Goal: Transaction & Acquisition: Book appointment/travel/reservation

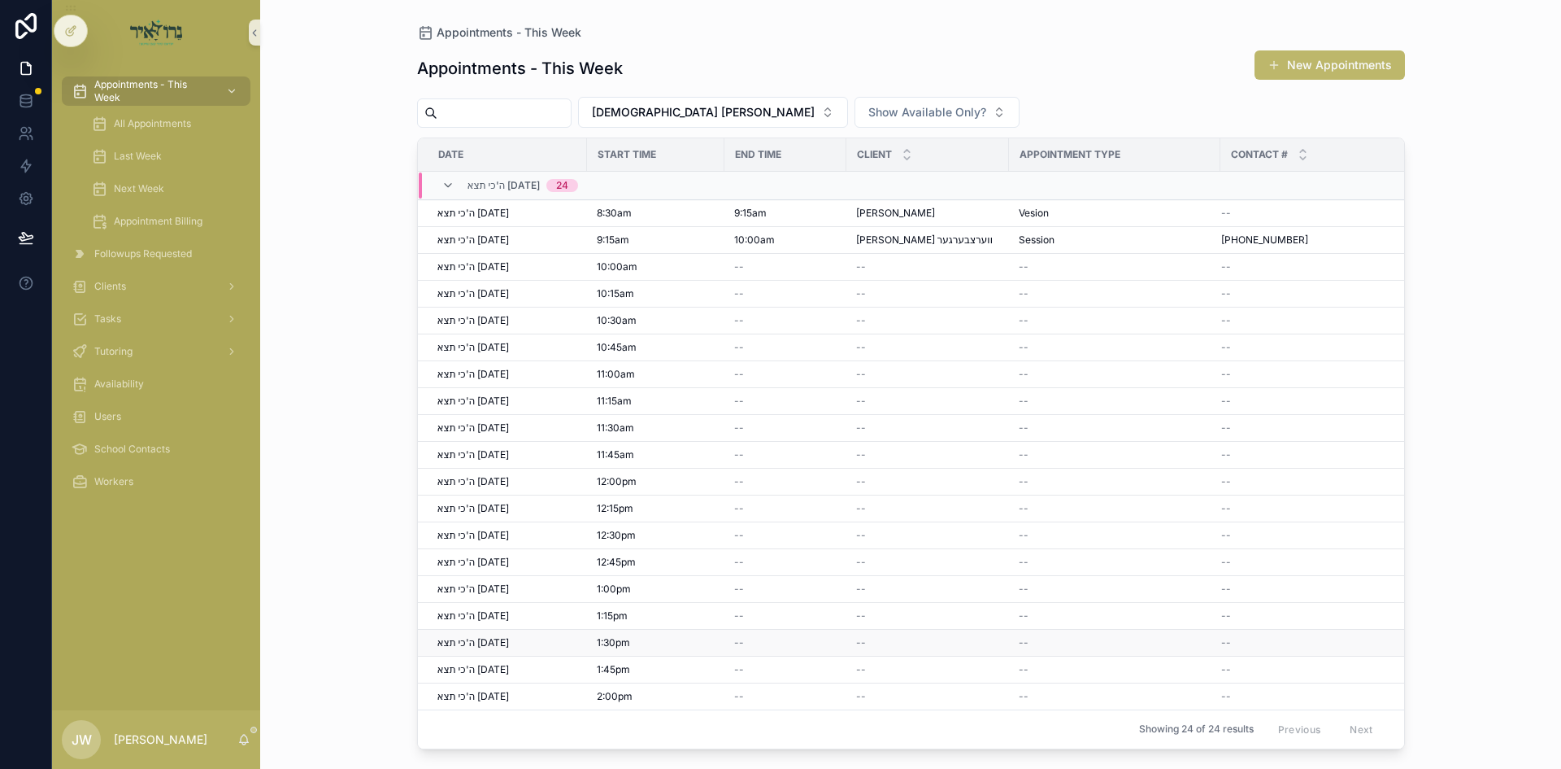
scroll to position [146, 0]
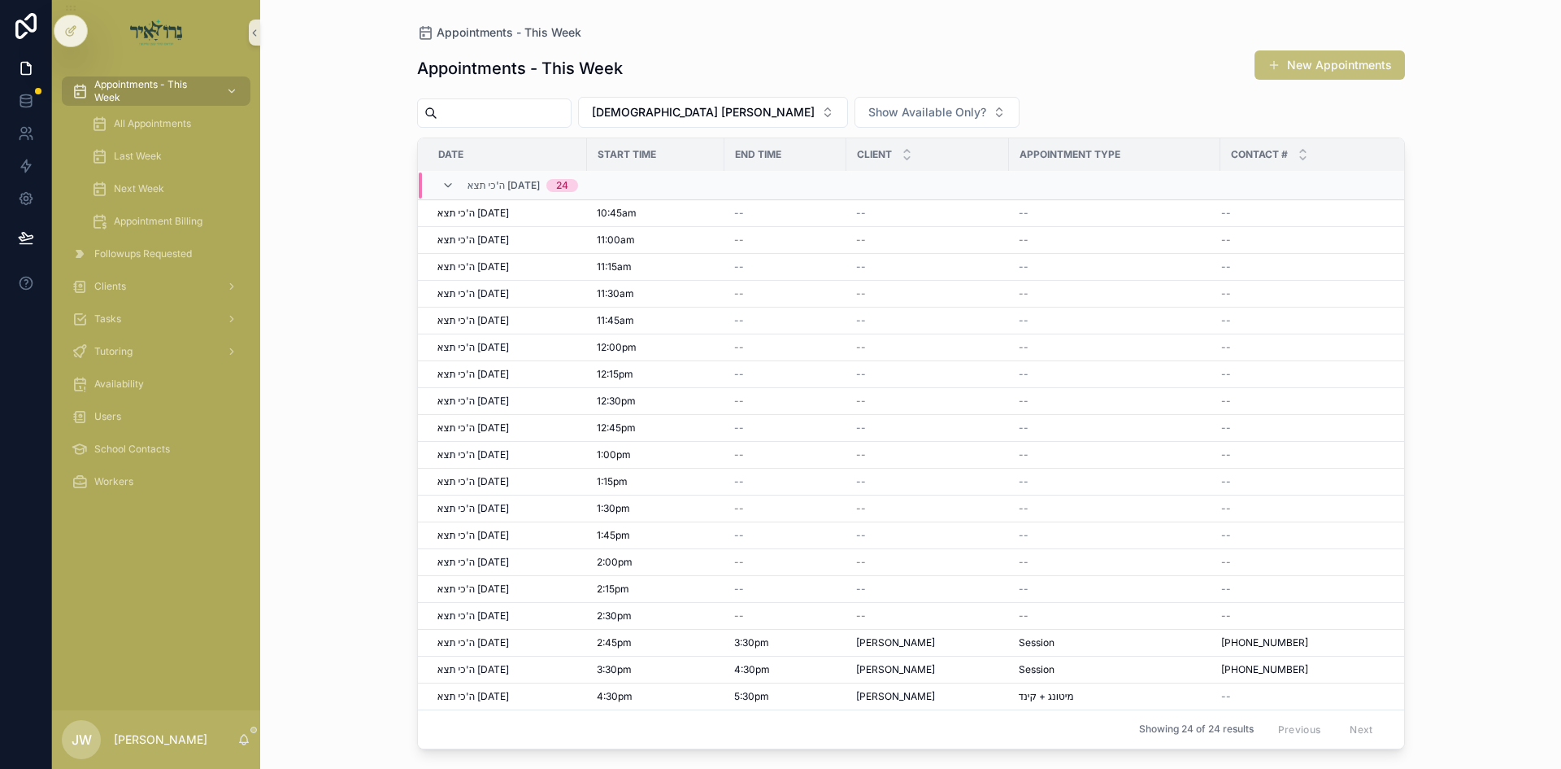
click at [1263, 76] on button "New Appointments" at bounding box center [1330, 64] width 150 height 29
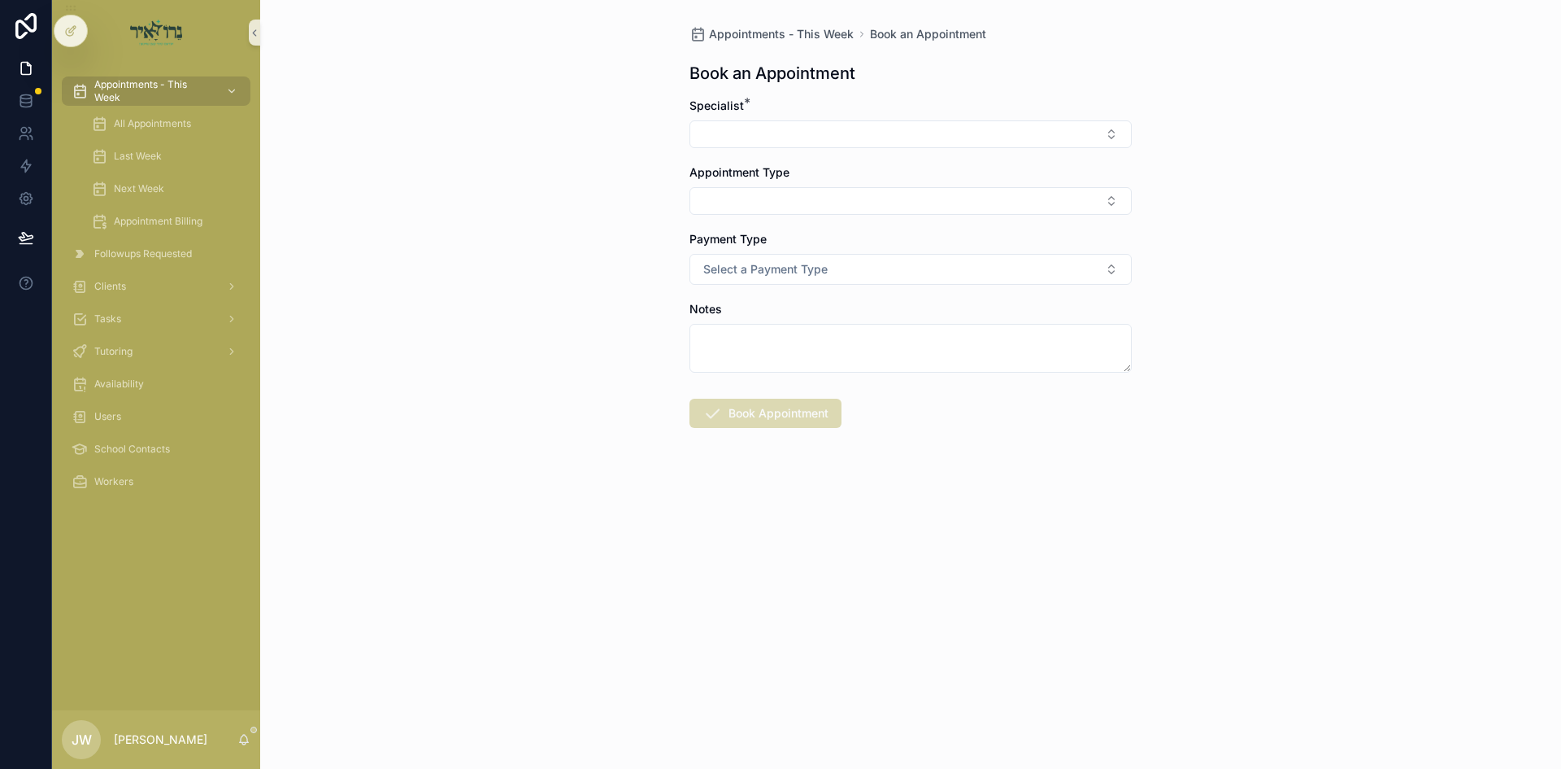
click at [775, 155] on form "Specialist * Appointment Type Payment Type Select a Payment Type Notes Book App…" at bounding box center [911, 315] width 442 height 434
click at [777, 149] on form "Specialist * Appointment Type Payment Type Select a Payment Type Notes Book App…" at bounding box center [911, 315] width 442 height 434
click at [778, 145] on button "Select Button" at bounding box center [911, 134] width 442 height 28
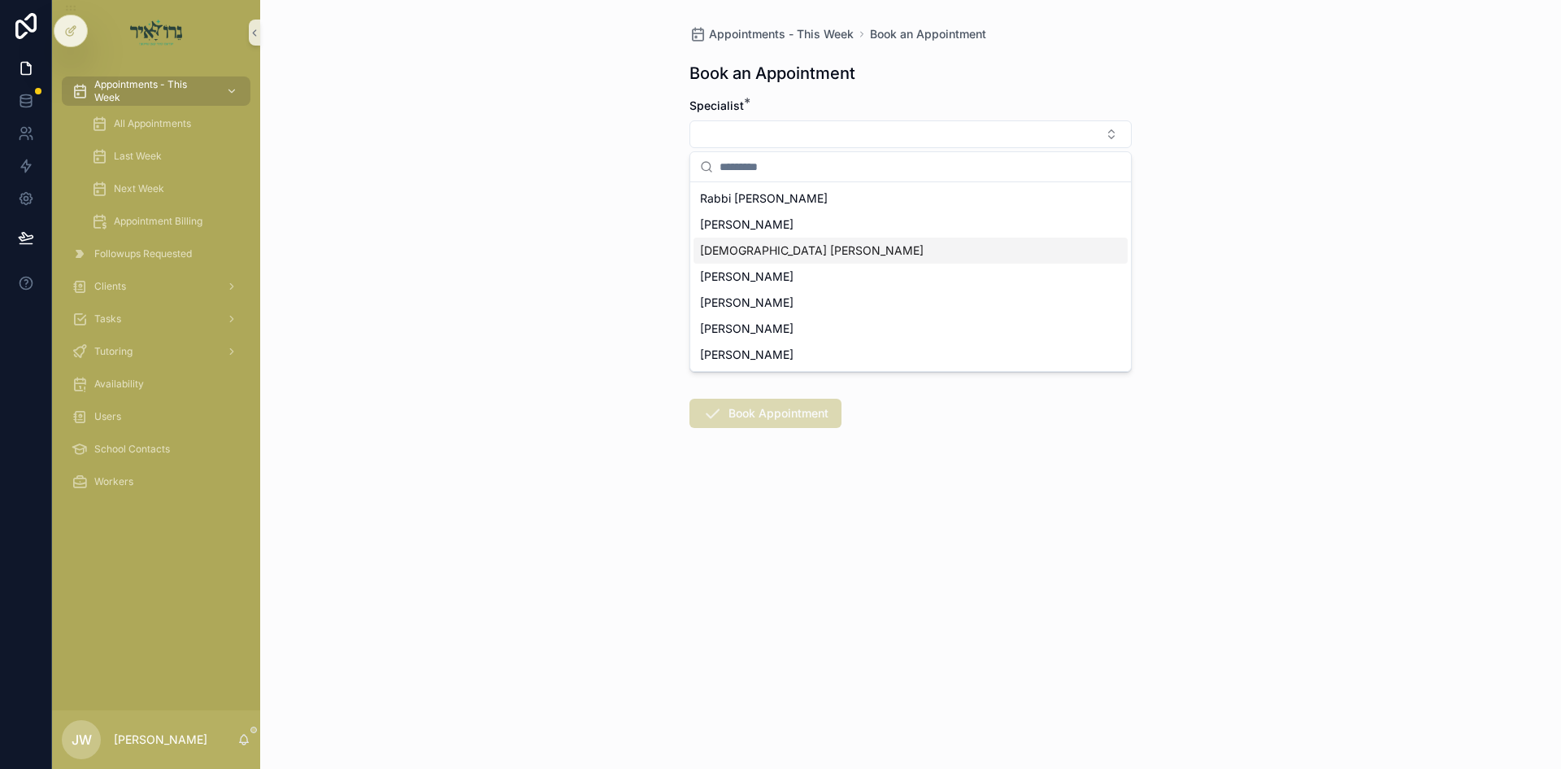
click at [765, 255] on span "[DEMOGRAPHIC_DATA] Avigder [PERSON_NAME]" at bounding box center [812, 250] width 224 height 16
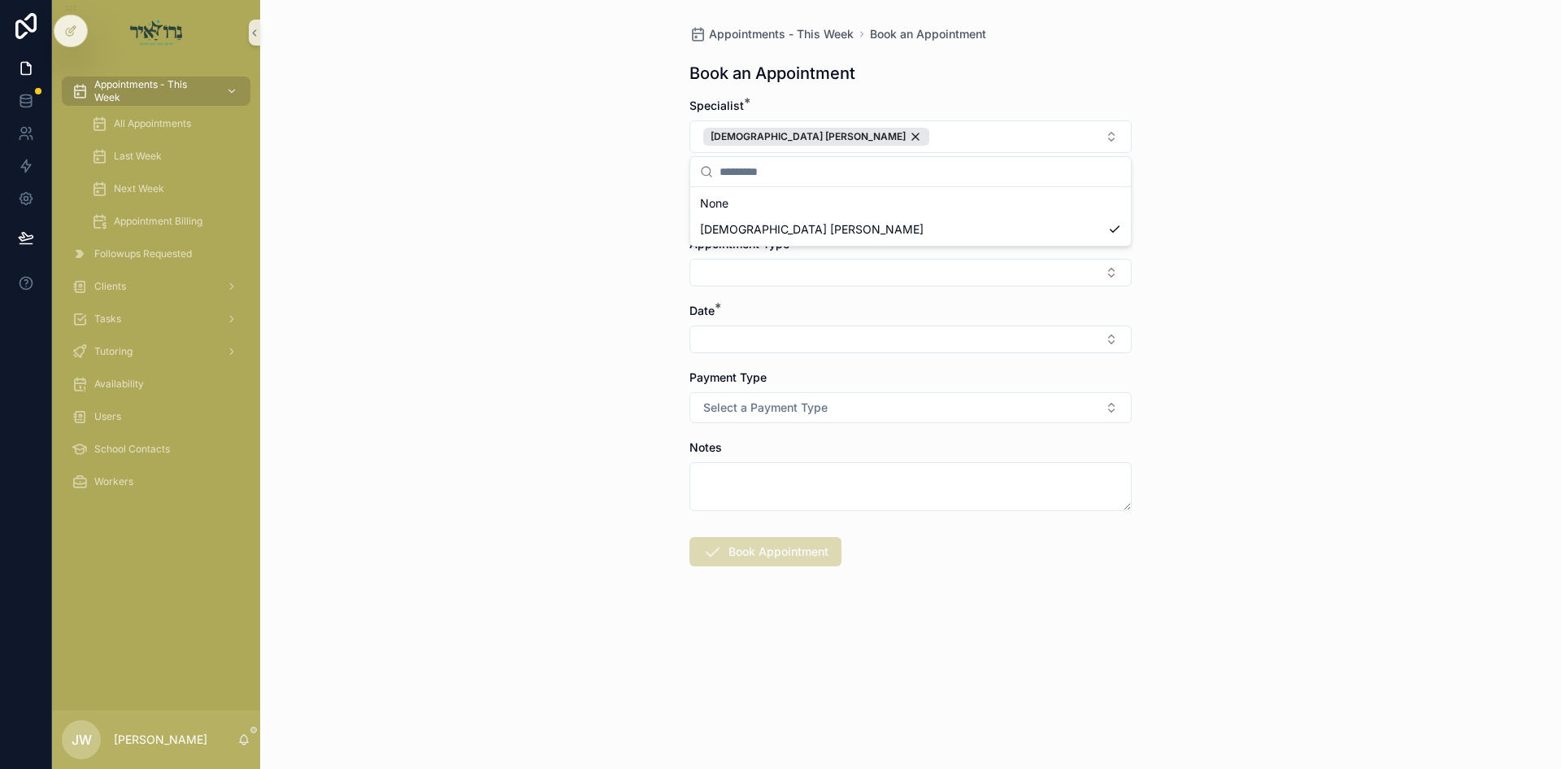
click at [350, 207] on div "Appointments - This Week Book an Appointment Book an Appointment Specialist * R…" at bounding box center [910, 384] width 1301 height 769
click at [775, 209] on button "Select Button" at bounding box center [911, 206] width 442 height 28
type input "*"
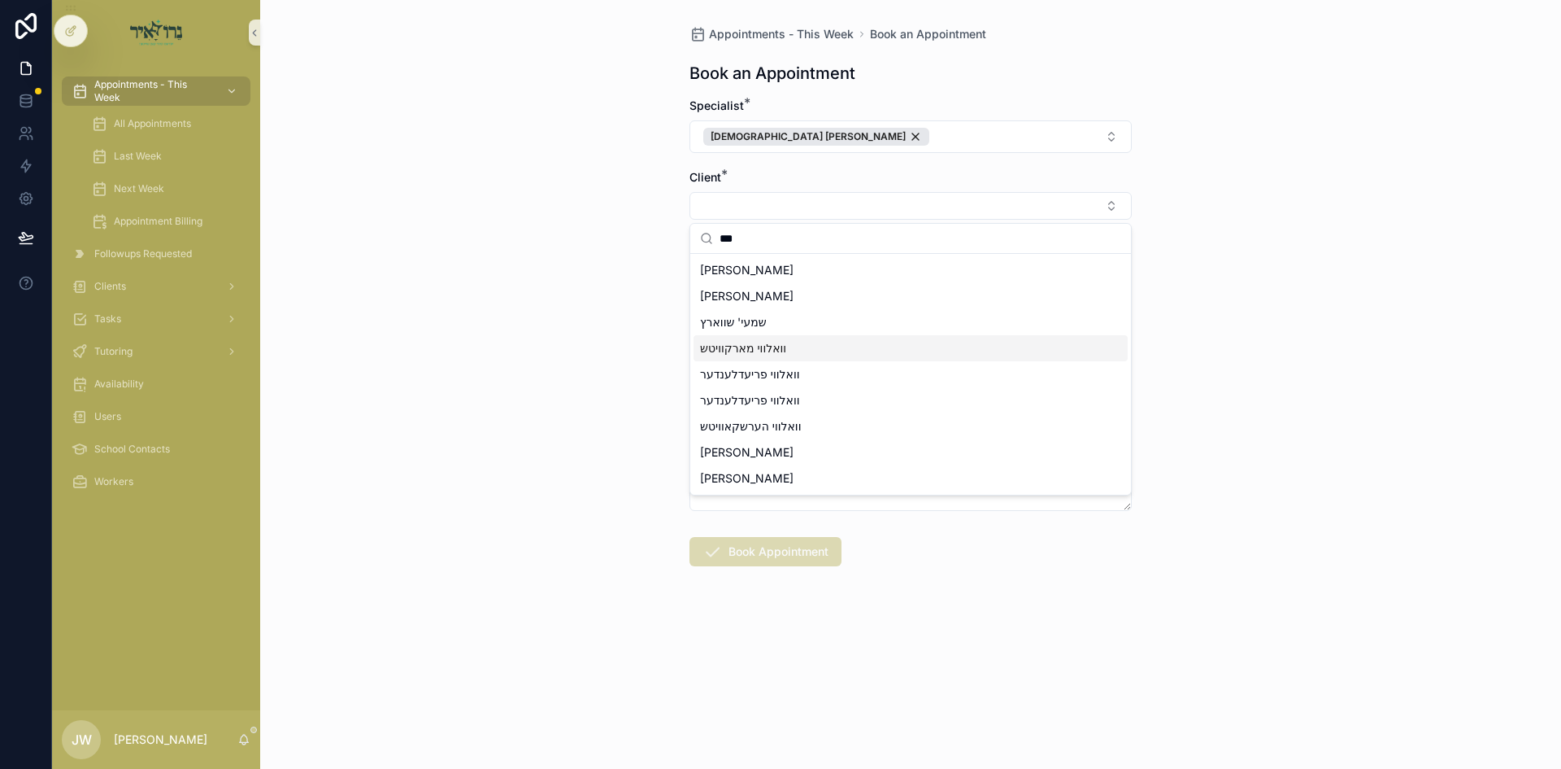
type input "***"
click at [805, 353] on div "וואלווי מארקוויטש" at bounding box center [911, 348] width 434 height 26
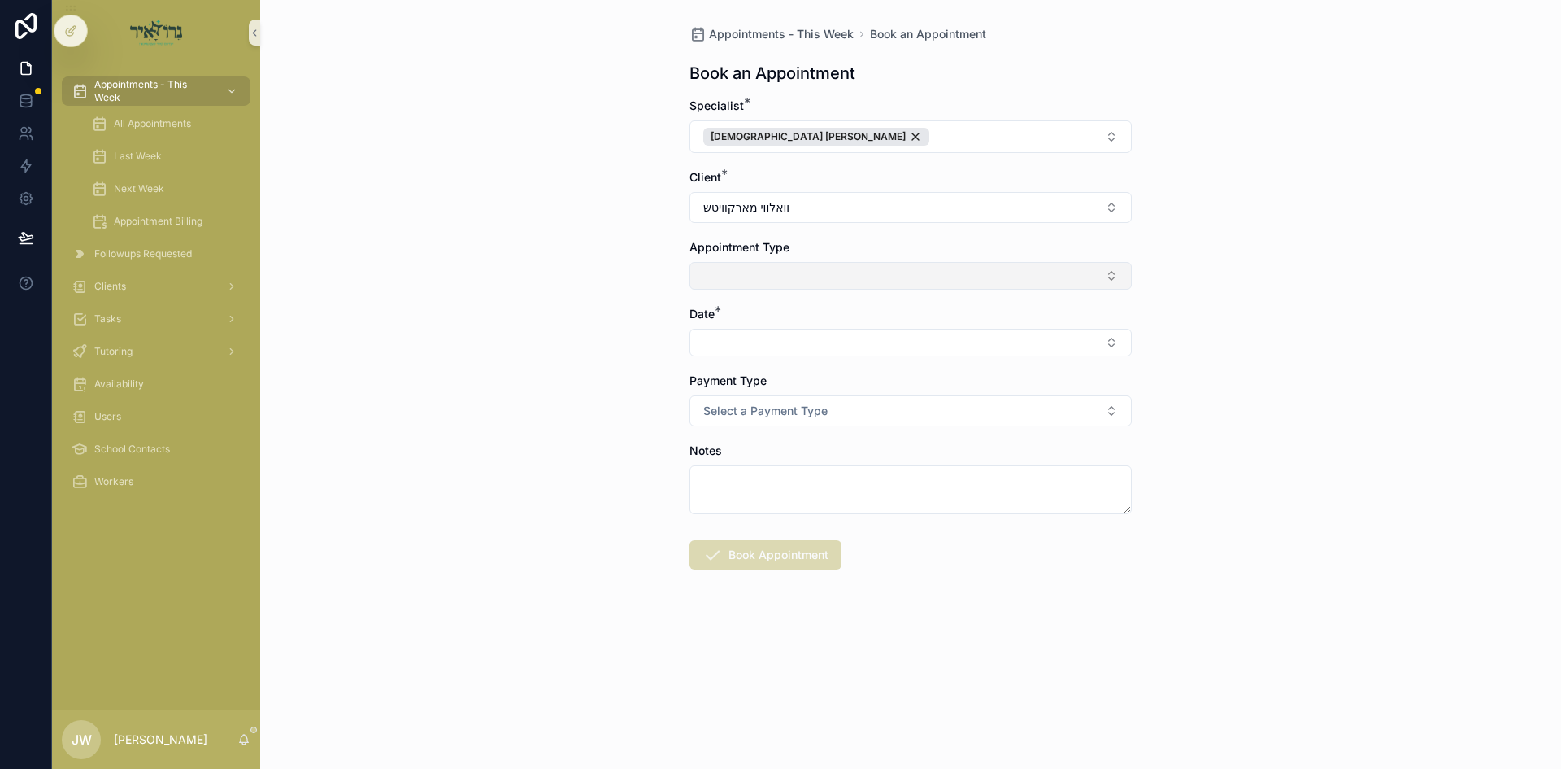
click at [790, 278] on button "Select Button" at bounding box center [911, 276] width 442 height 28
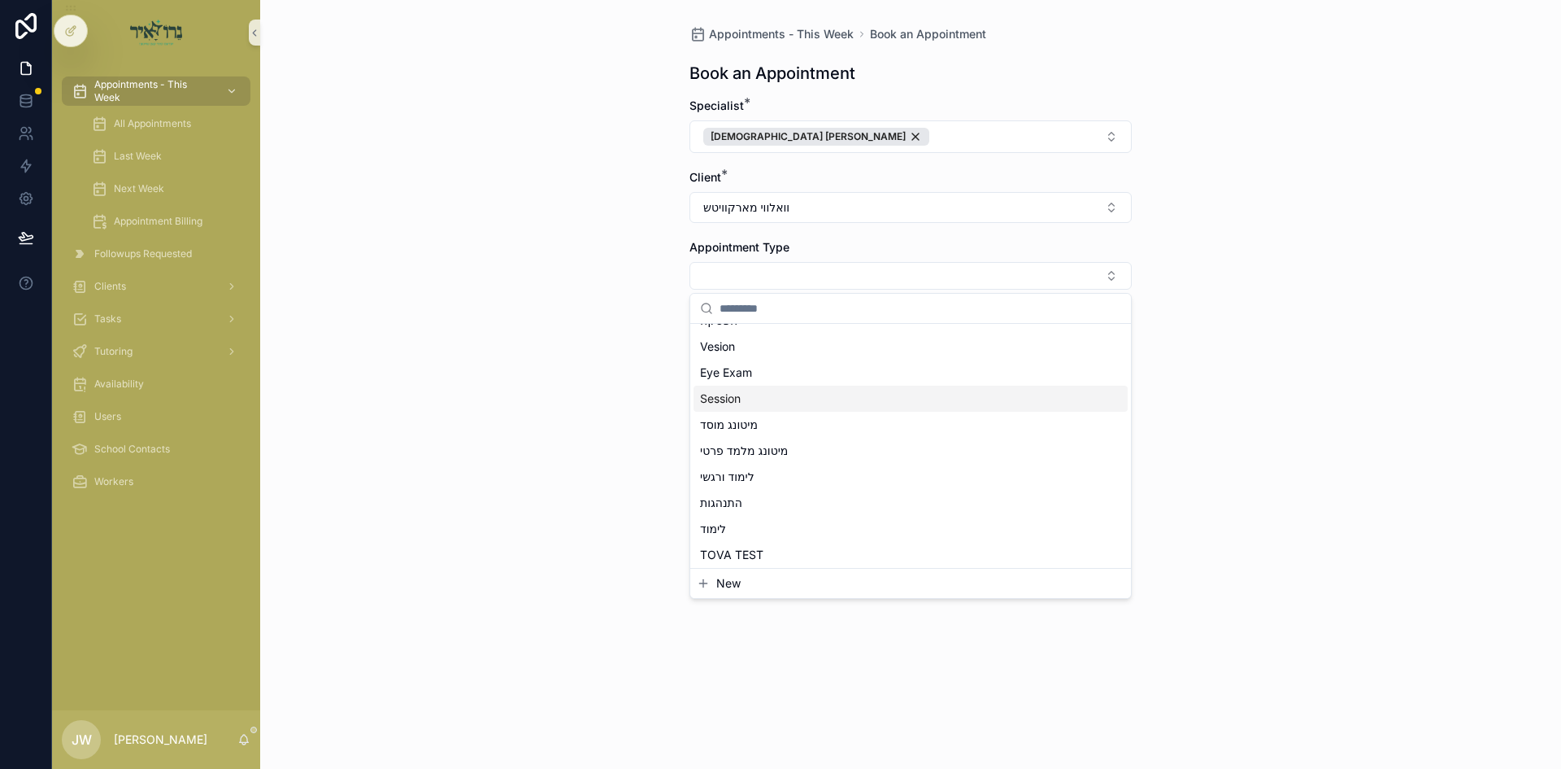
scroll to position [120, 0]
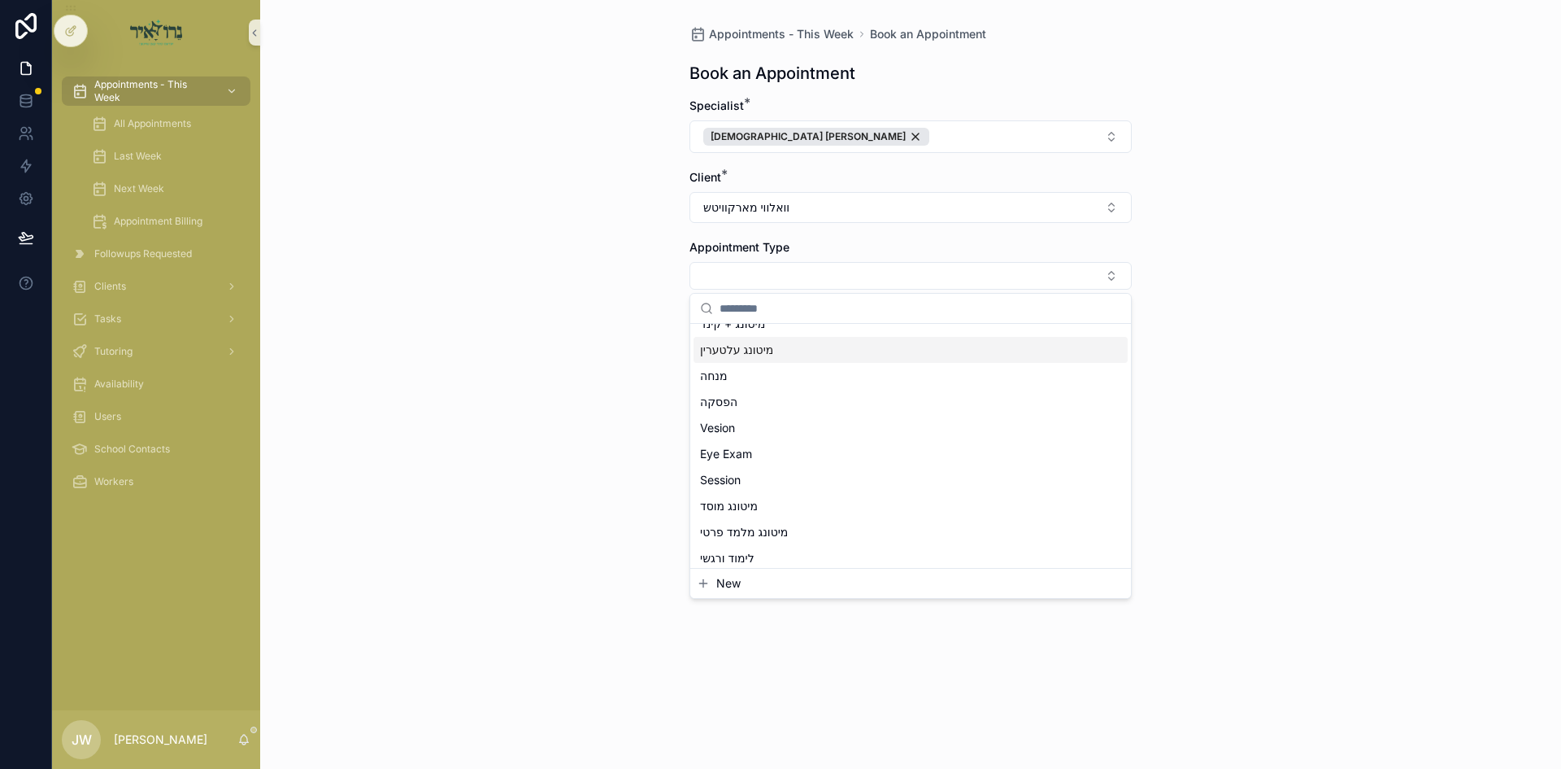
click at [764, 349] on span "מיטונג עלטערין" at bounding box center [736, 350] width 73 height 16
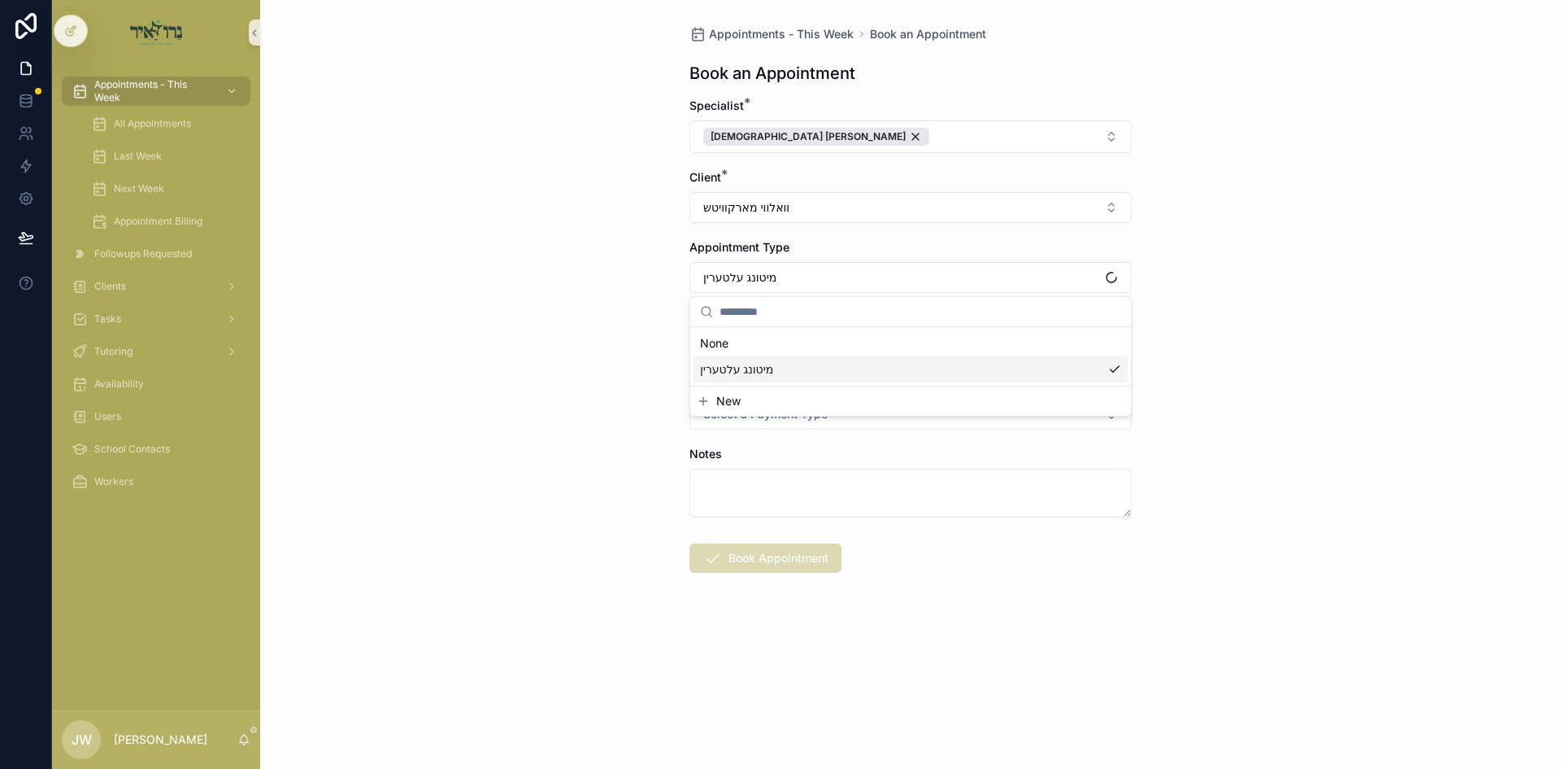
scroll to position [0, 0]
click at [655, 334] on div "Appointments - This Week Book an Appointment Book an Appointment Specialist * R…" at bounding box center [910, 384] width 1301 height 769
click at [734, 337] on button "Select Button" at bounding box center [911, 346] width 442 height 28
click at [743, 420] on div "ה'כי תצא [DATE]" at bounding box center [911, 410] width 434 height 26
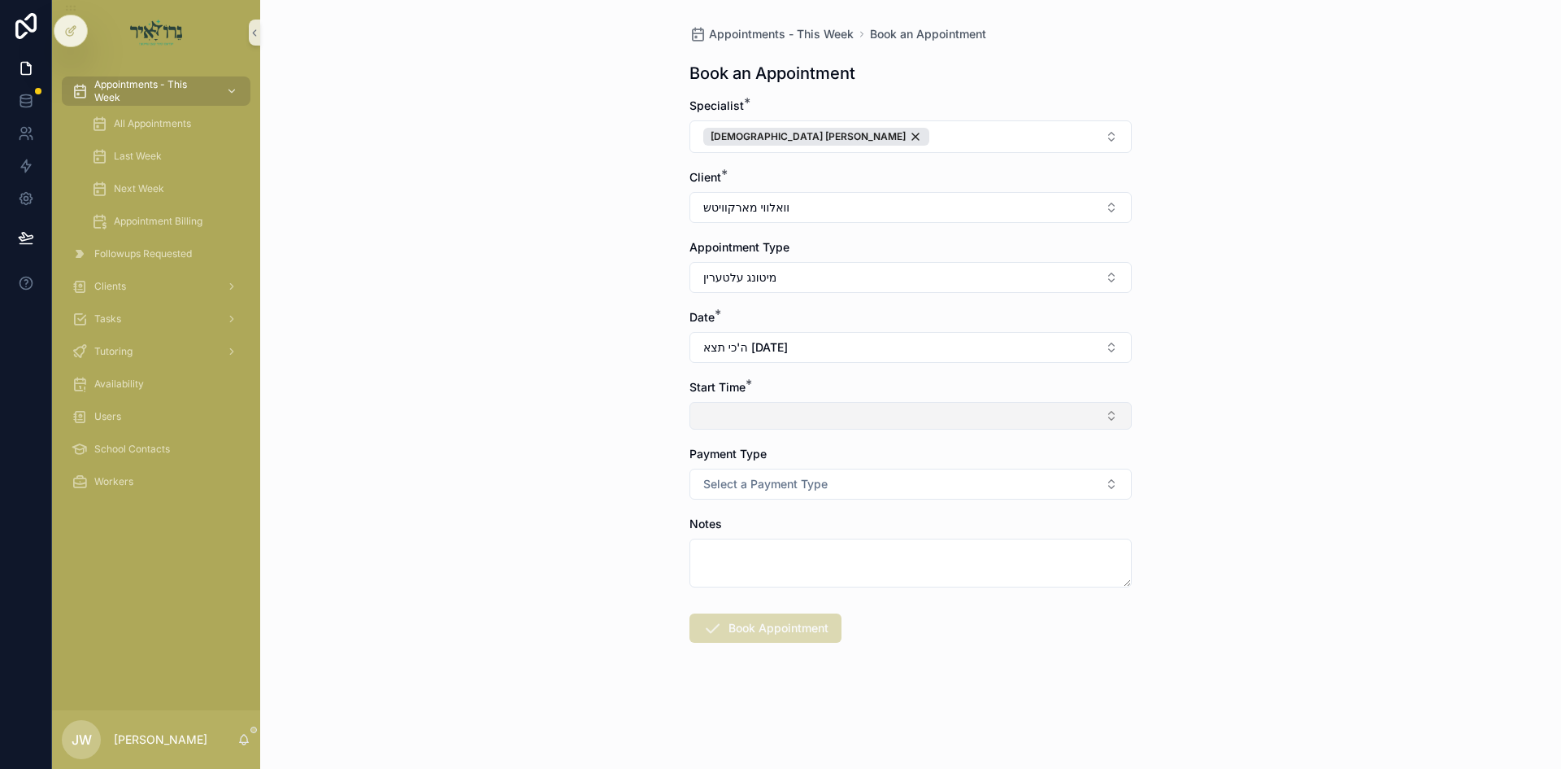
click at [769, 417] on button "Select Button" at bounding box center [911, 416] width 442 height 28
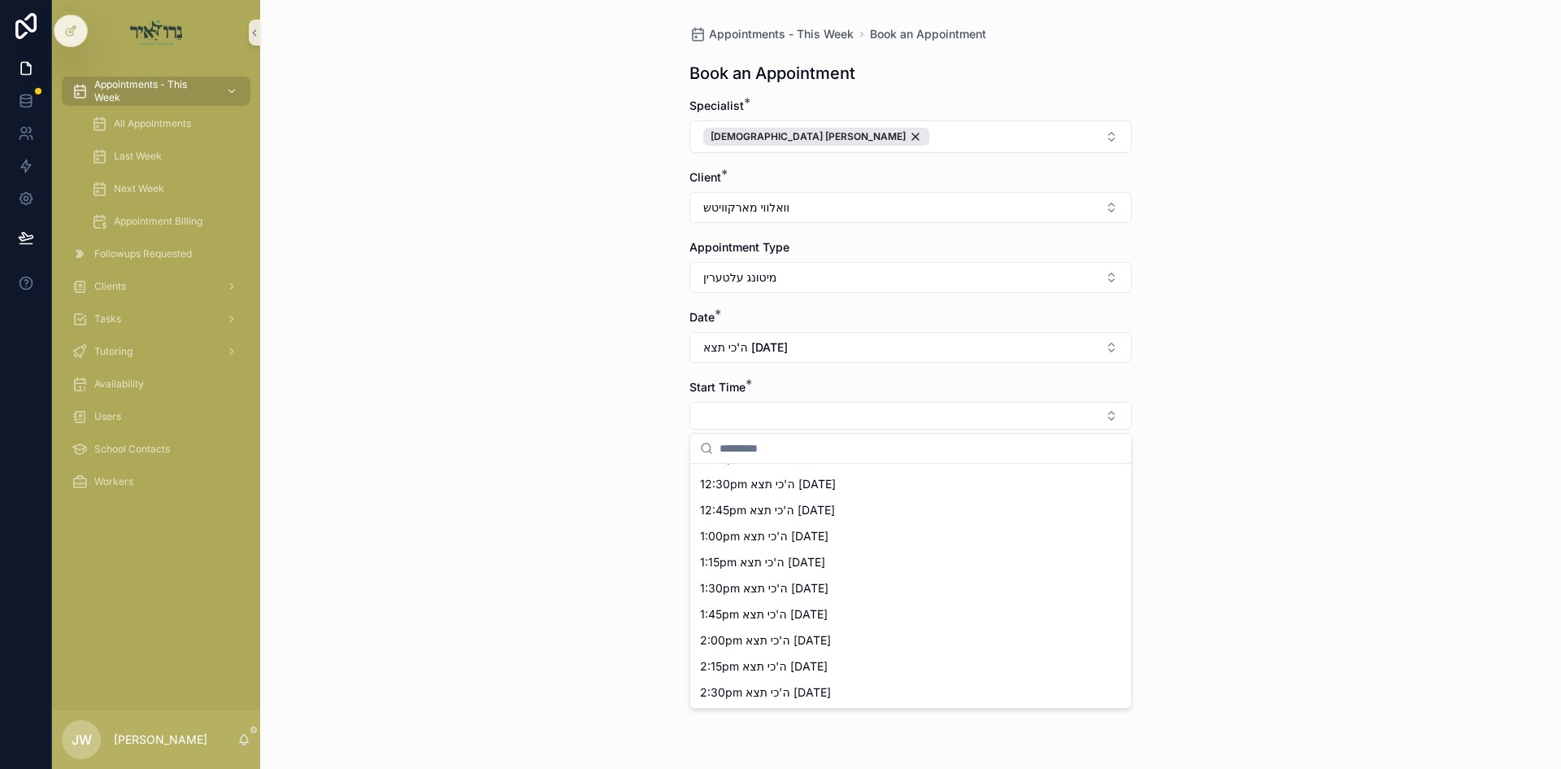
scroll to position [257, 0]
click at [760, 611] on span "1:45pm ה'כי תצא 09/04/25" at bounding box center [764, 613] width 128 height 16
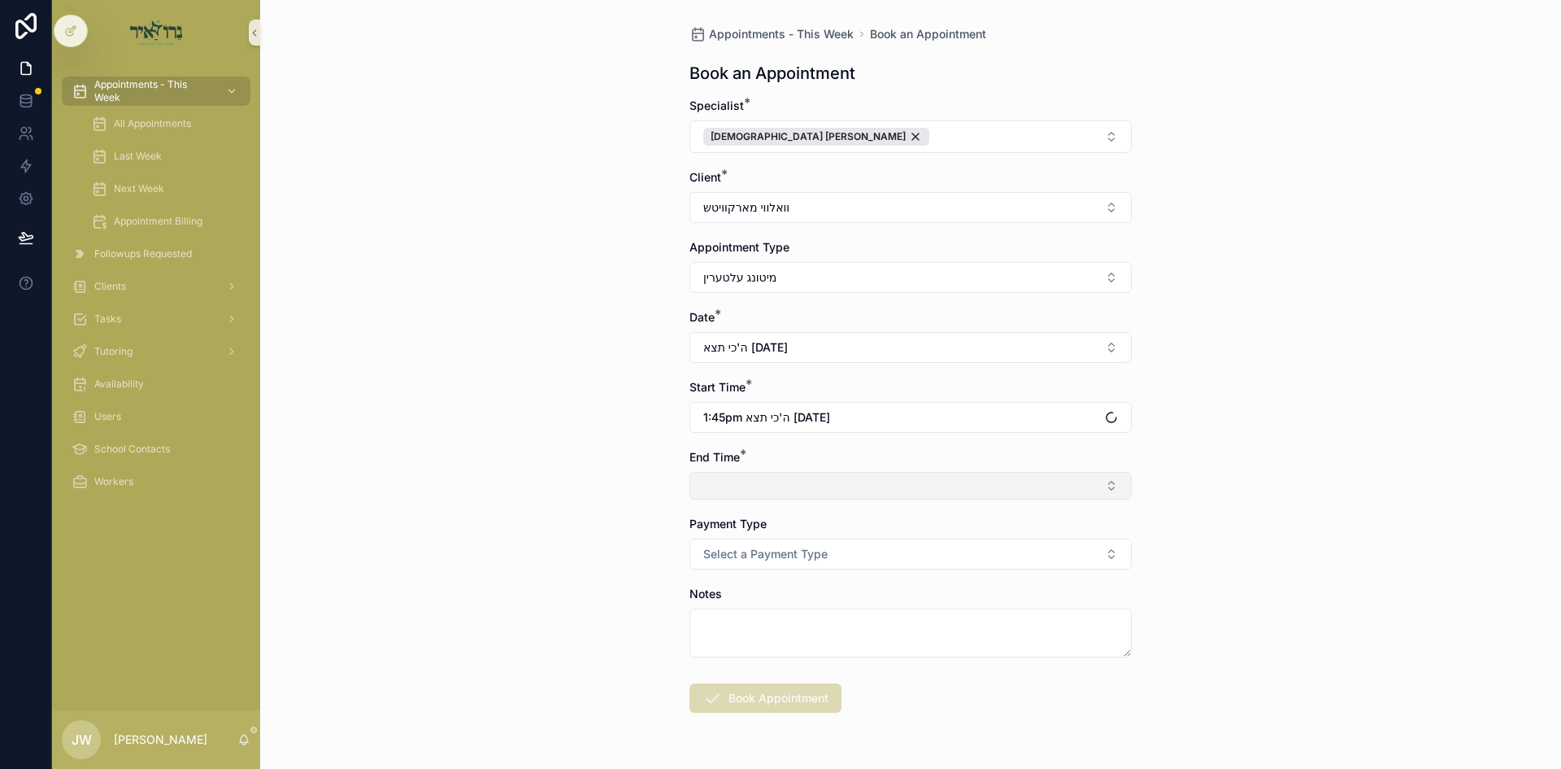
click at [749, 483] on button "Select Button" at bounding box center [911, 486] width 442 height 28
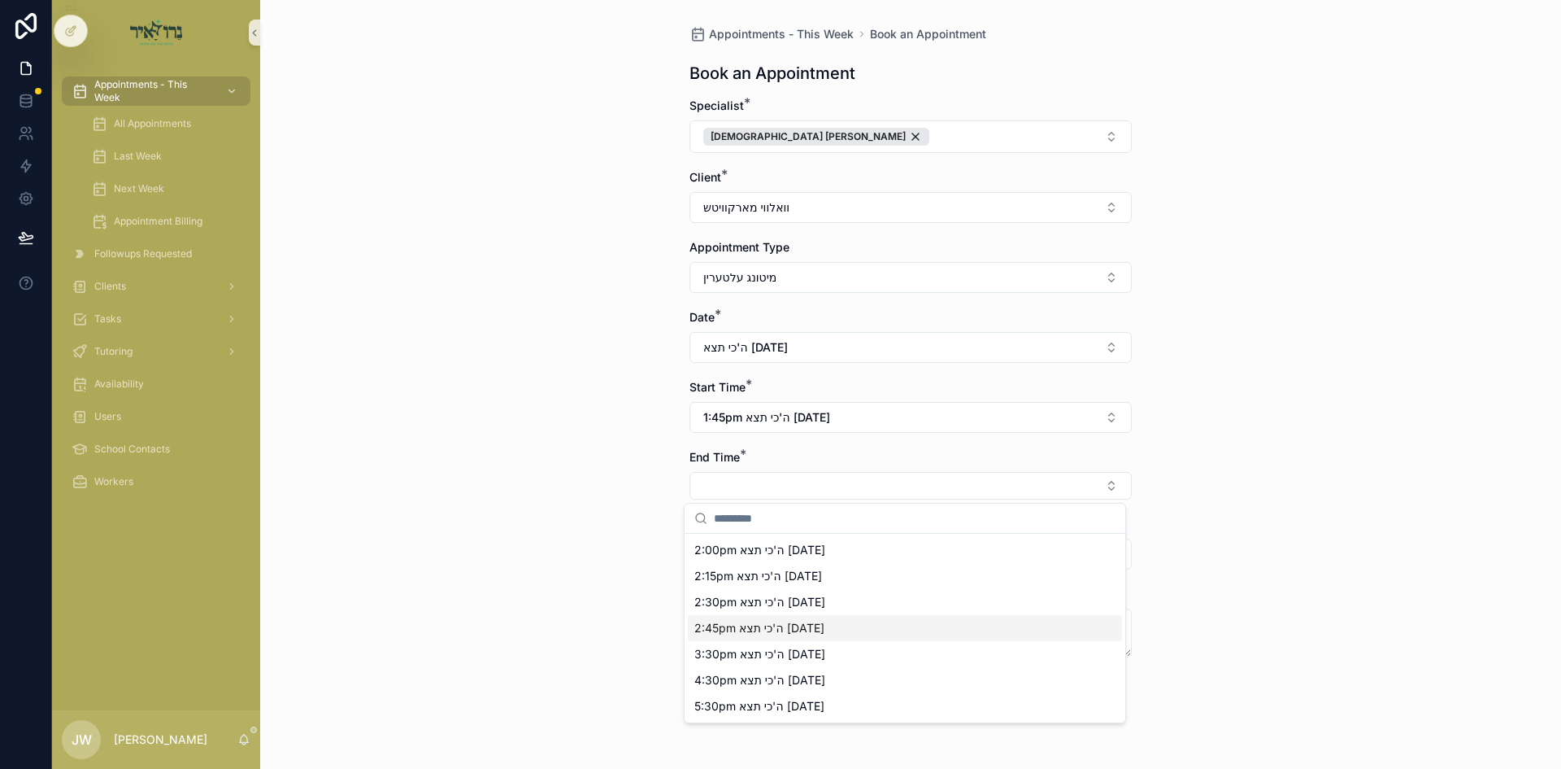
click at [773, 623] on span "2:45pm ה'כי תצא 09/04/25" at bounding box center [760, 628] width 130 height 16
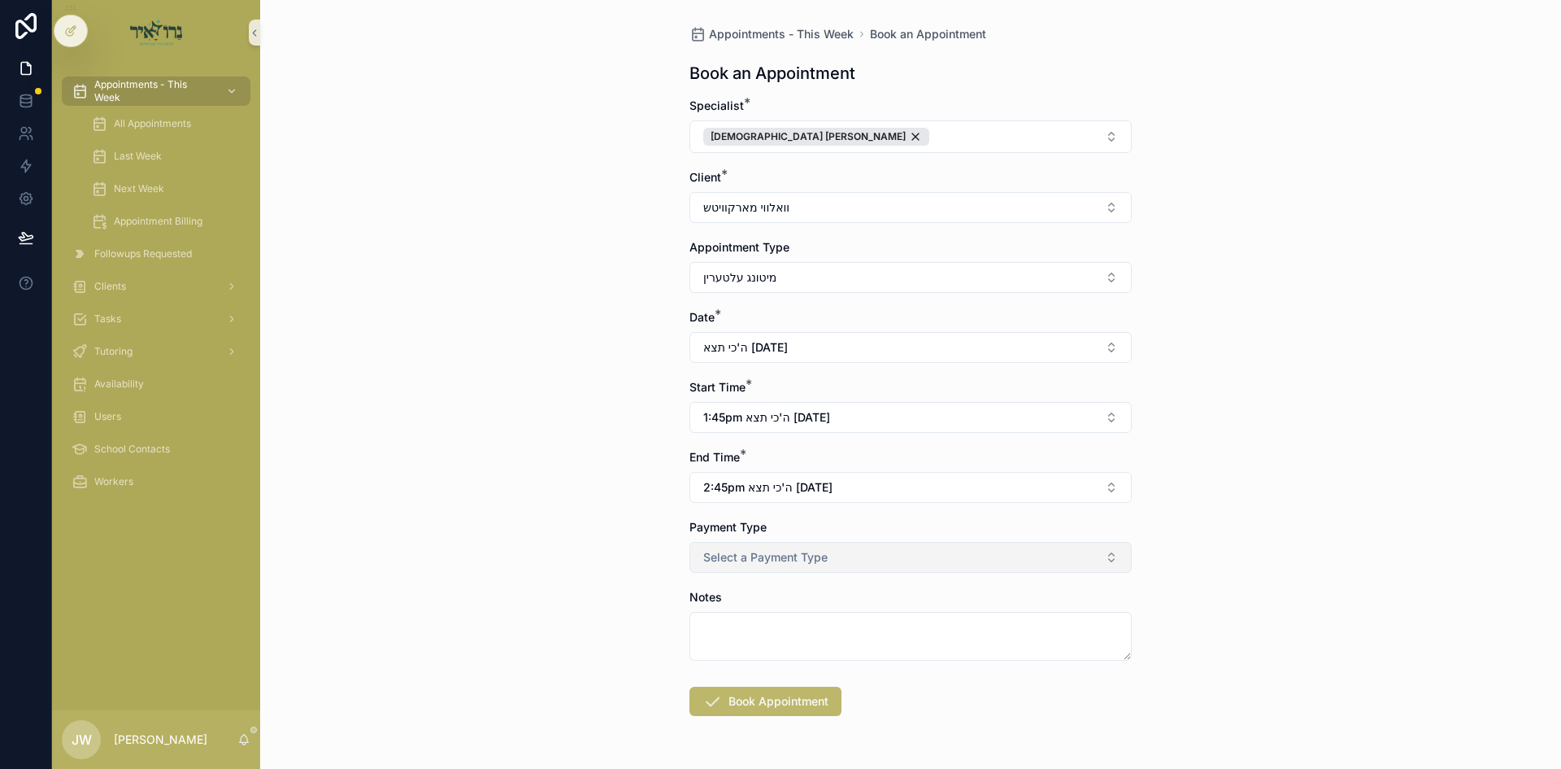
click at [731, 550] on span "Select a Payment Type" at bounding box center [765, 557] width 124 height 16
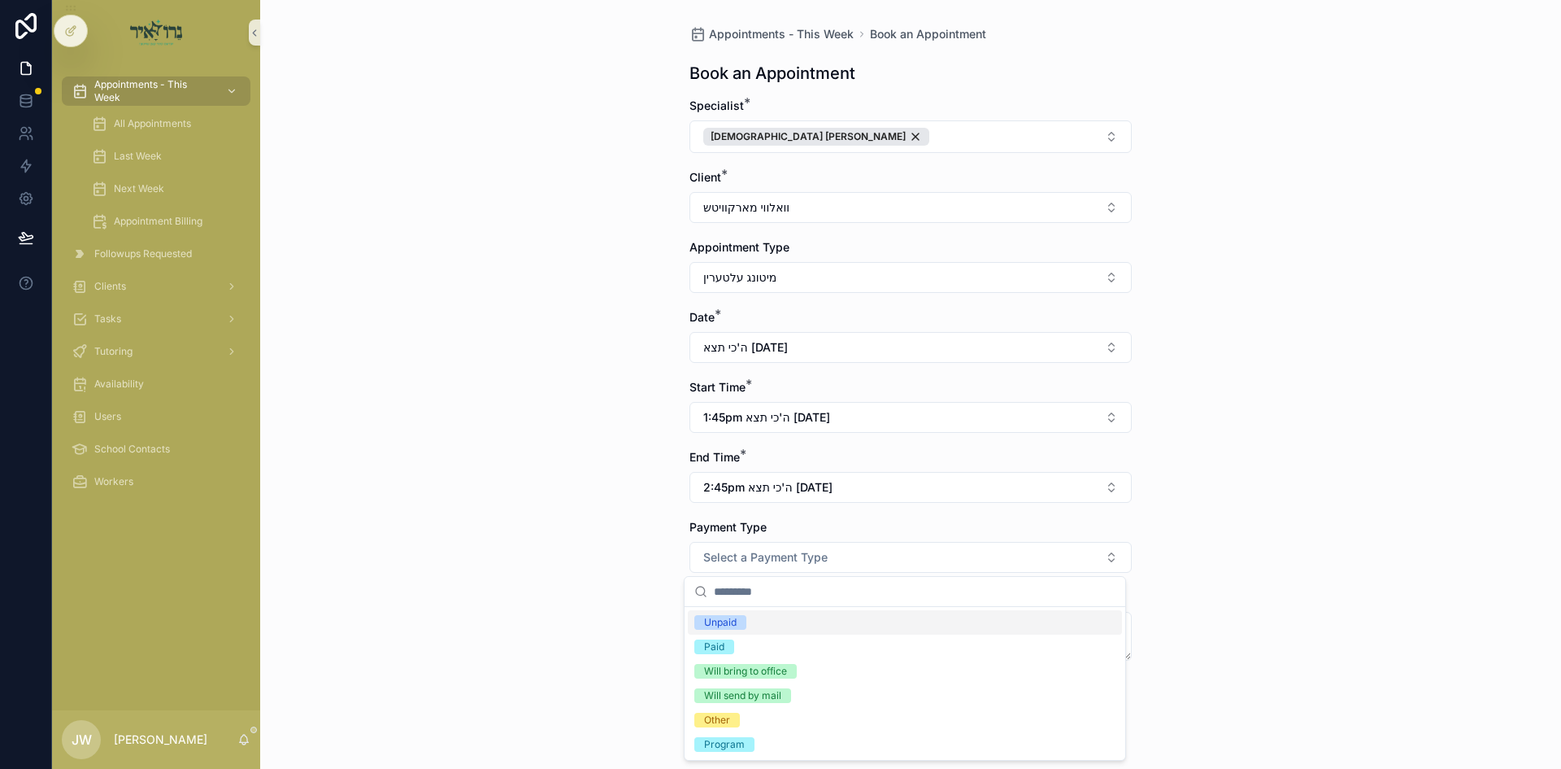
click at [741, 622] on span "Unpaid" at bounding box center [721, 622] width 52 height 15
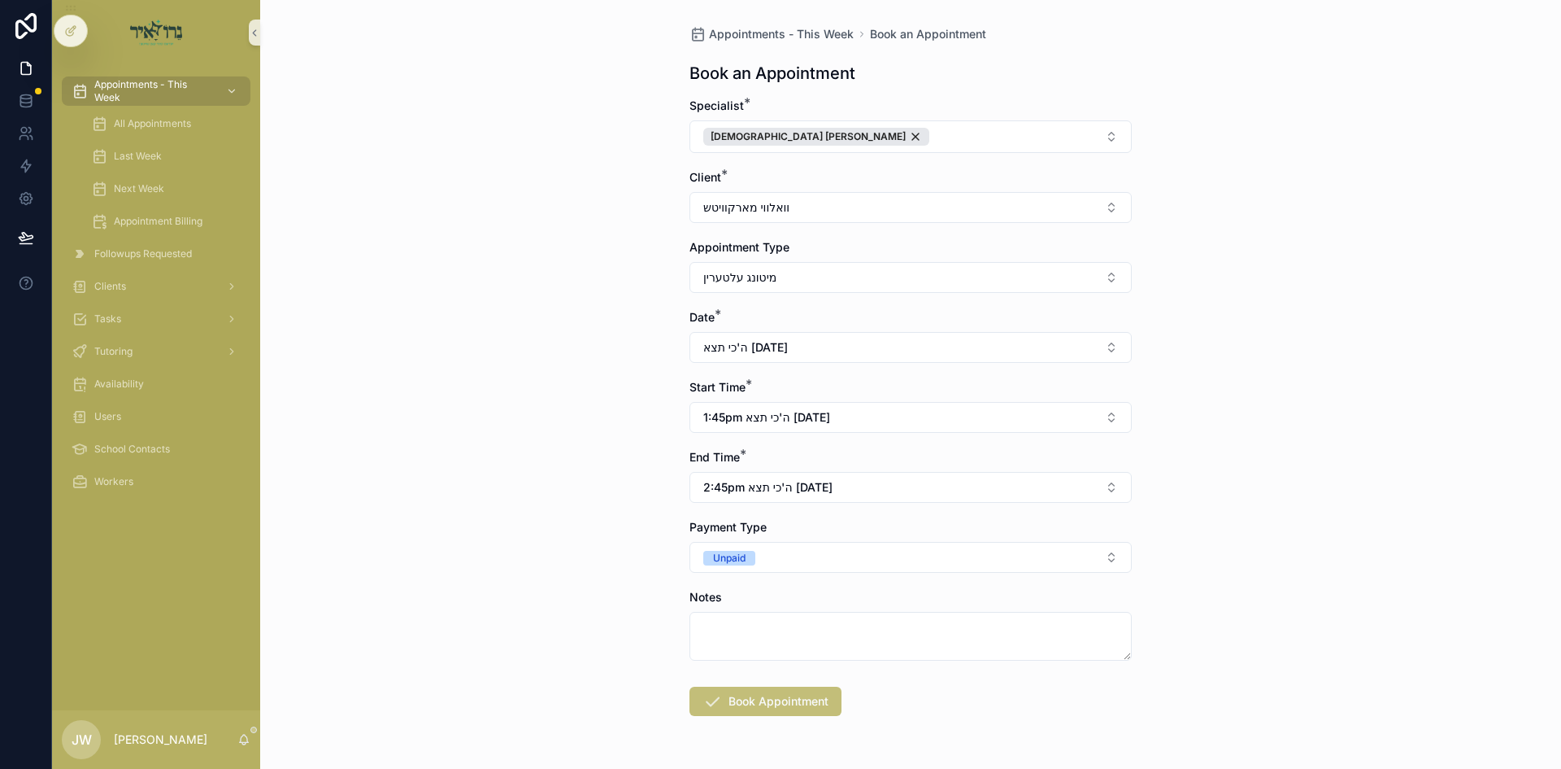
click at [765, 690] on button "Book Appointment" at bounding box center [766, 700] width 152 height 29
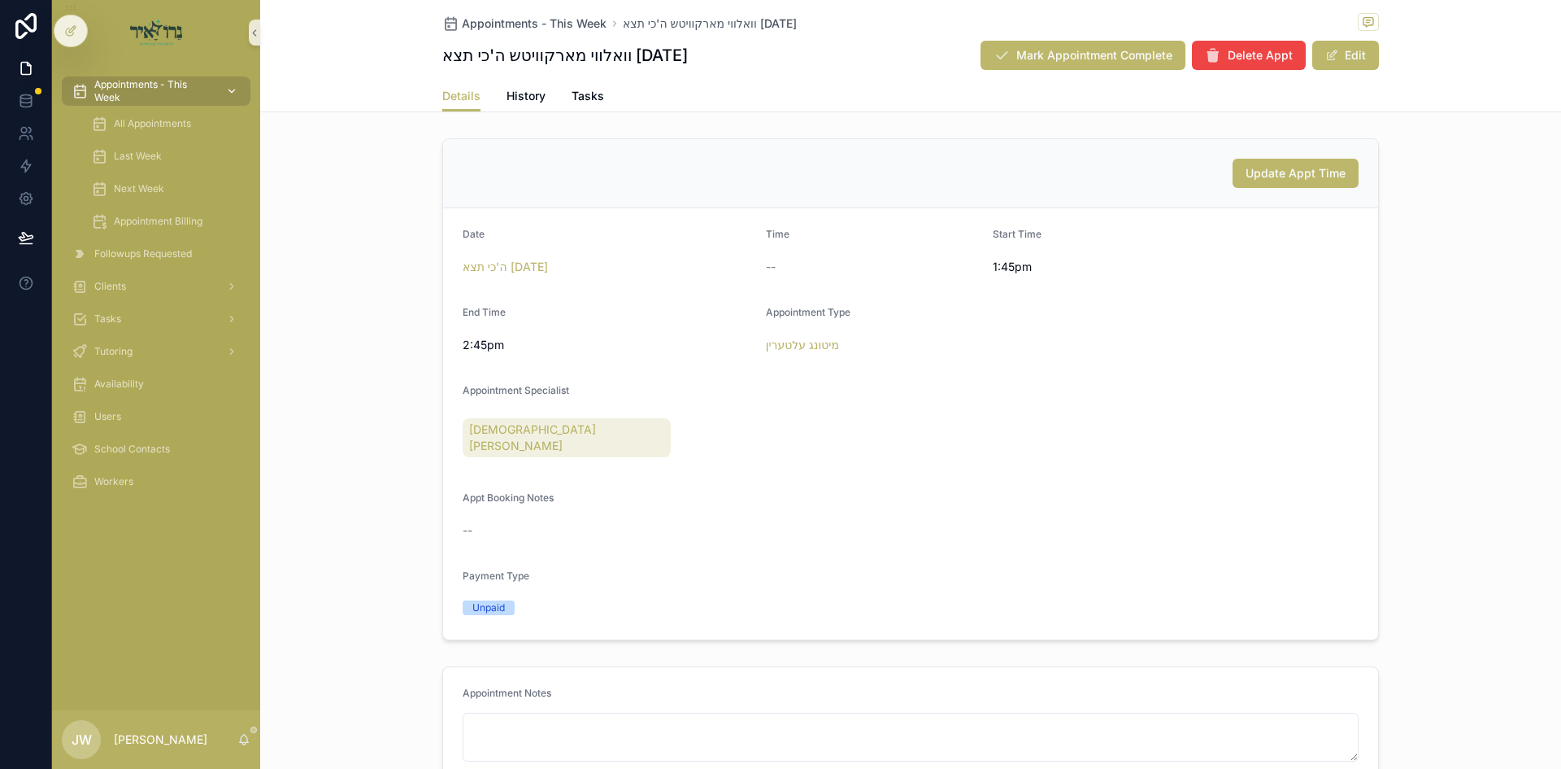
click at [241, 89] on link "Appointments - This Week" at bounding box center [156, 90] width 189 height 29
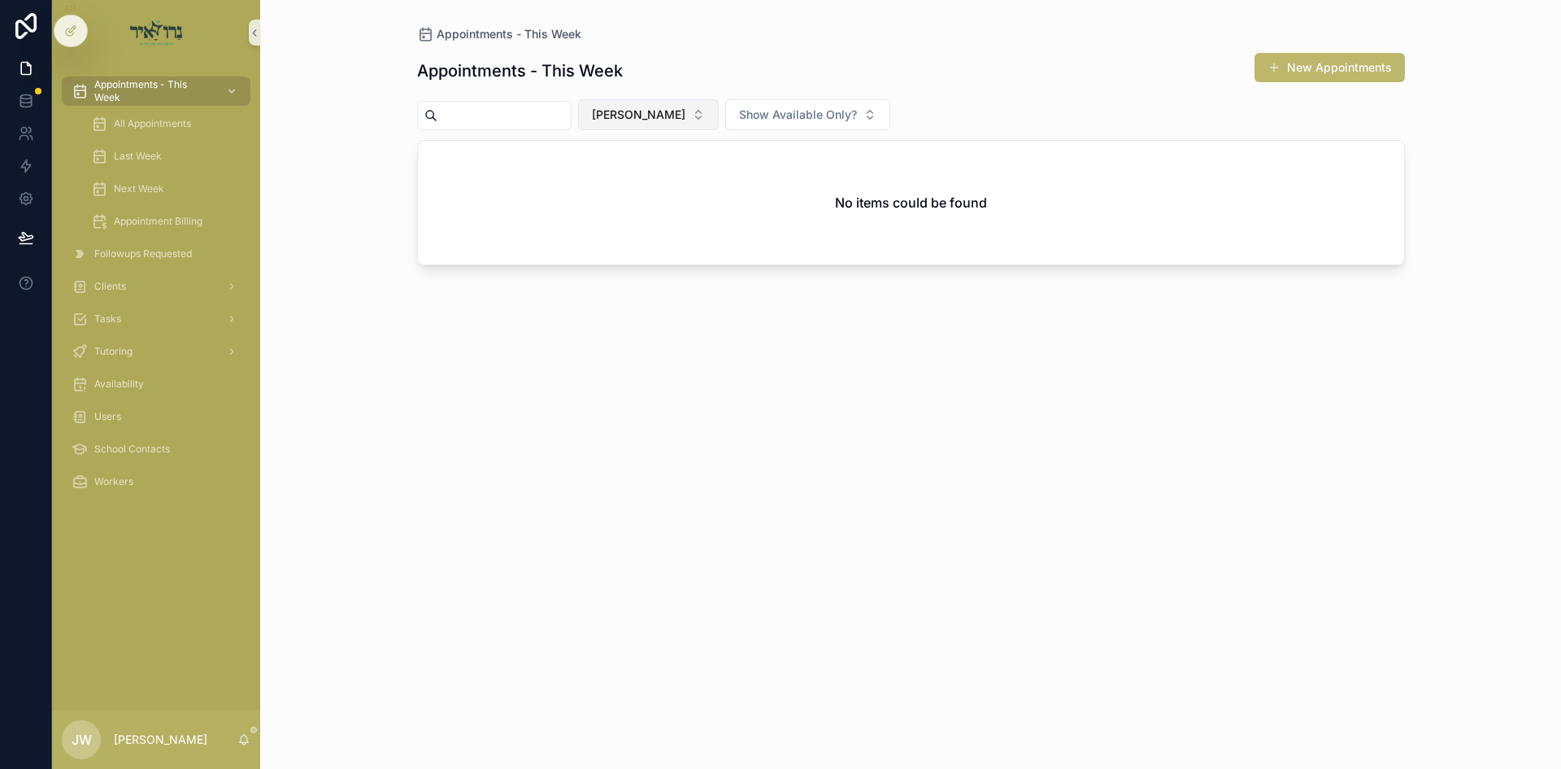
click at [663, 124] on button "[PERSON_NAME]" at bounding box center [648, 114] width 141 height 31
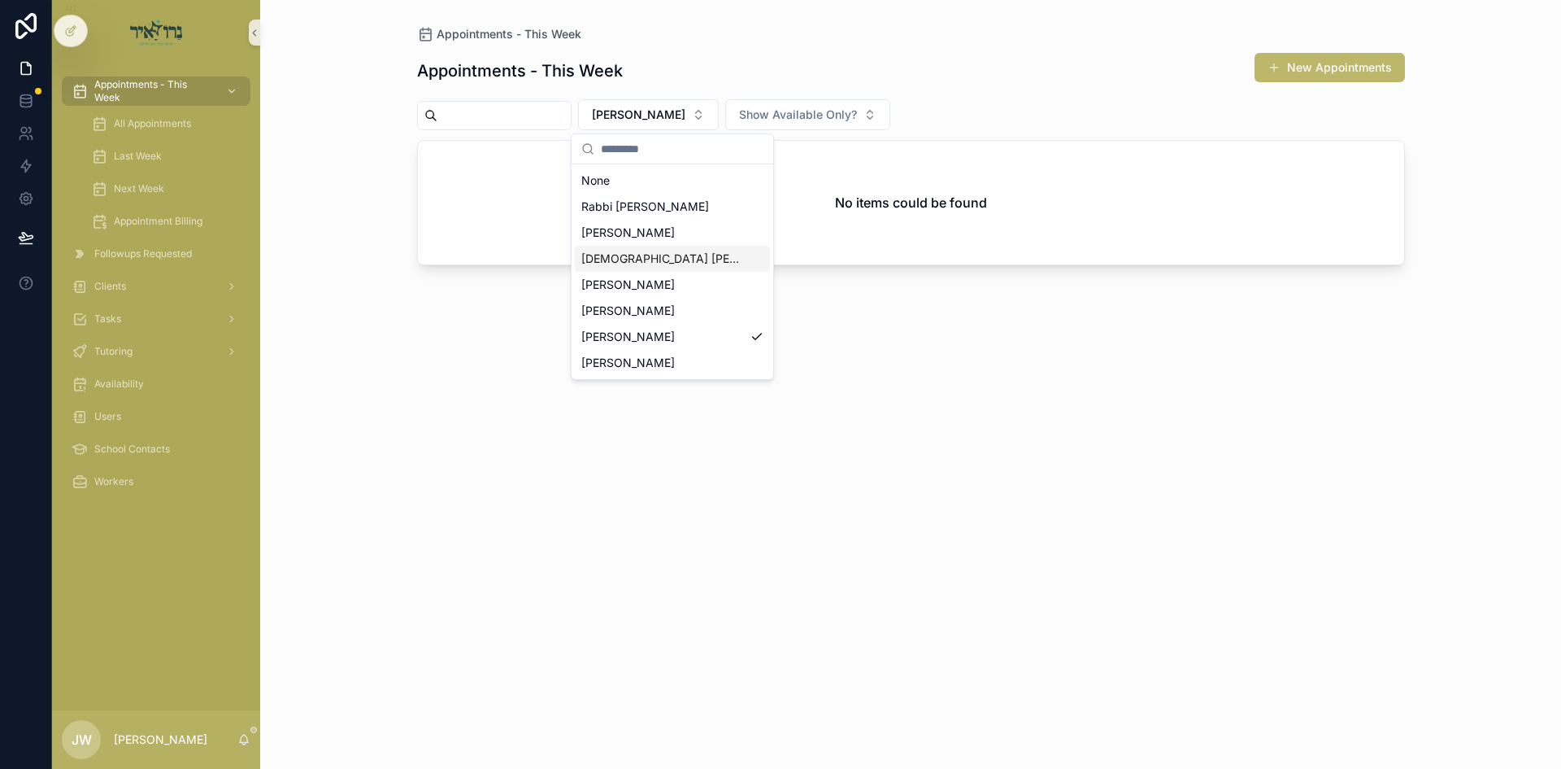
click at [676, 253] on span "[DEMOGRAPHIC_DATA] Avigder [PERSON_NAME]" at bounding box center [662, 258] width 163 height 16
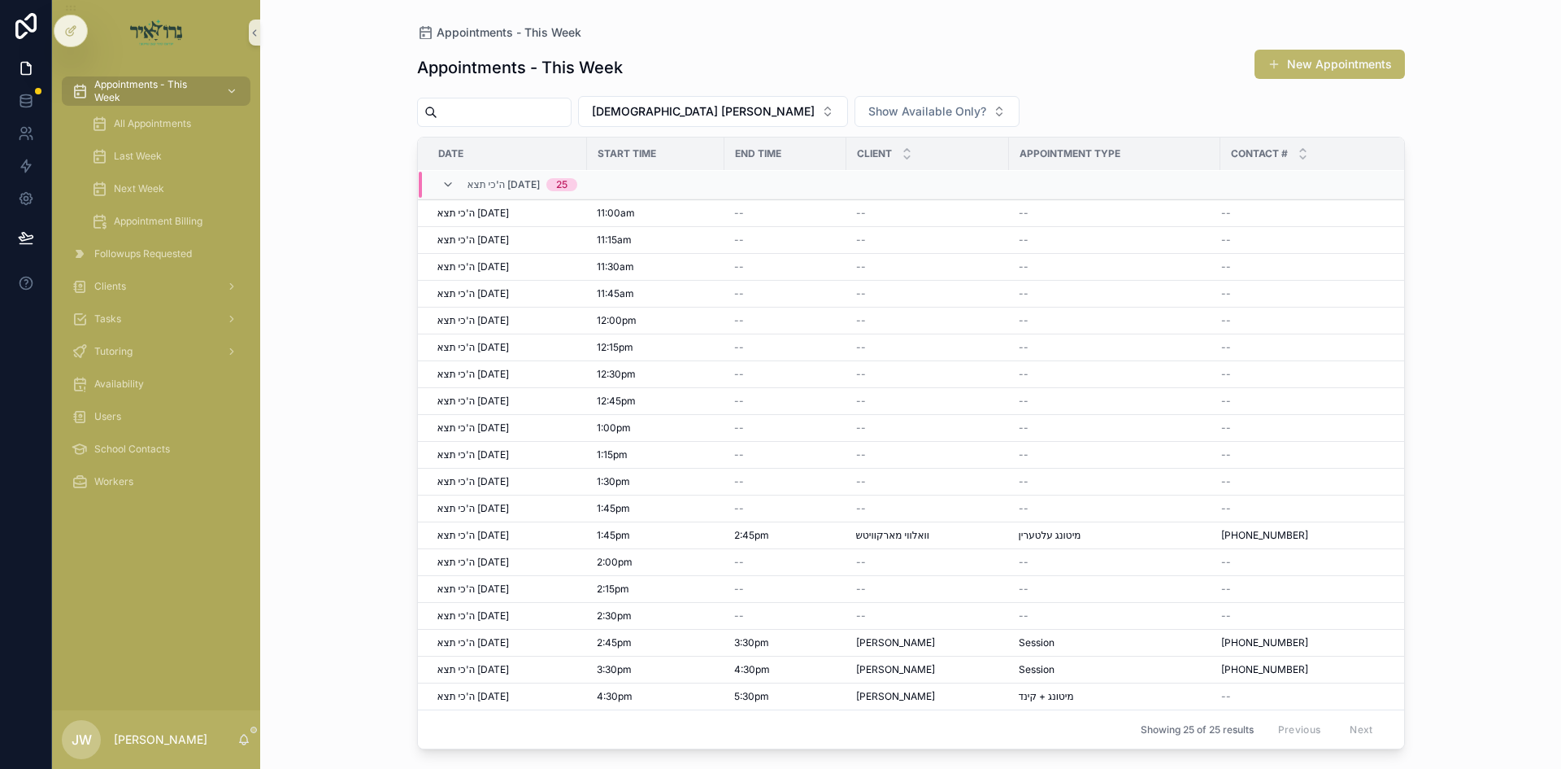
scroll to position [146, 0]
click at [1282, 59] on button "New Appointments" at bounding box center [1330, 64] width 150 height 29
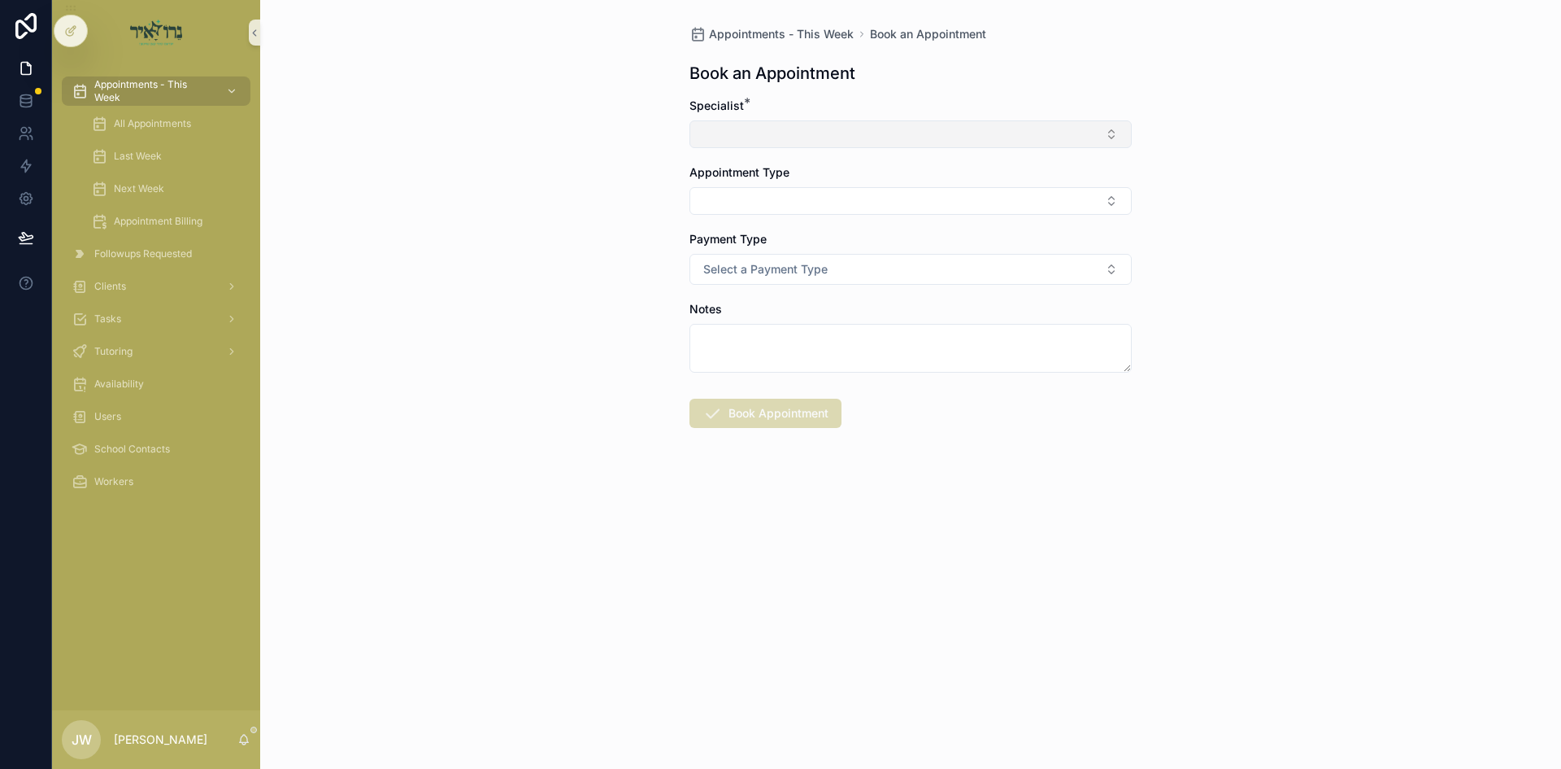
click at [786, 120] on button "Select Button" at bounding box center [911, 134] width 442 height 28
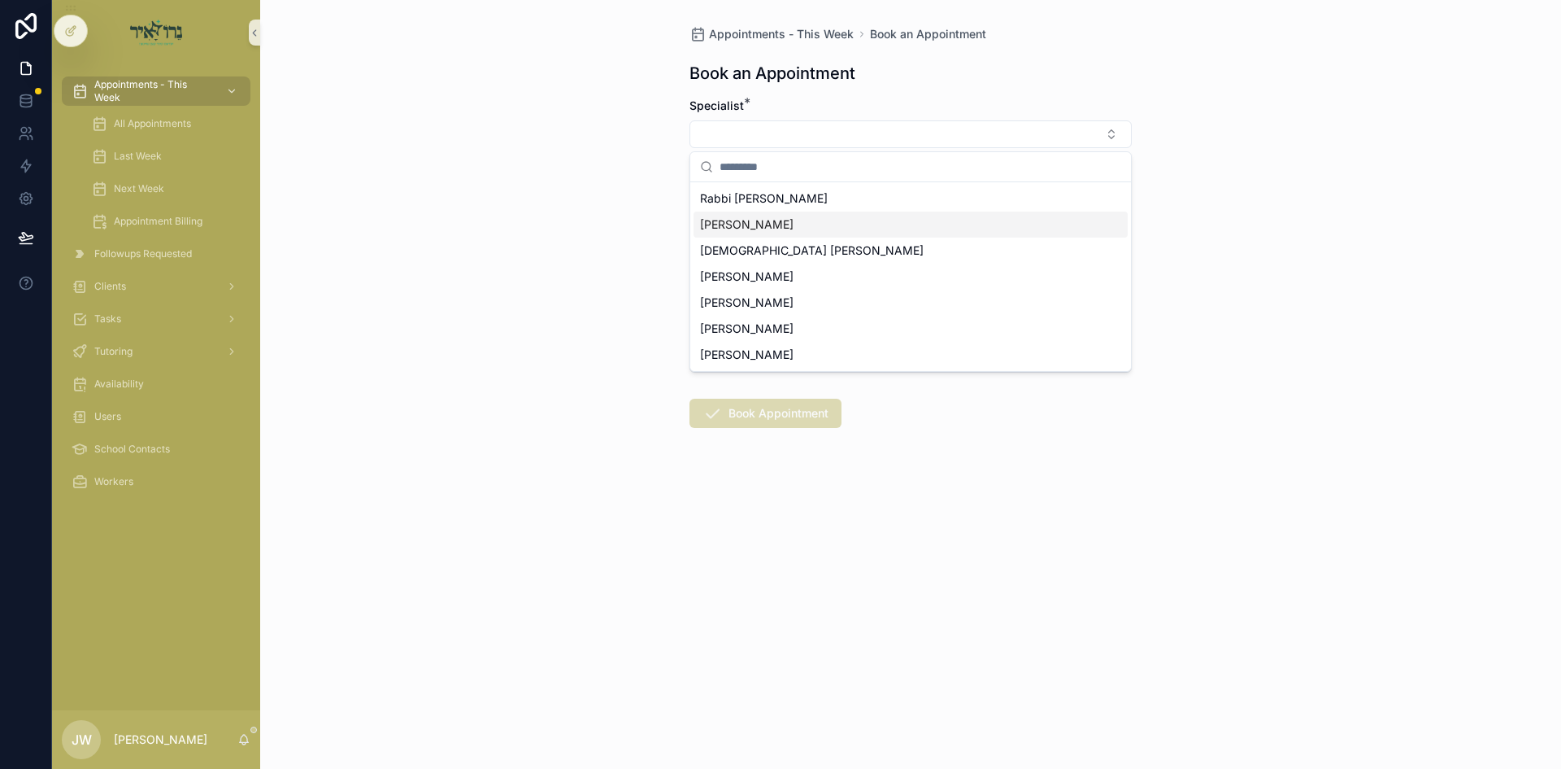
click at [760, 233] on div "Mendel Englander" at bounding box center [911, 224] width 434 height 26
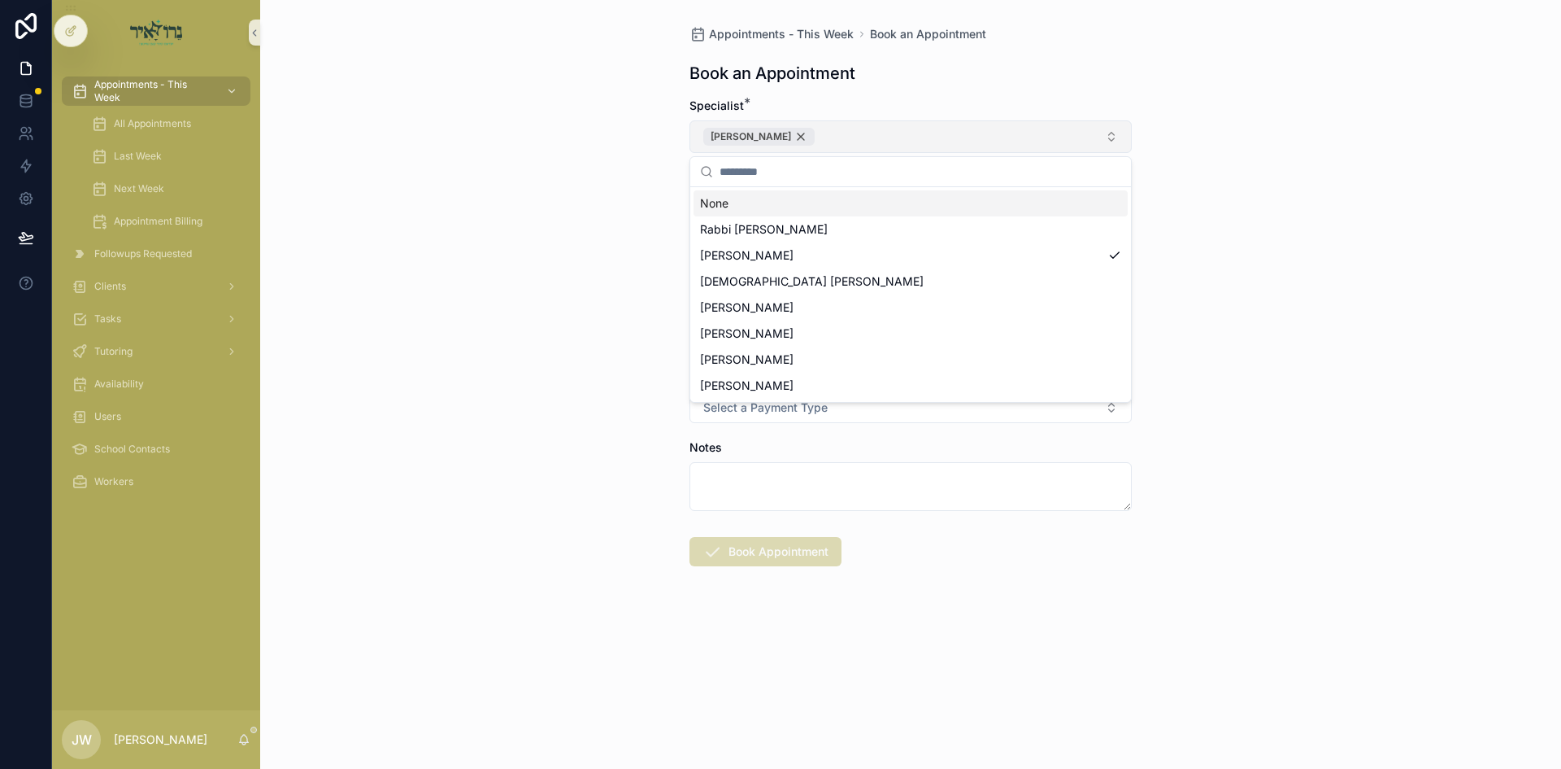
click at [806, 137] on div "Mendel Englander" at bounding box center [758, 137] width 111 height 18
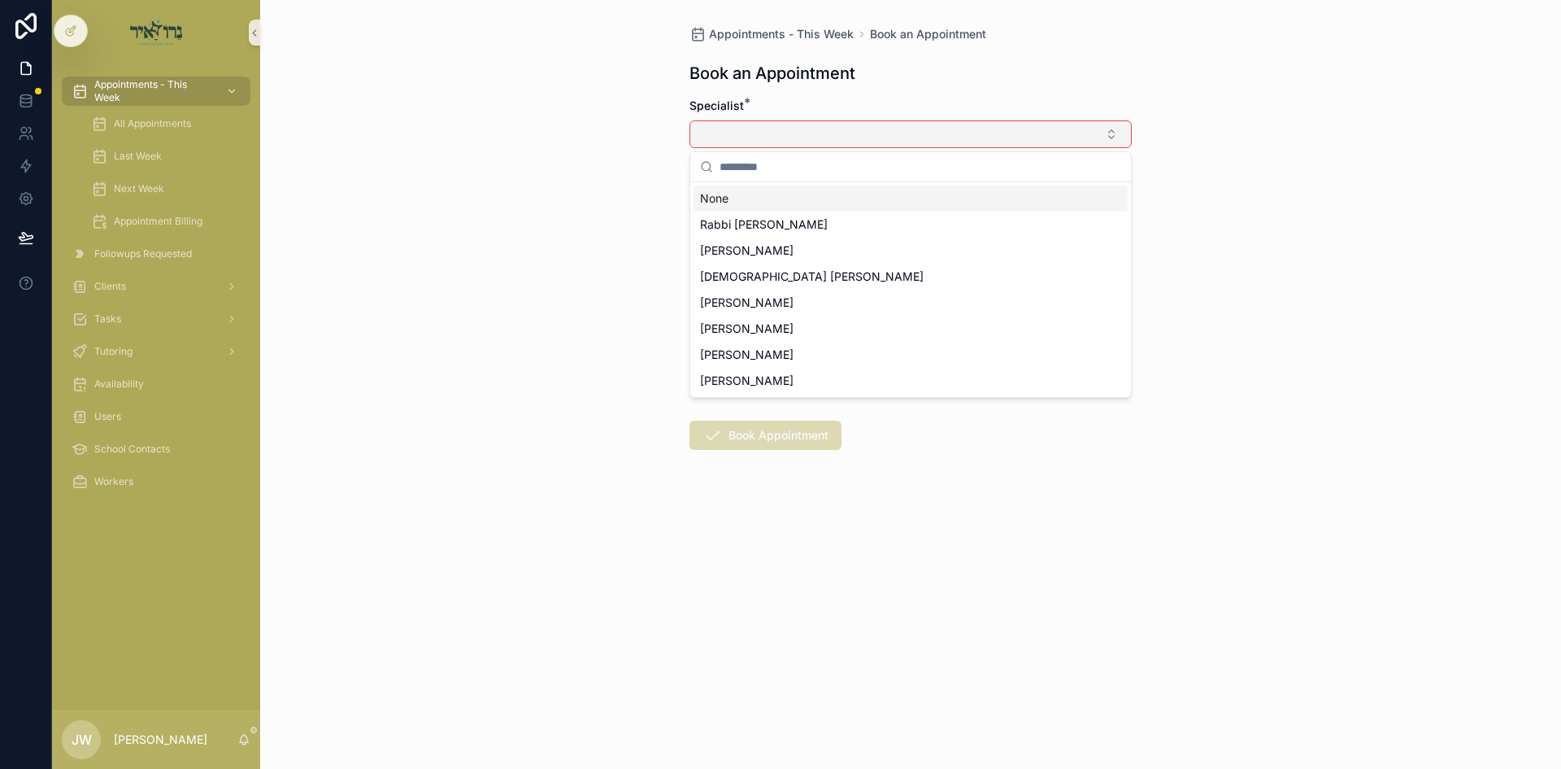
click at [806, 137] on button "Select Button" at bounding box center [911, 134] width 442 height 28
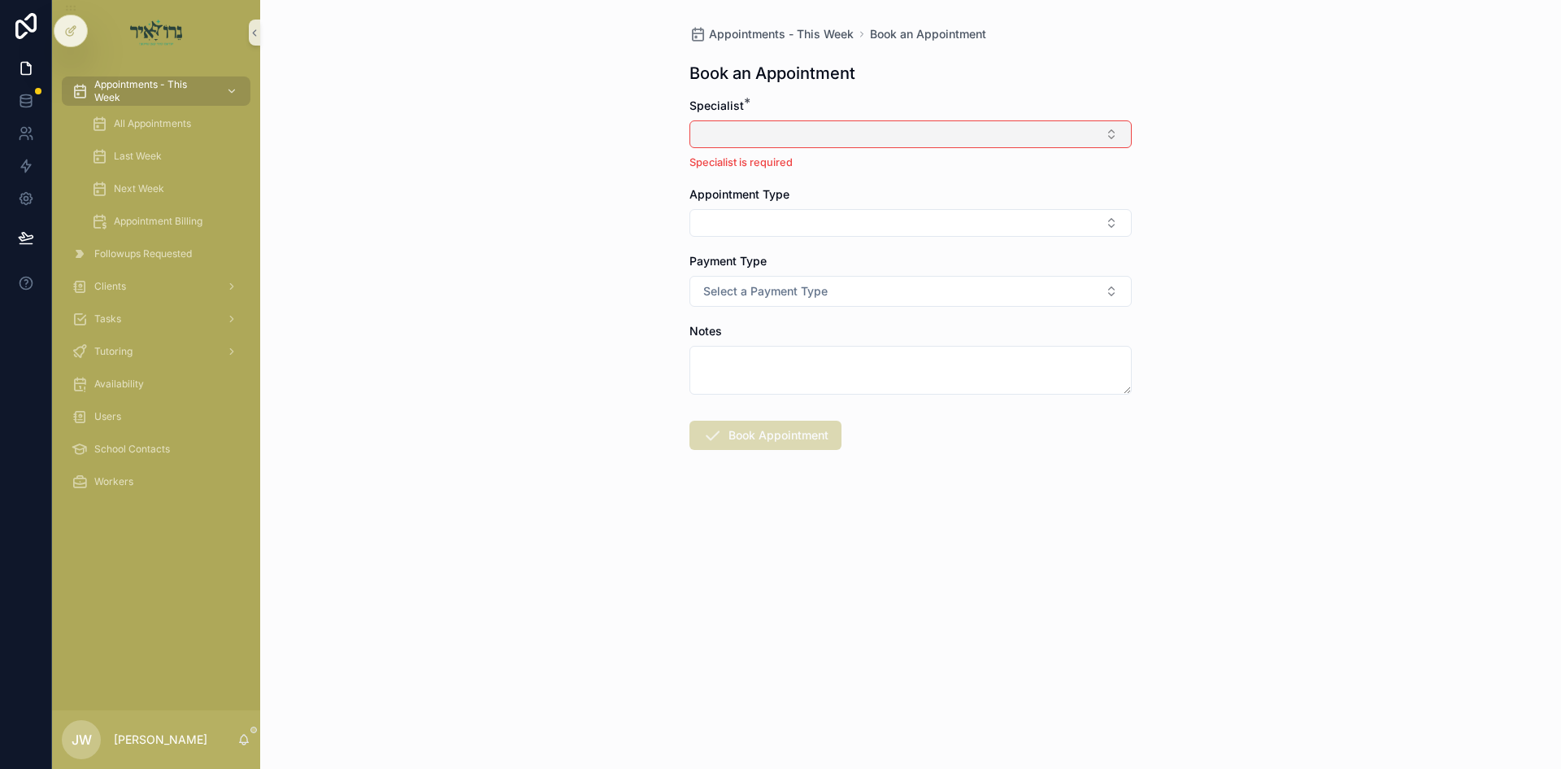
click at [806, 138] on button "Select Button" at bounding box center [911, 134] width 442 height 28
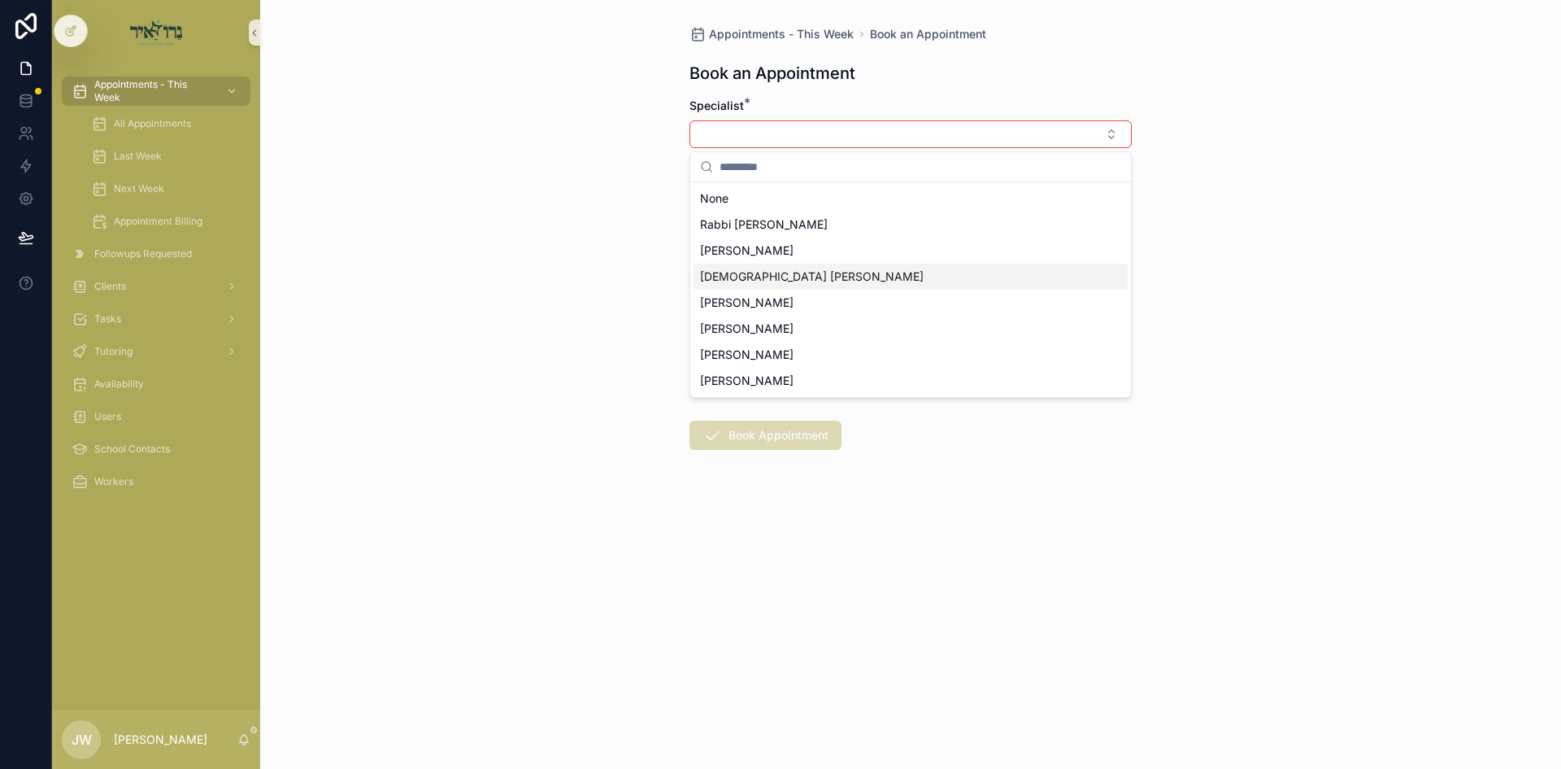
click at [786, 278] on span "[DEMOGRAPHIC_DATA] Avigder [PERSON_NAME]" at bounding box center [812, 276] width 224 height 16
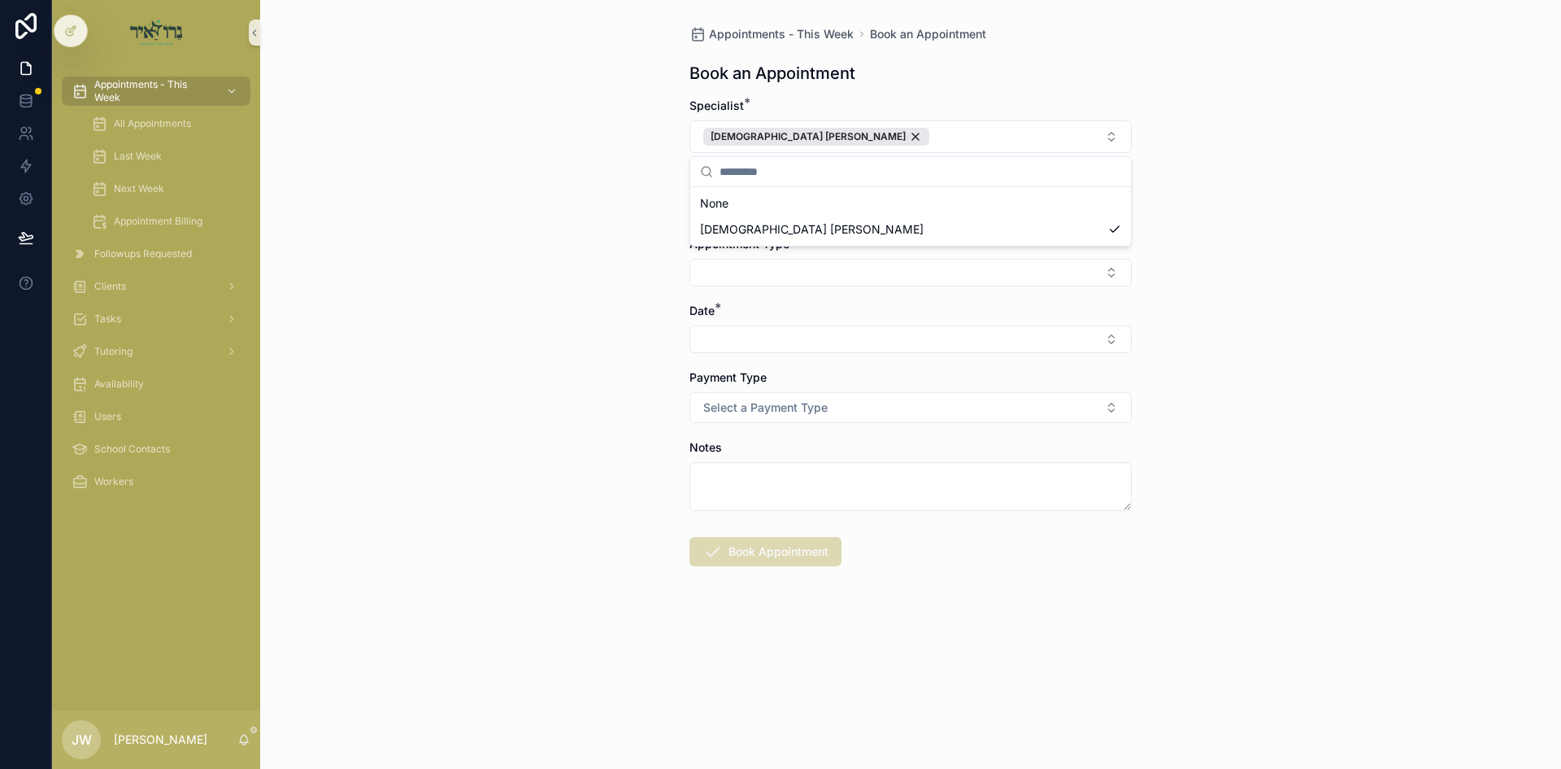
click at [666, 239] on div "Appointments - This Week Book an Appointment Book an Appointment Specialist * R…" at bounding box center [910, 384] width 1301 height 769
click at [741, 203] on button "Select Button" at bounding box center [911, 206] width 442 height 28
type input "**"
click at [751, 291] on div "הפסקה" at bounding box center [911, 296] width 434 height 26
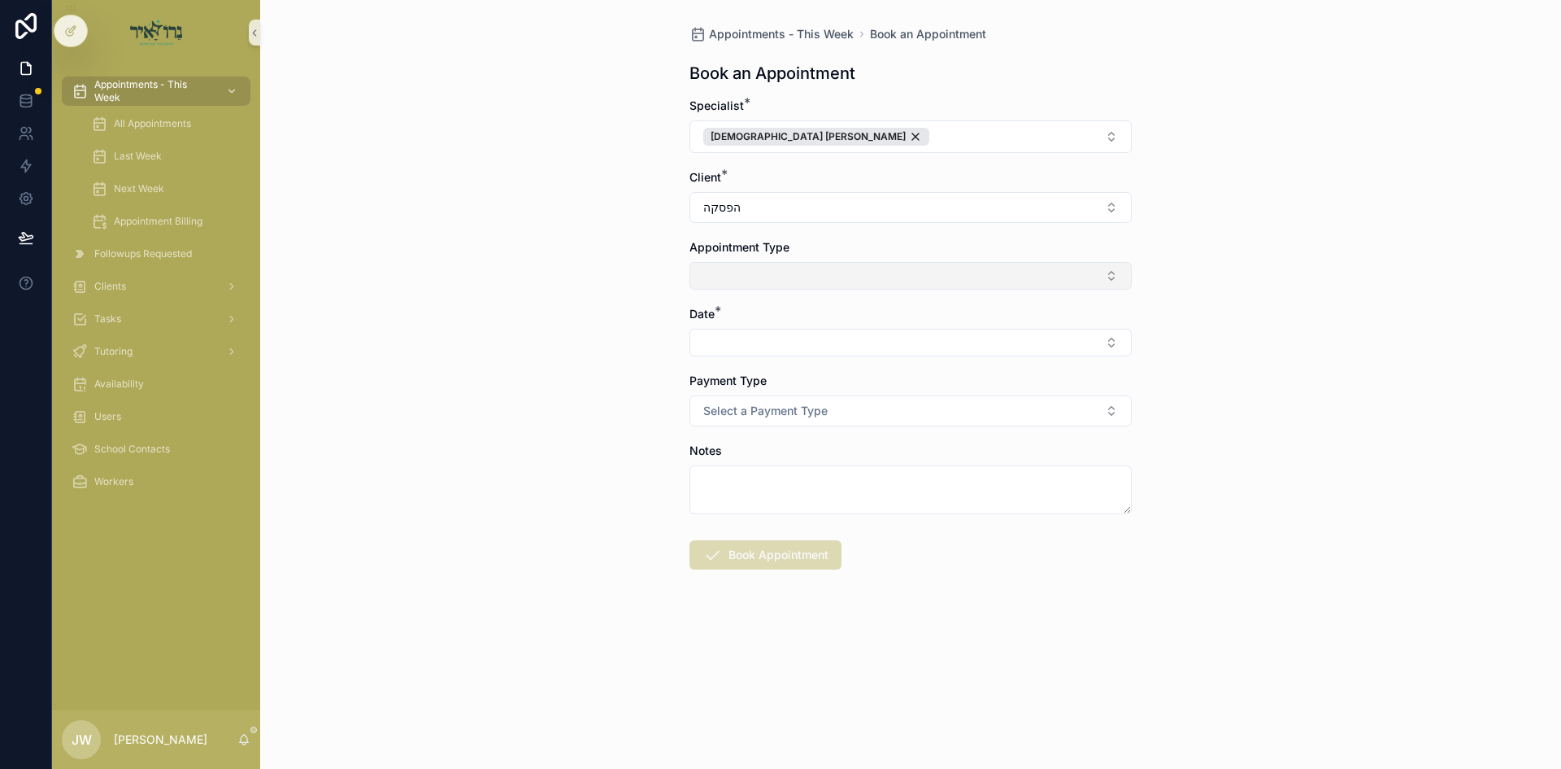
click at [750, 273] on button "Select Button" at bounding box center [911, 276] width 442 height 28
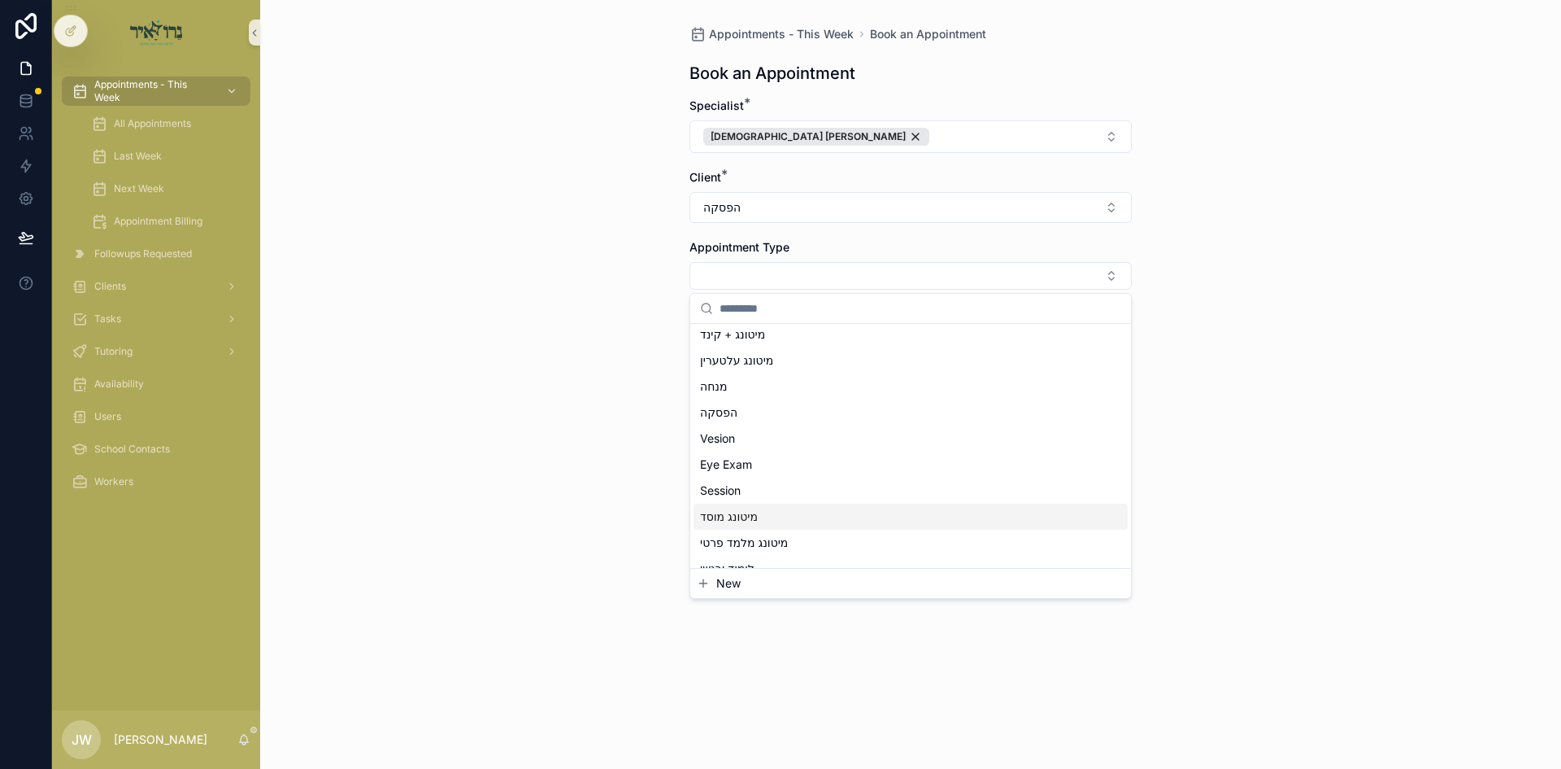
scroll to position [163, 0]
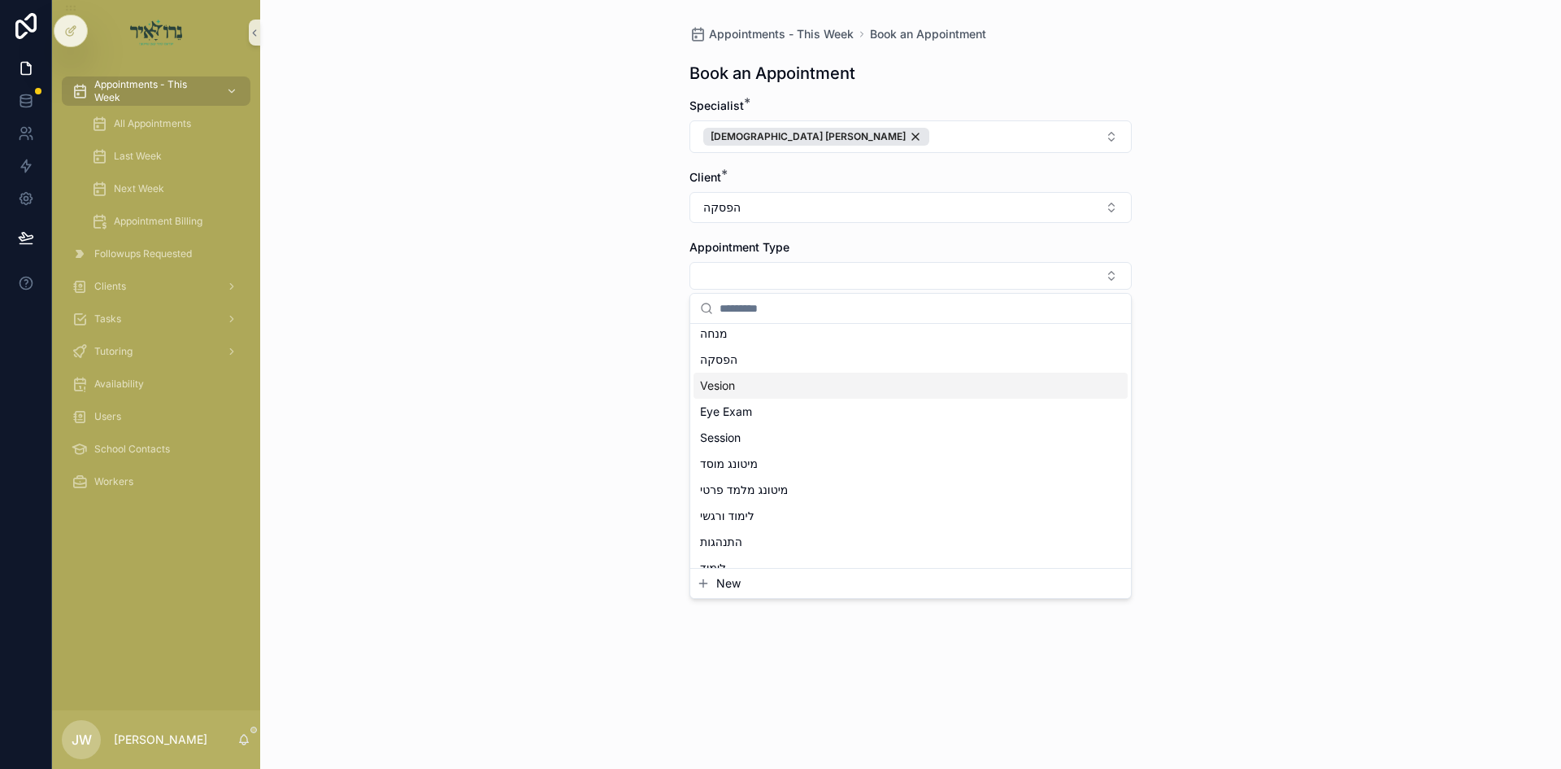
click at [744, 373] on div "Vesion" at bounding box center [911, 385] width 434 height 26
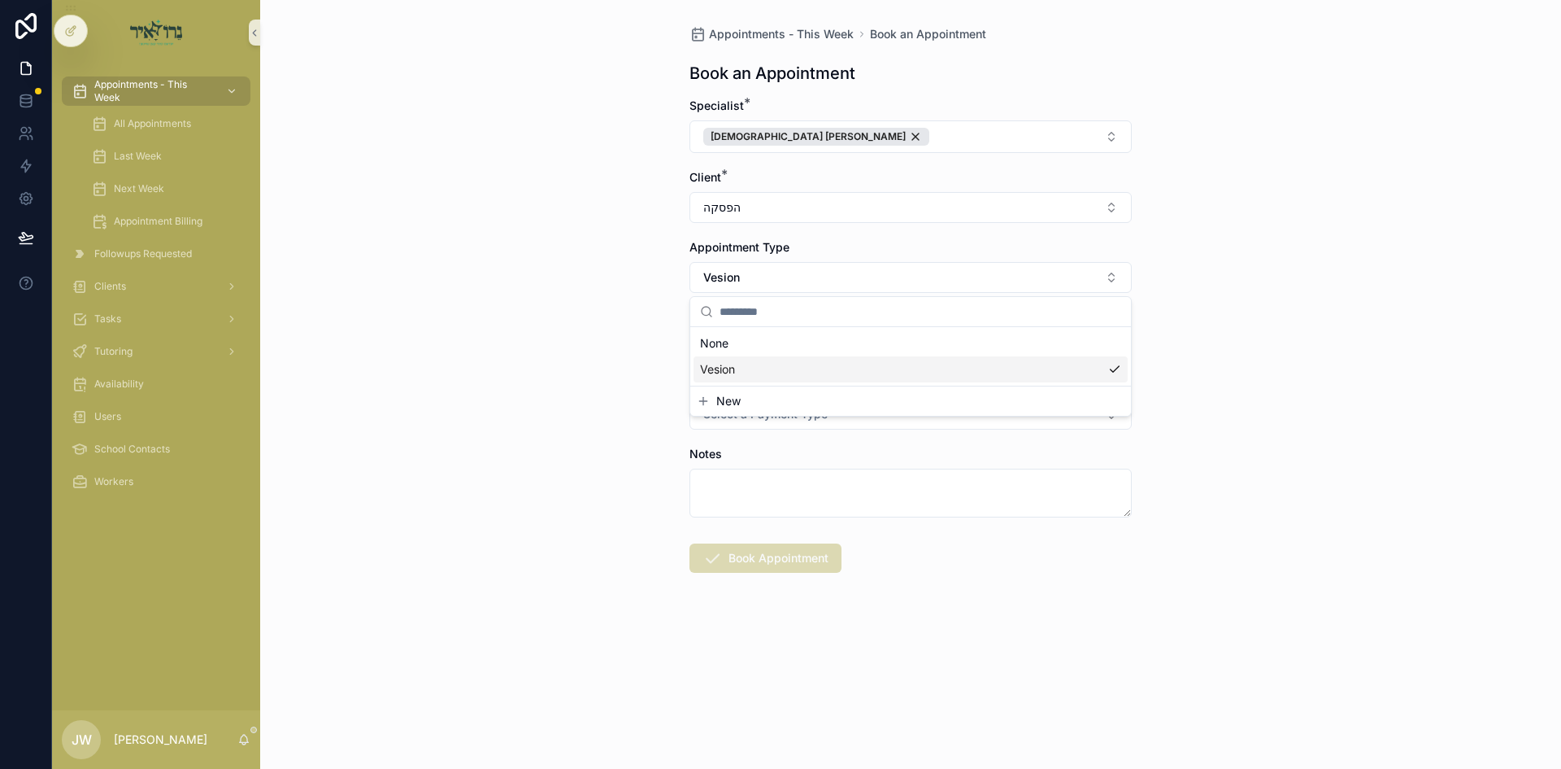
scroll to position [0, 0]
click at [747, 277] on button "Vesion" at bounding box center [911, 277] width 442 height 31
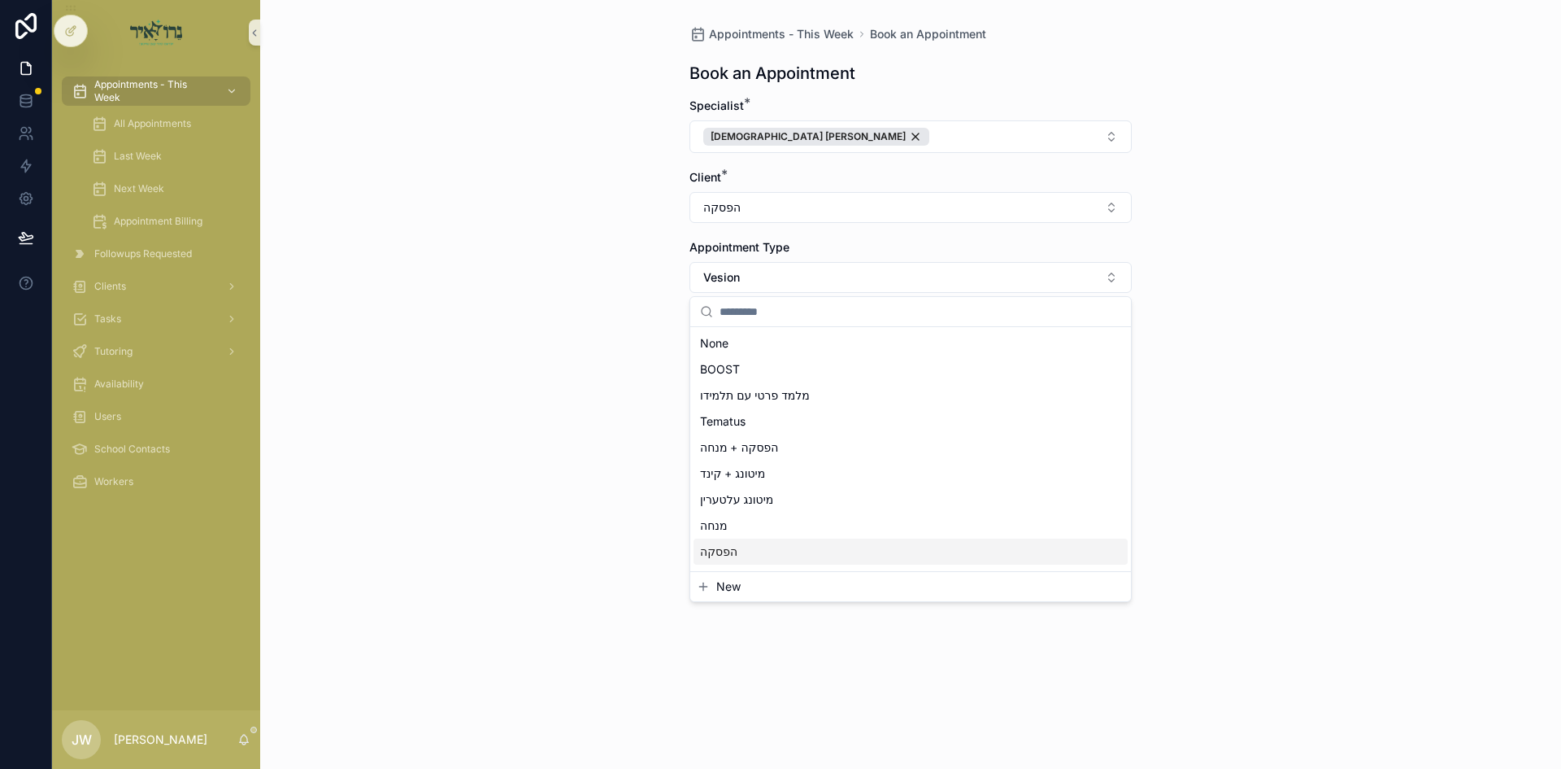
click at [756, 538] on div "הפסקה" at bounding box center [911, 551] width 434 height 26
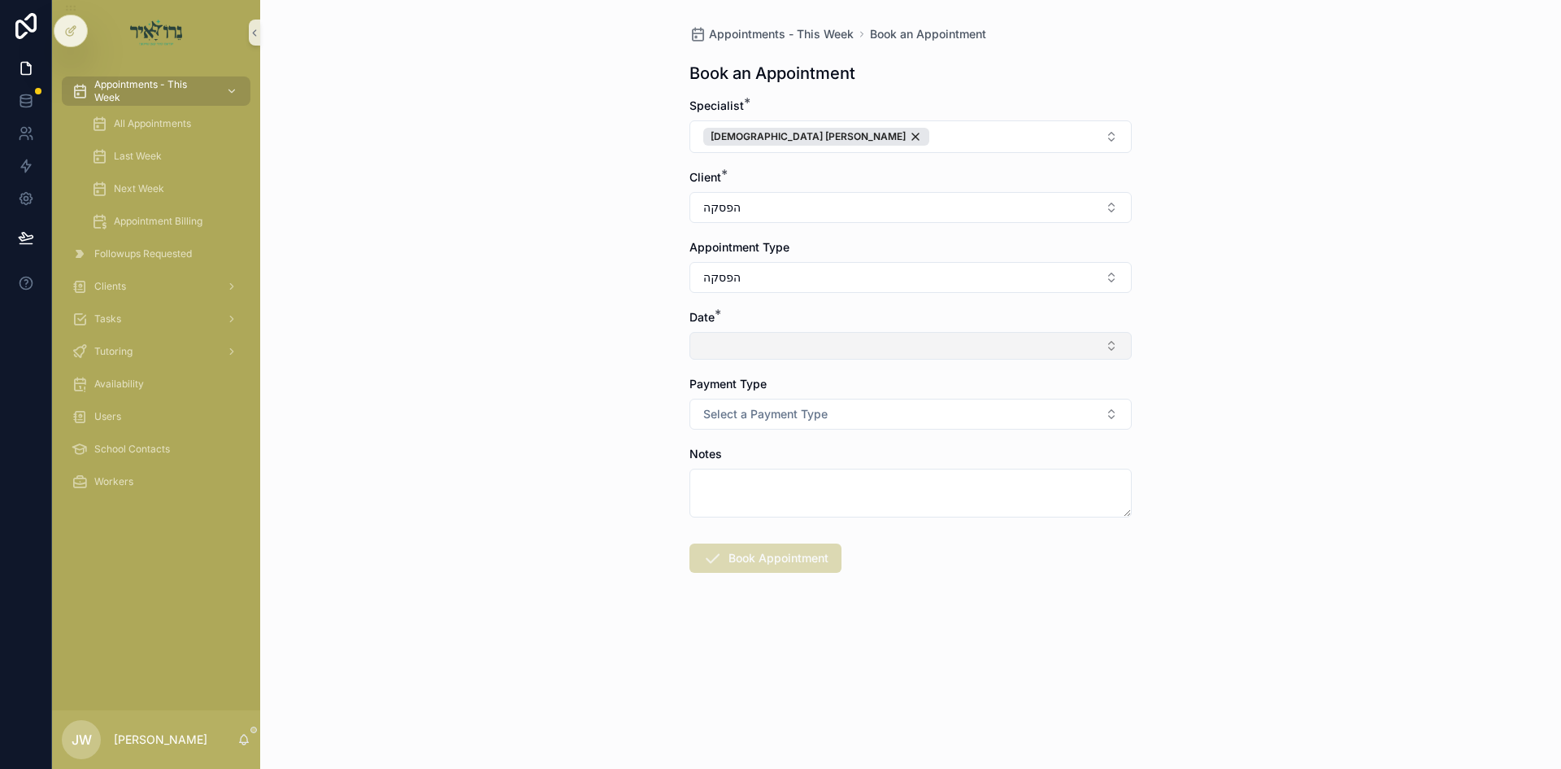
click at [730, 337] on button "Select Button" at bounding box center [911, 346] width 442 height 28
click at [763, 414] on span "ה'כי תצא [DATE]" at bounding box center [742, 410] width 85 height 16
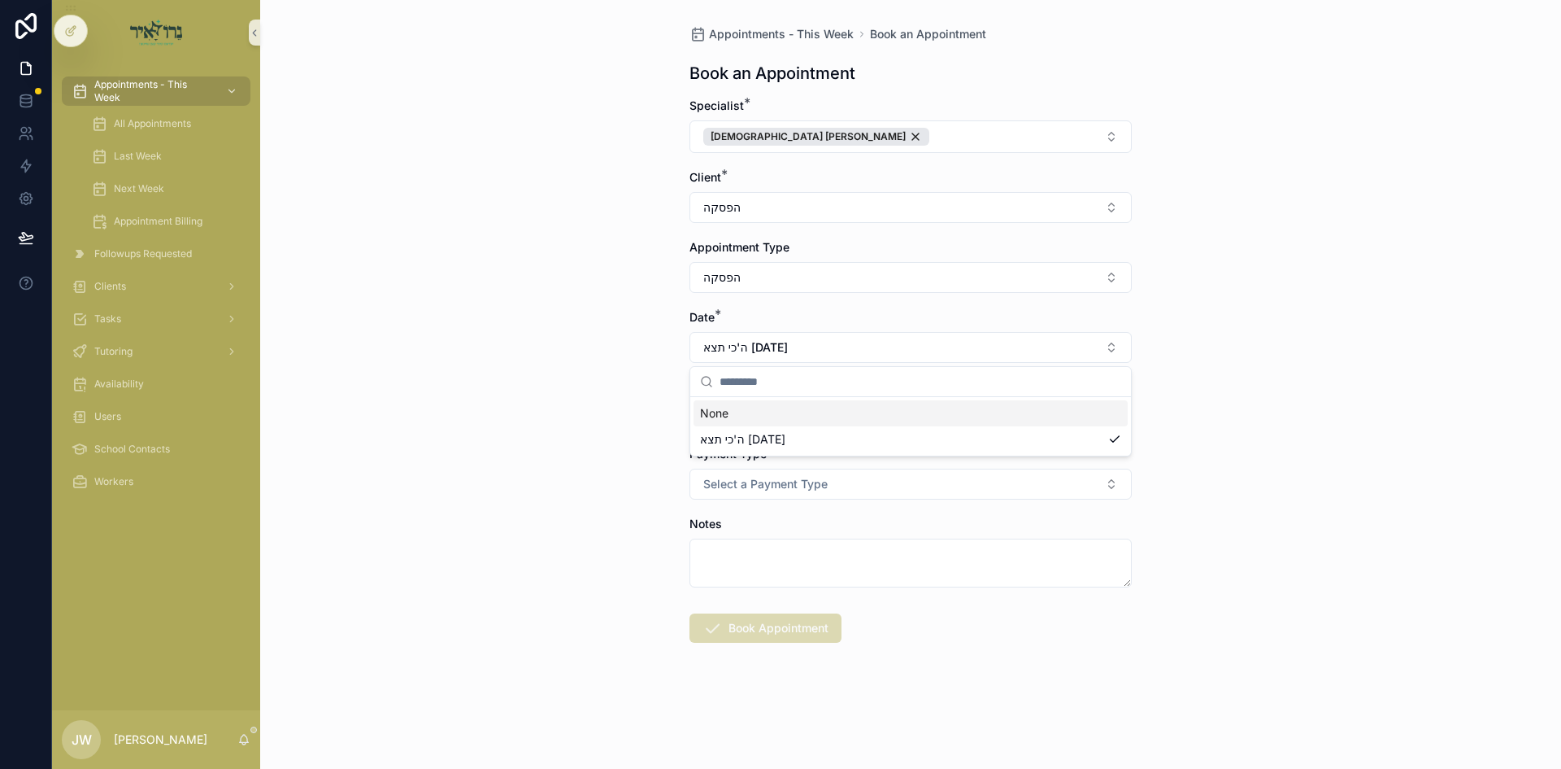
click at [757, 399] on div "Start Time *" at bounding box center [911, 404] width 442 height 50
click at [755, 425] on button "Select Button" at bounding box center [911, 416] width 442 height 28
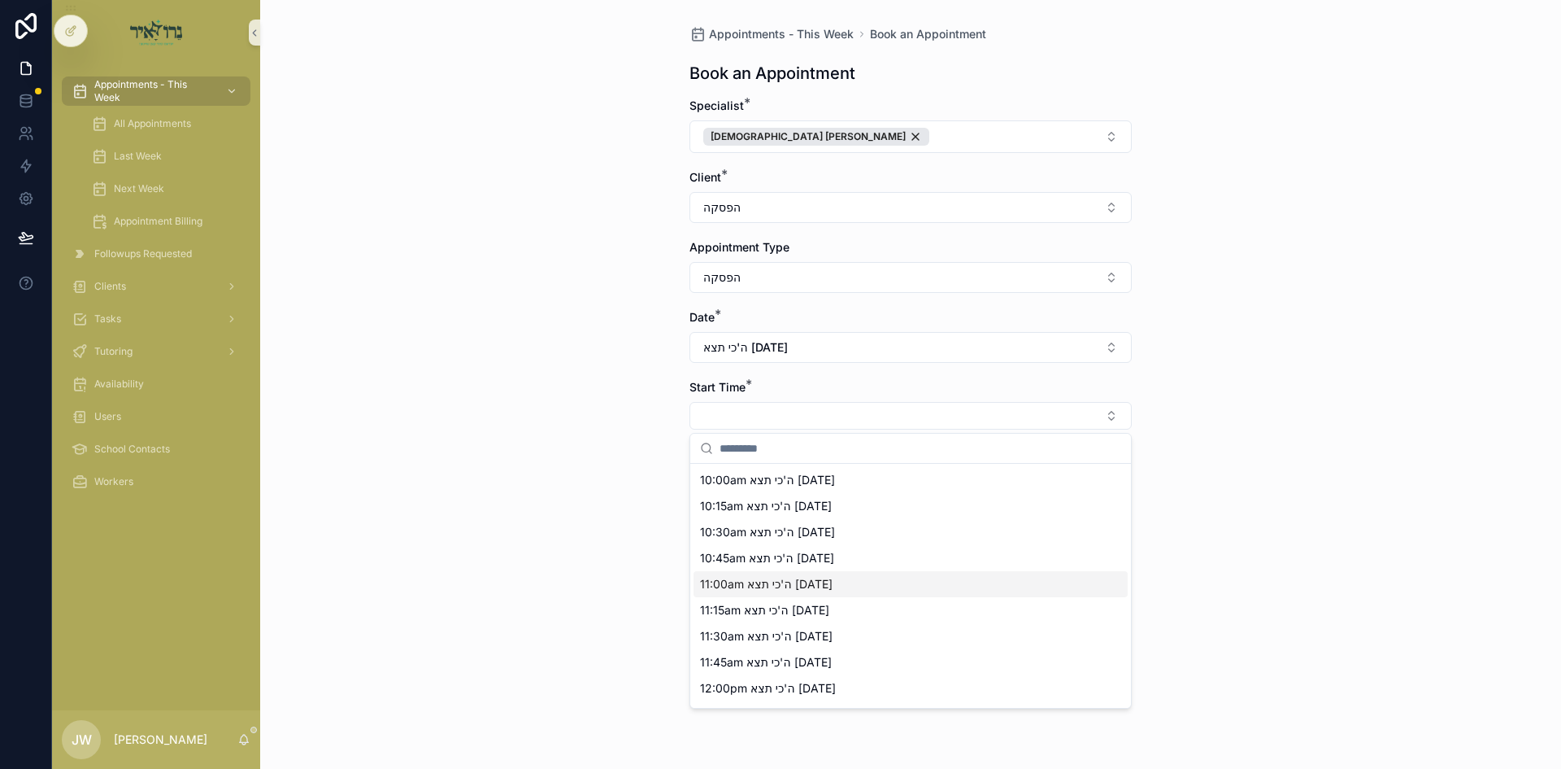
scroll to position [81, 0]
click at [747, 682] on span "12:45pm ה'כי תצא 09/04/25" at bounding box center [767, 685] width 135 height 16
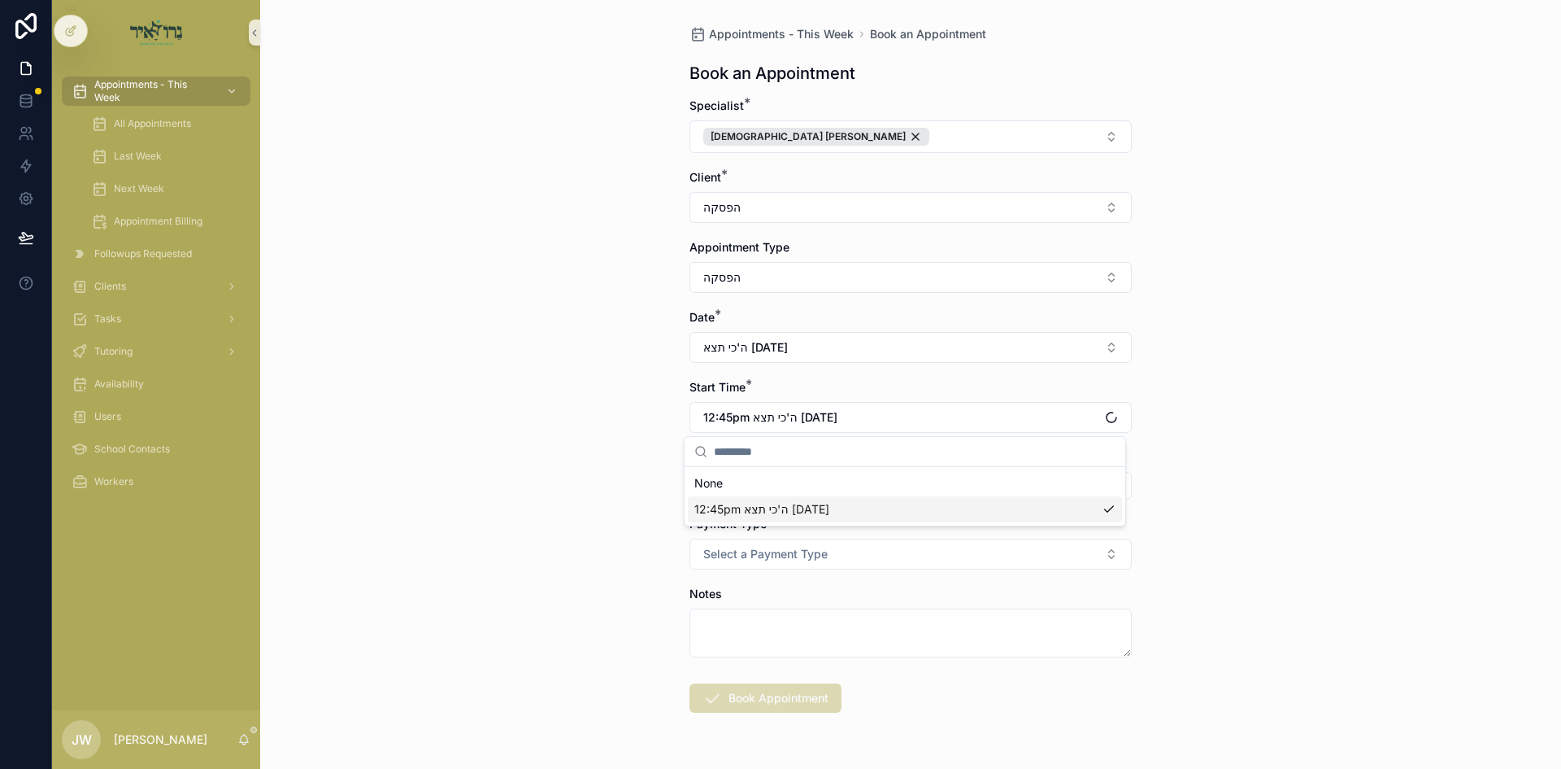
scroll to position [0, 0]
click at [740, 489] on button "Select Button" at bounding box center [911, 486] width 442 height 28
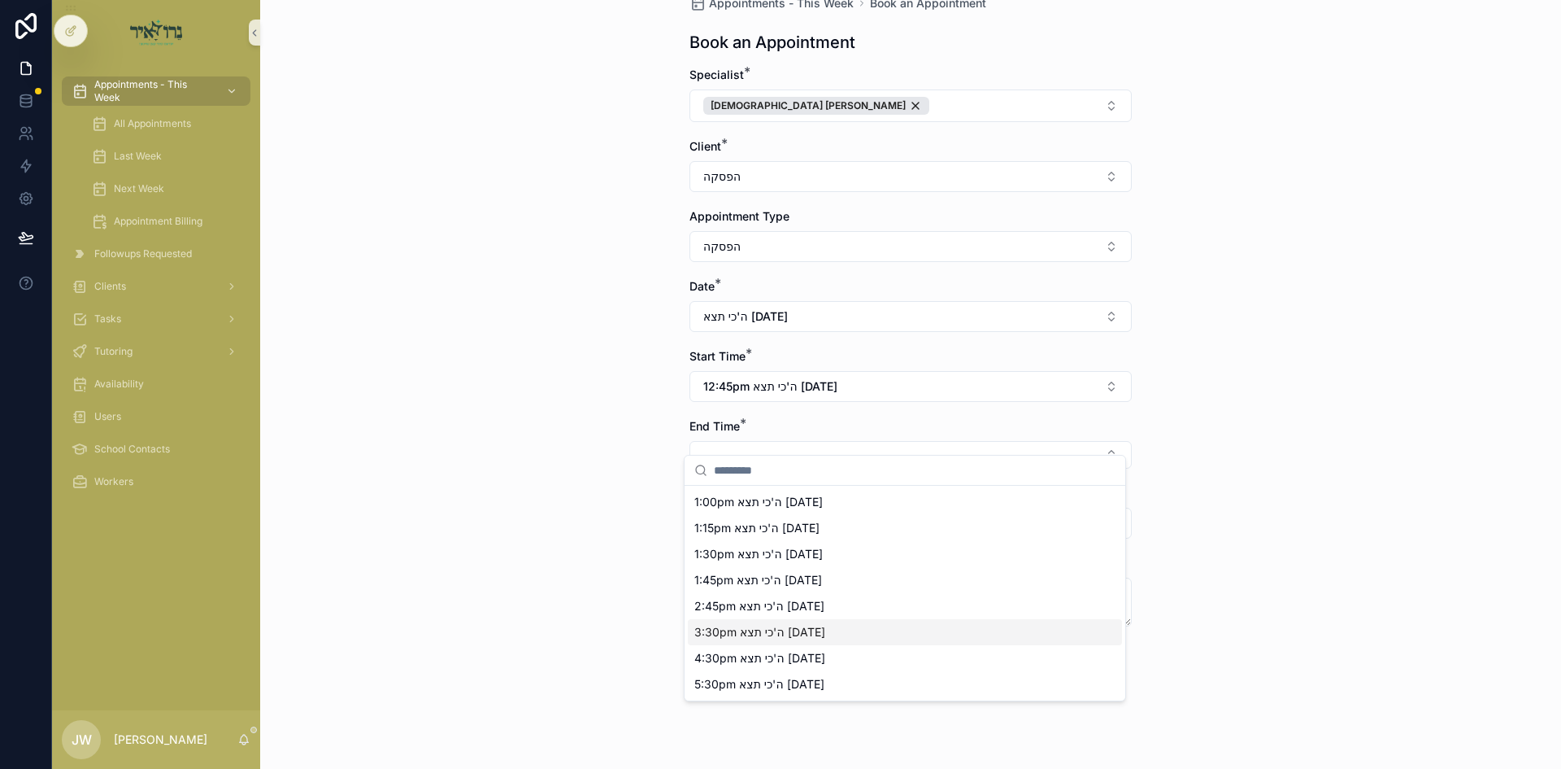
scroll to position [48, 0]
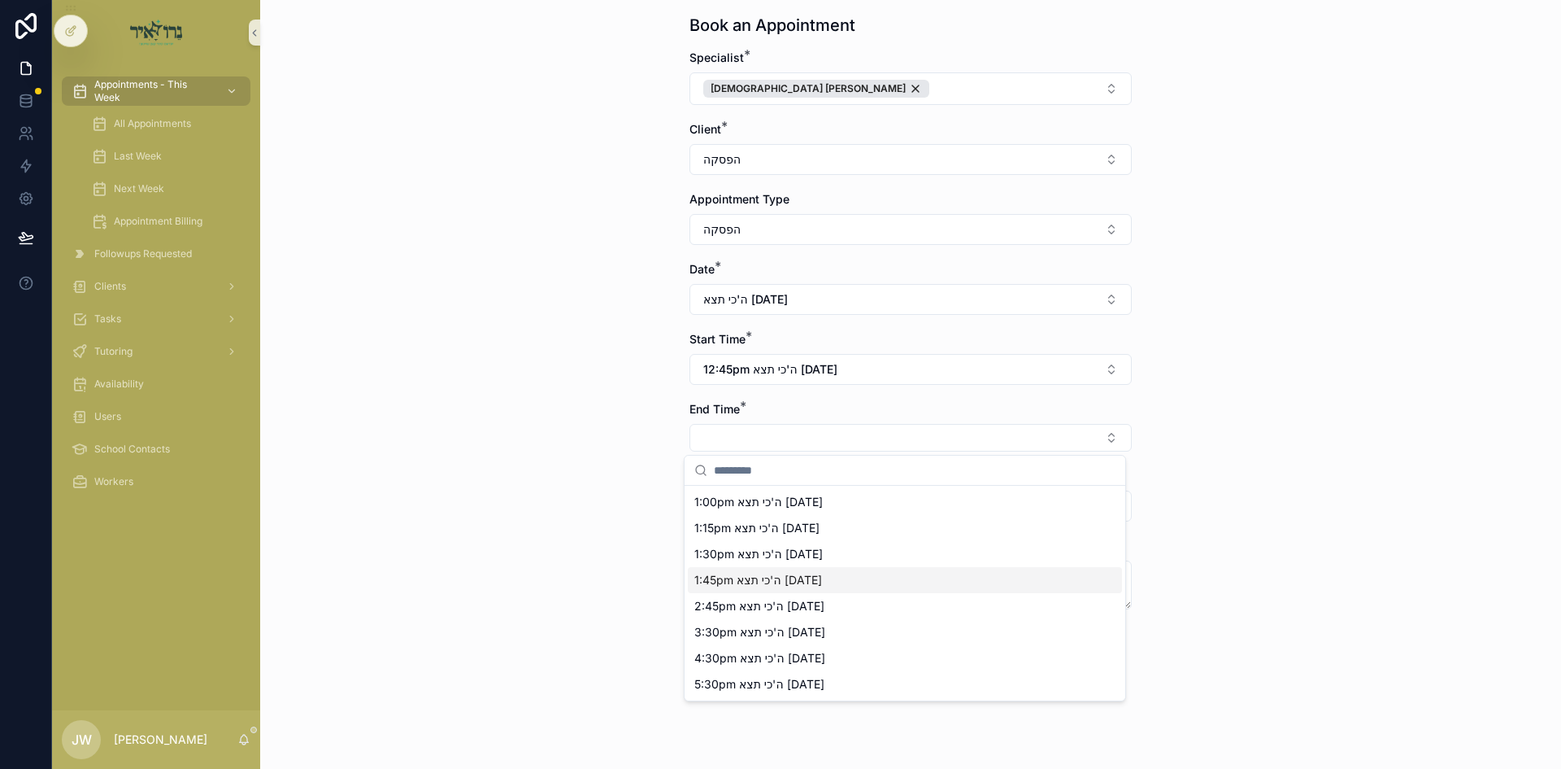
click at [726, 584] on span "1:45pm ה'כי תצא 09/04/25" at bounding box center [759, 580] width 128 height 16
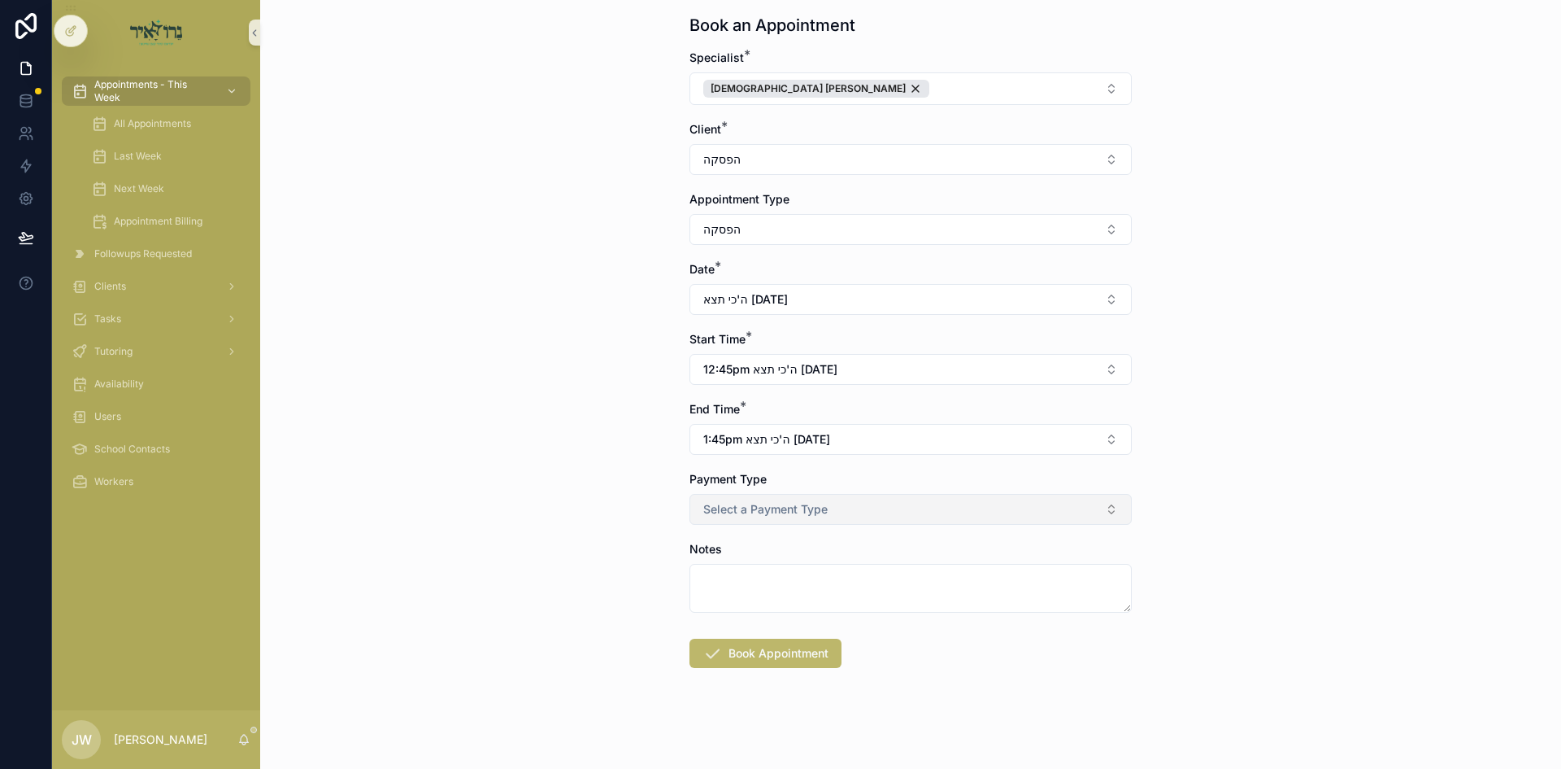
click at [730, 506] on span "Select a Payment Type" at bounding box center [765, 509] width 124 height 16
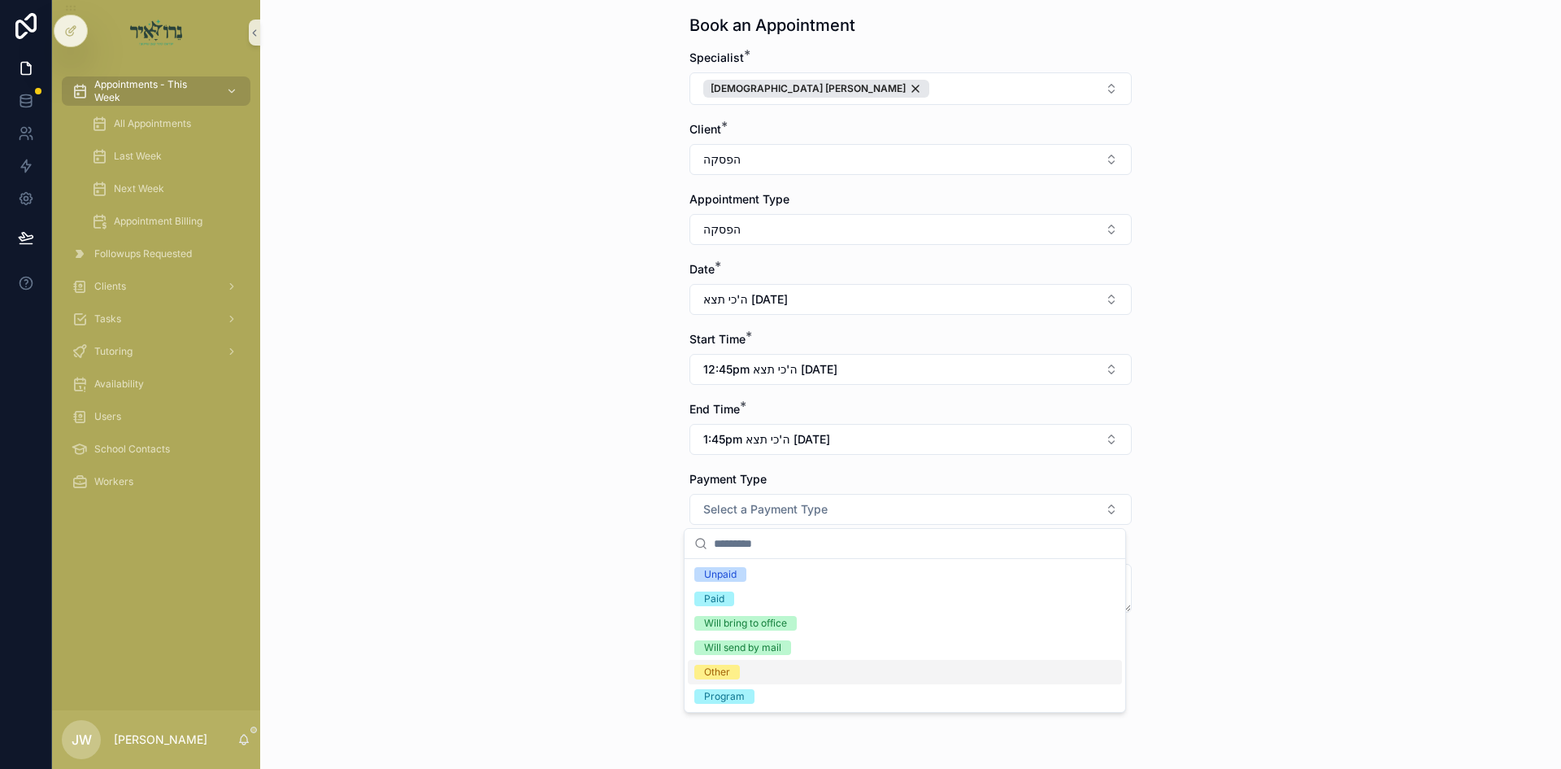
click at [733, 670] on span "Other" at bounding box center [718, 671] width 46 height 15
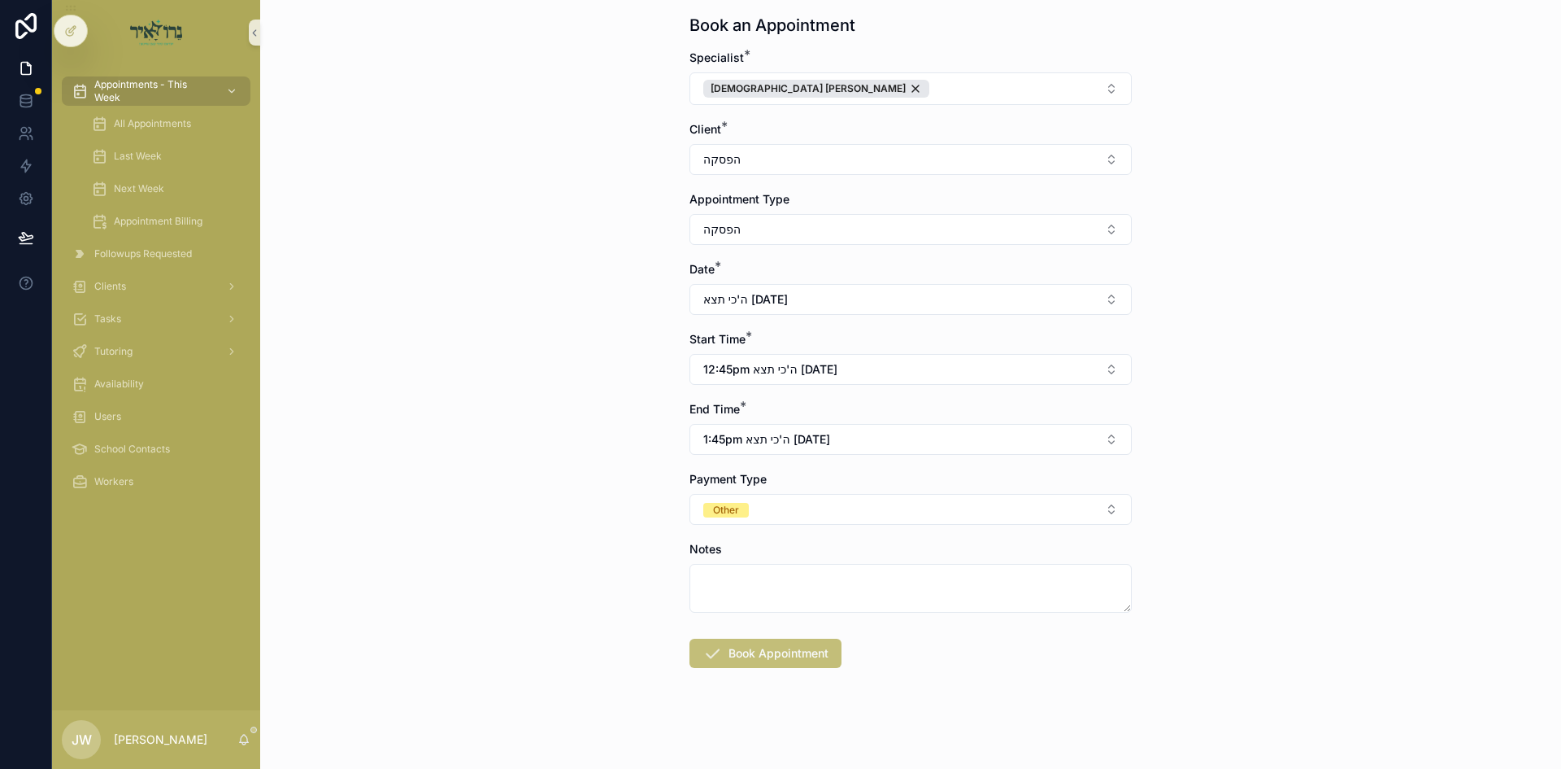
click at [744, 642] on button "Book Appointment" at bounding box center [766, 652] width 152 height 29
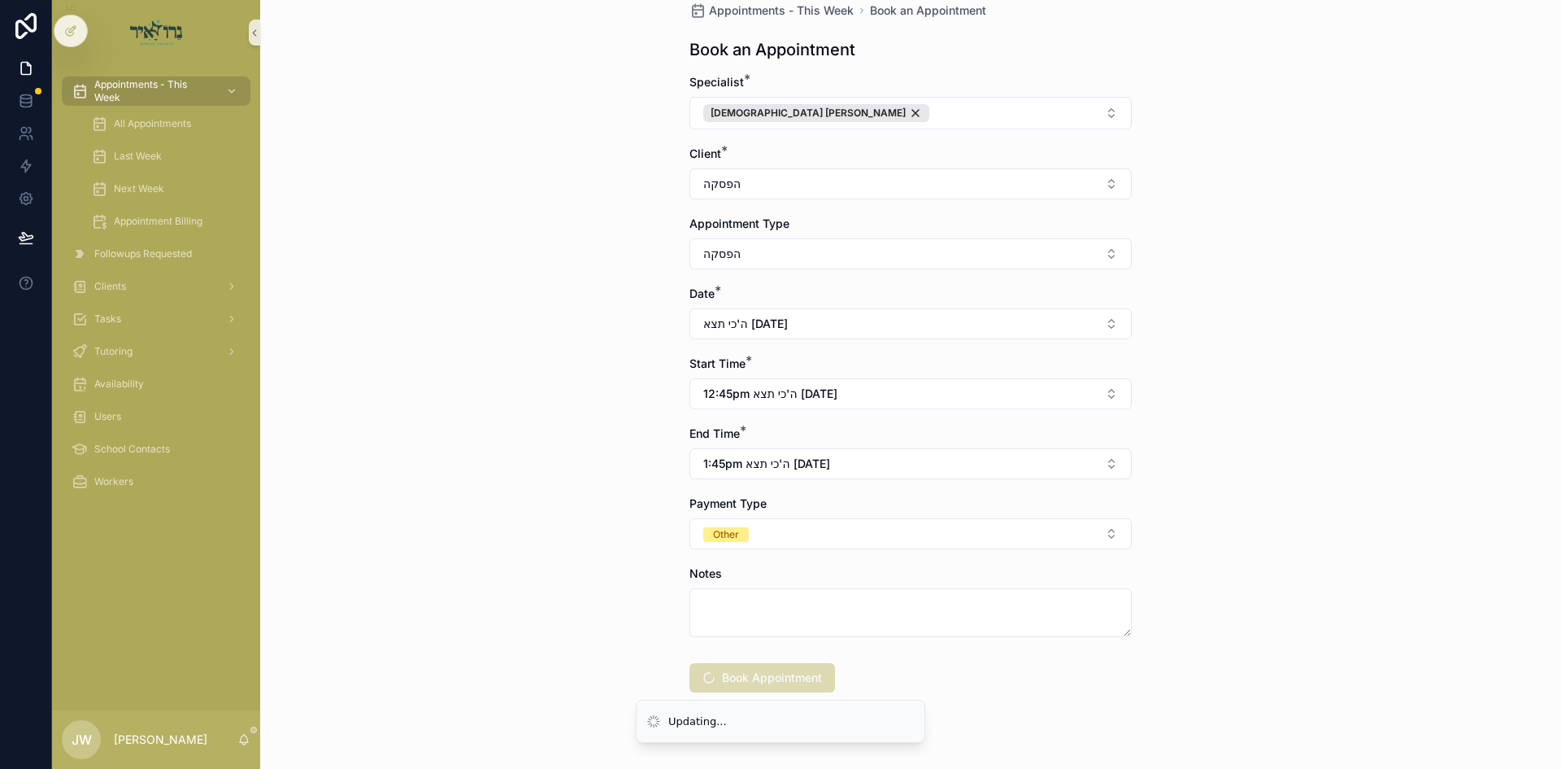
scroll to position [0, 0]
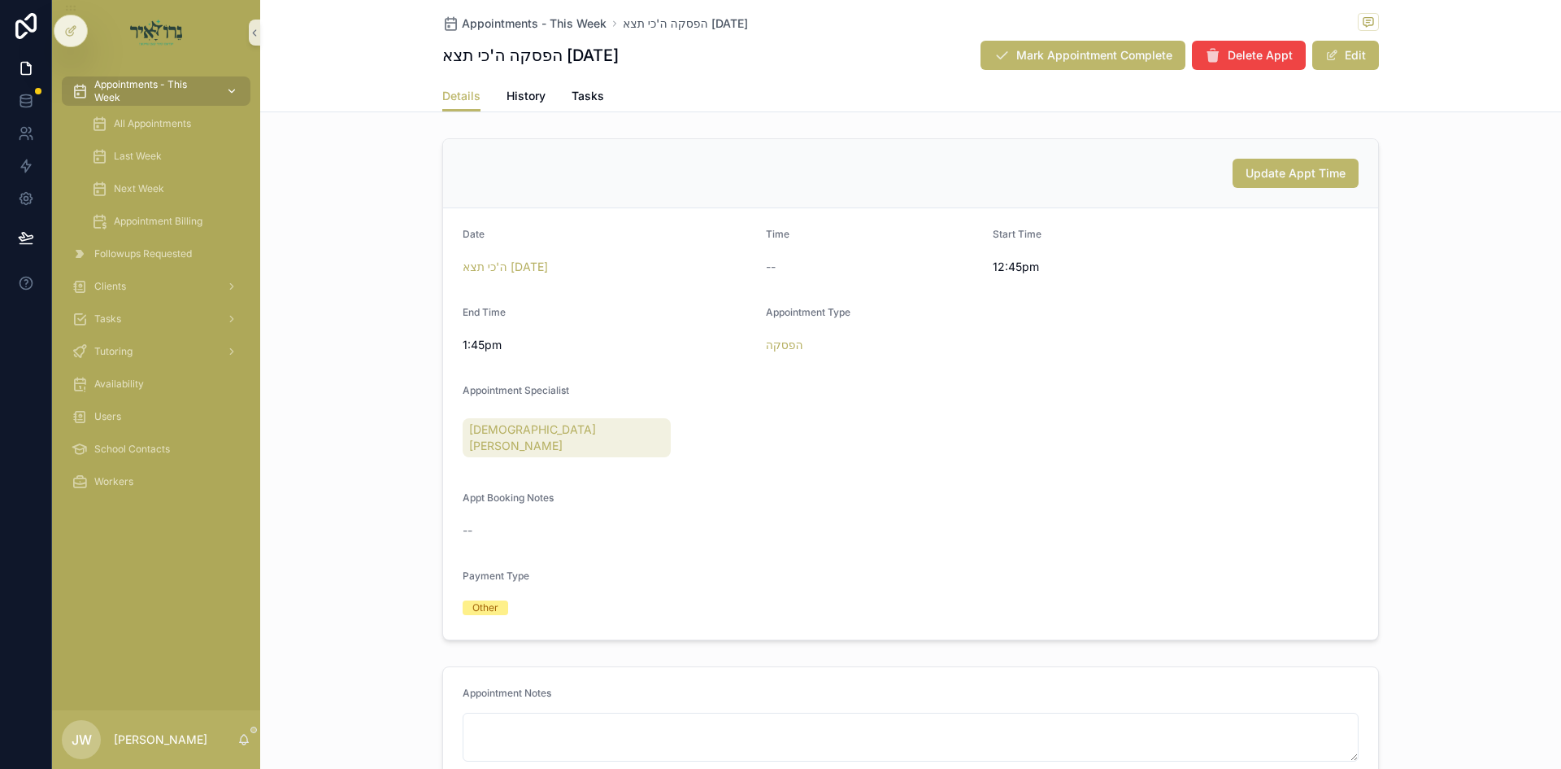
click at [168, 87] on span "Appointments - This Week" at bounding box center [153, 91] width 119 height 26
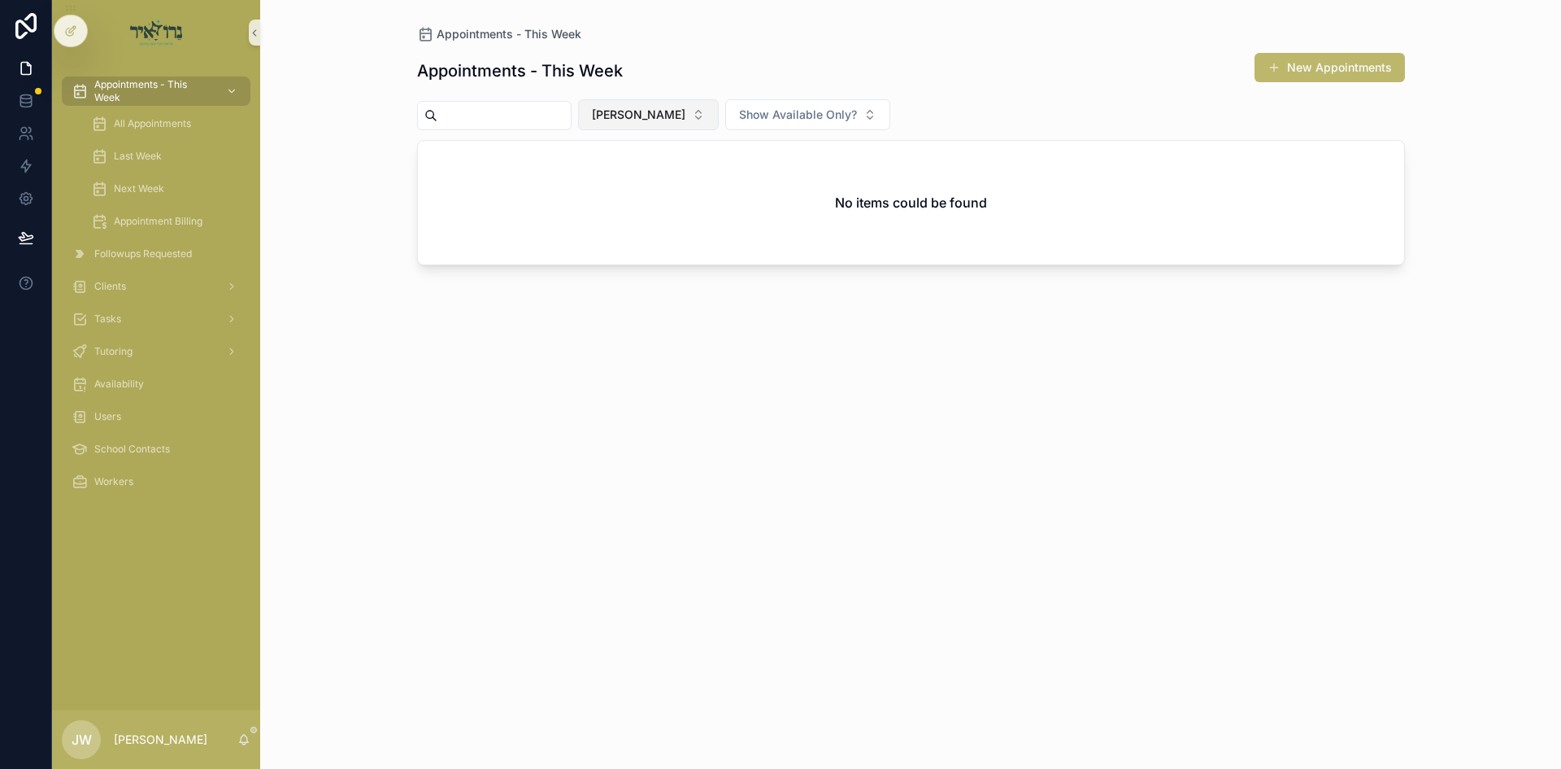
click at [645, 124] on button "[PERSON_NAME]" at bounding box center [648, 114] width 141 height 31
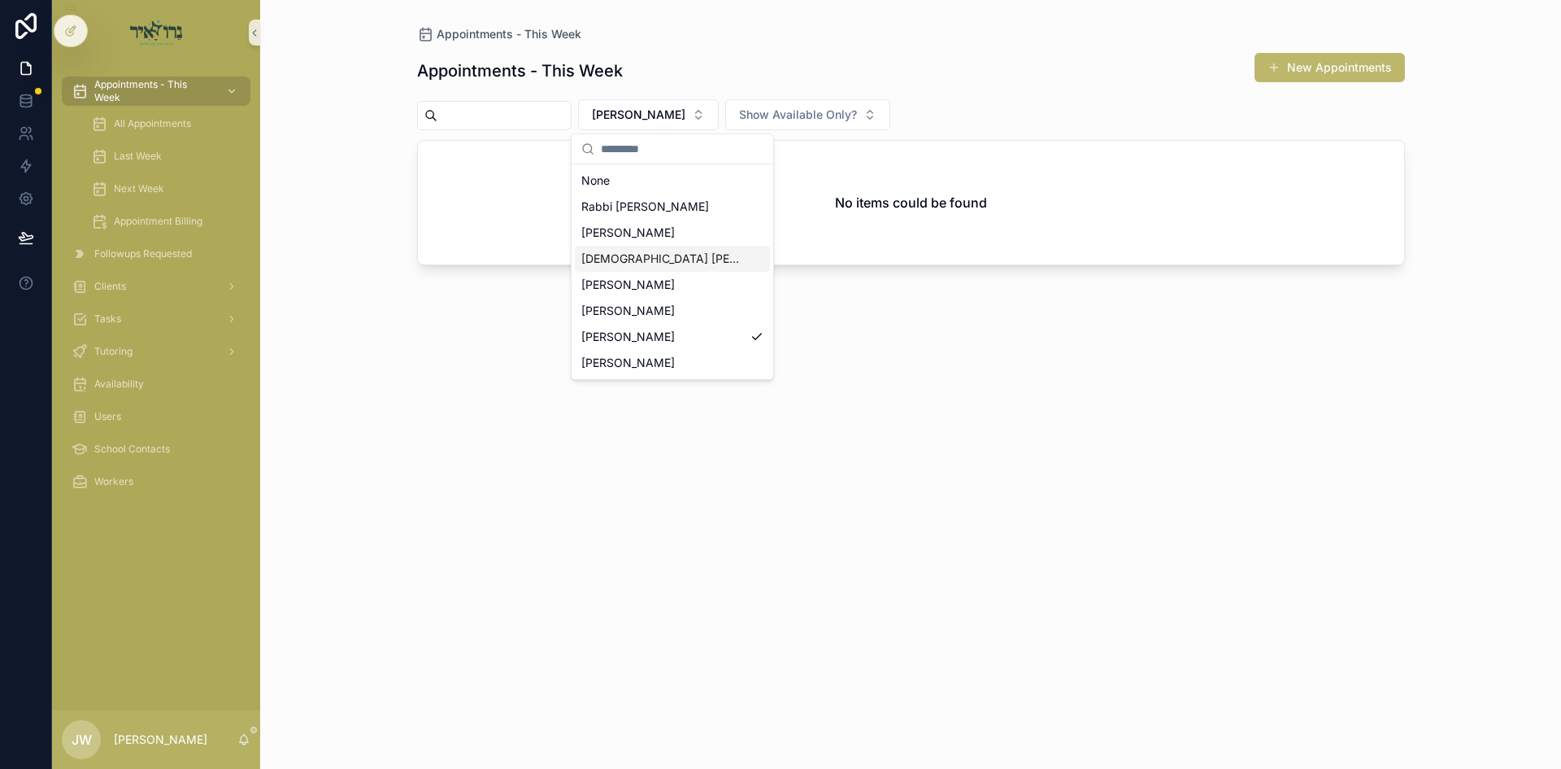
click at [659, 259] on span "[DEMOGRAPHIC_DATA] Avigder [PERSON_NAME]" at bounding box center [662, 258] width 163 height 16
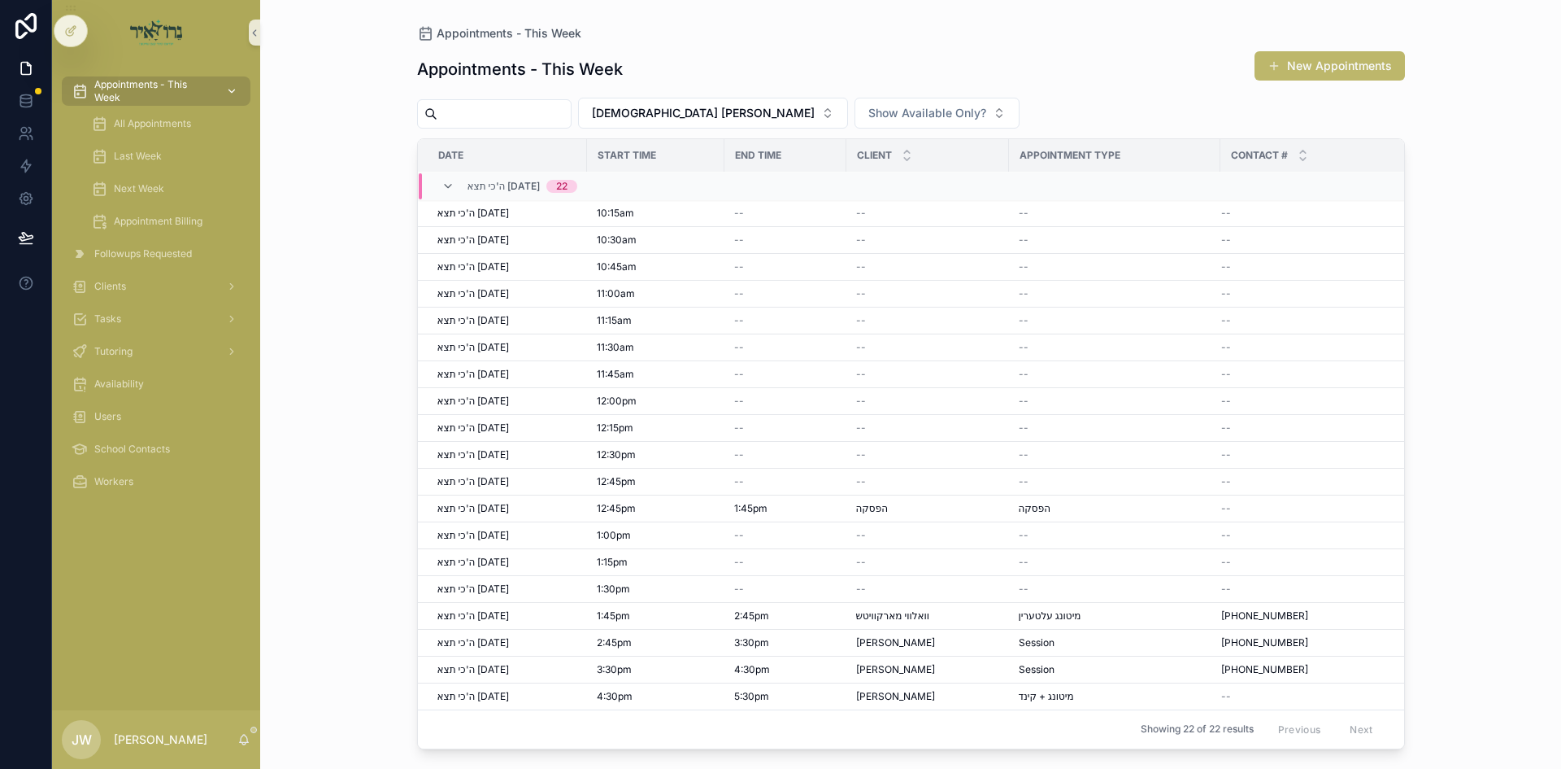
scroll to position [94, 0]
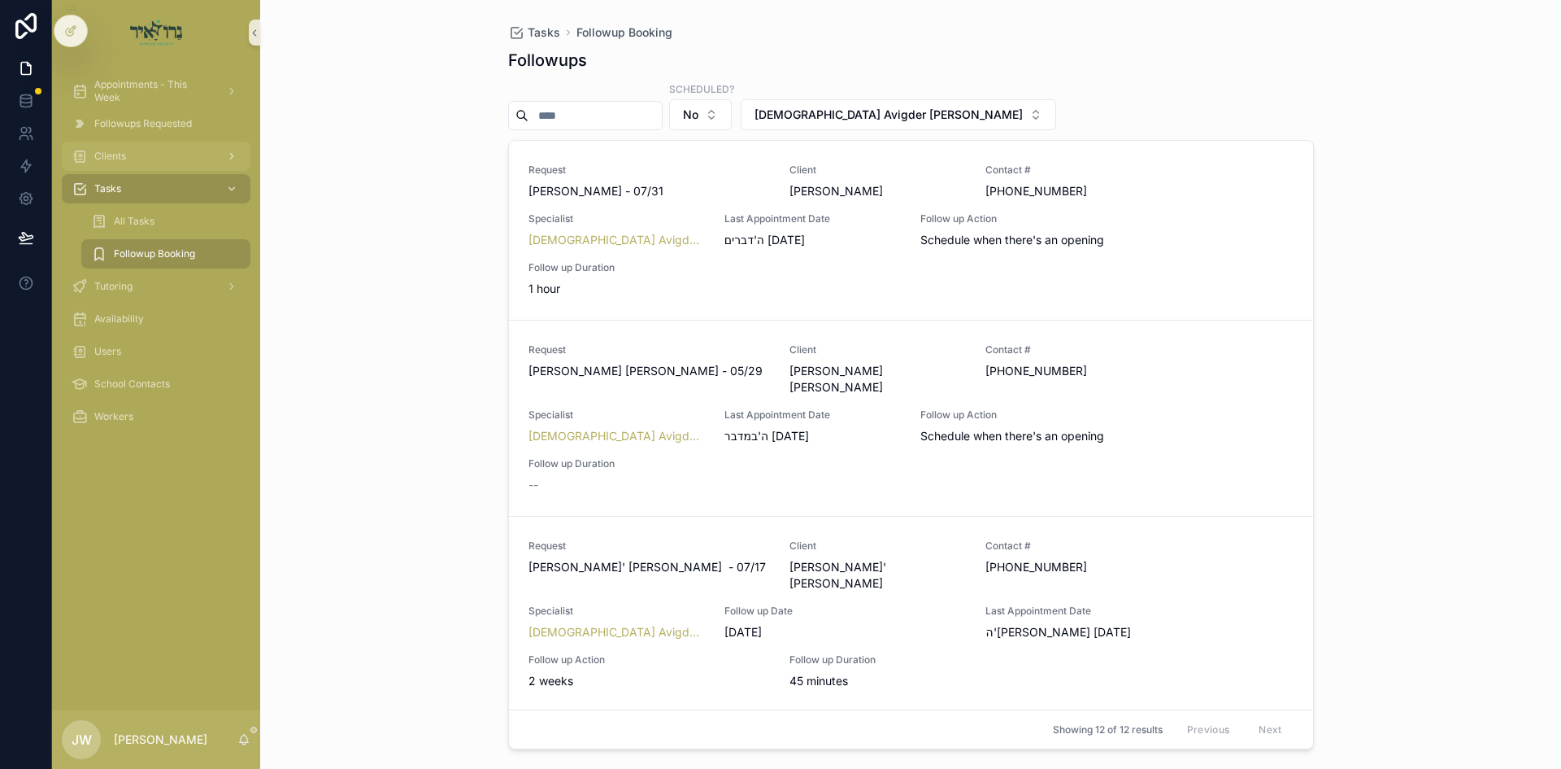
click at [147, 155] on div "Clients" at bounding box center [156, 156] width 169 height 26
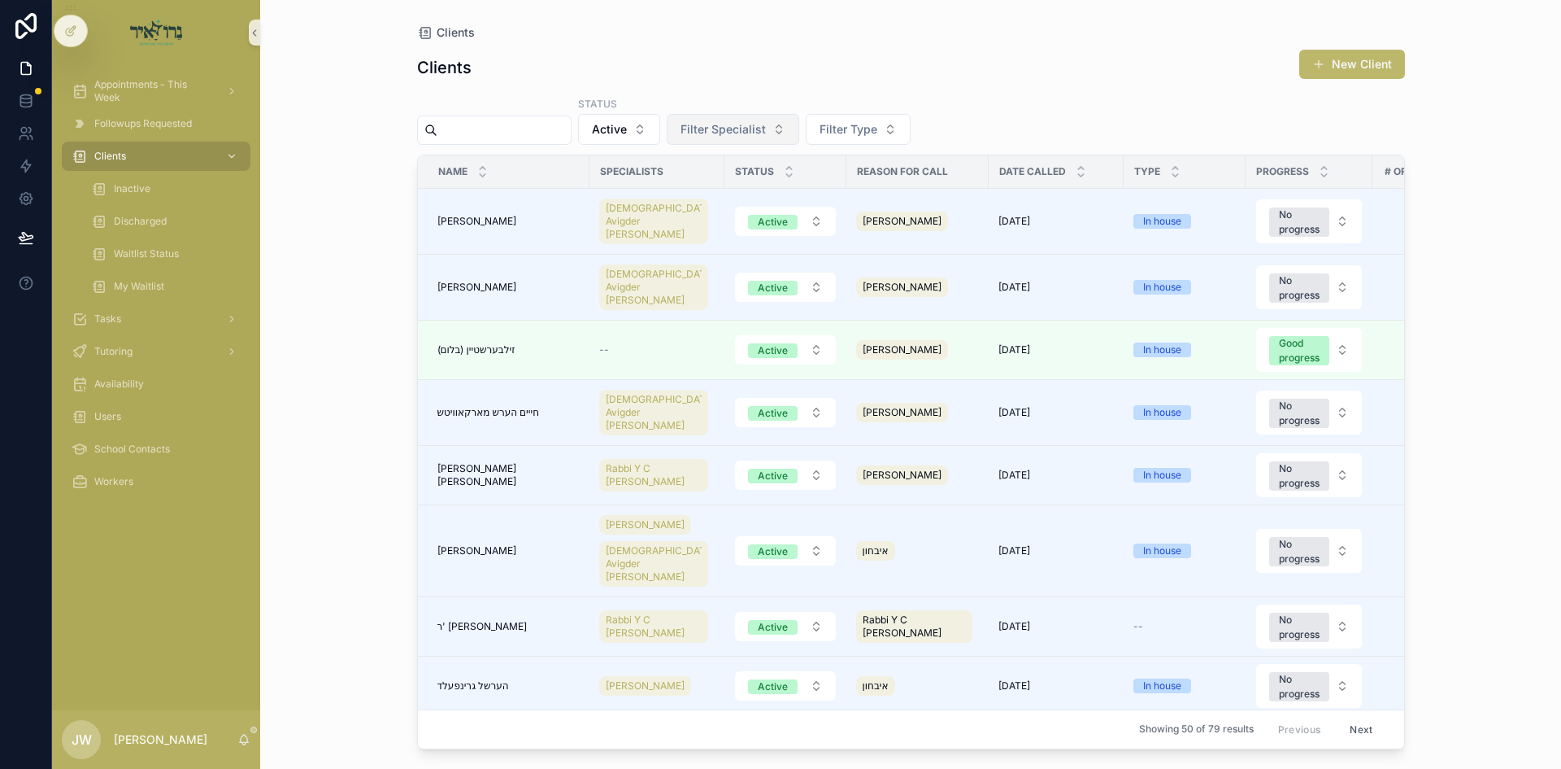
click at [747, 131] on span "Filter Specialist" at bounding box center [723, 129] width 85 height 16
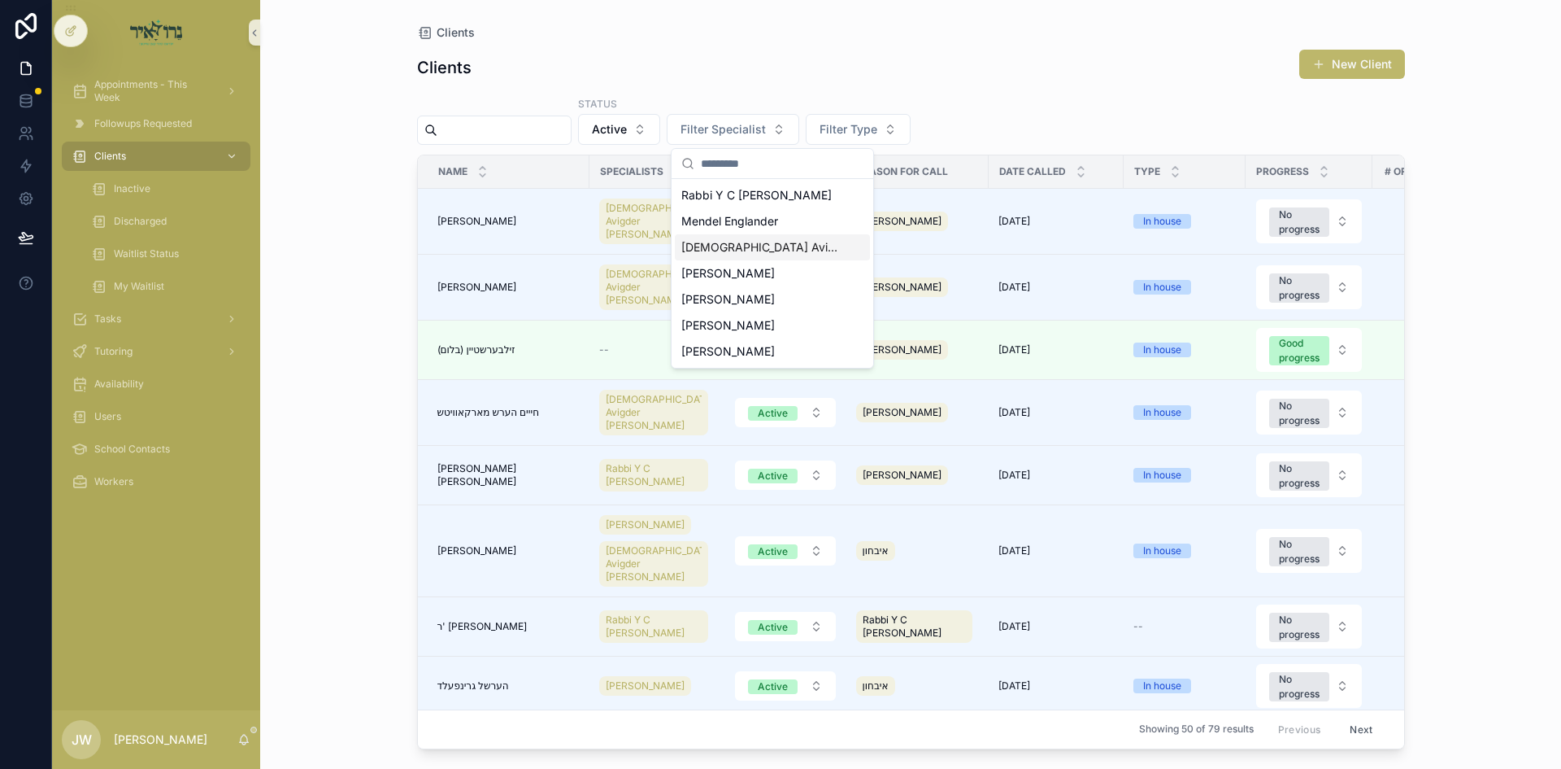
click at [738, 250] on span "[DEMOGRAPHIC_DATA] Avigder [PERSON_NAME]" at bounding box center [763, 247] width 163 height 16
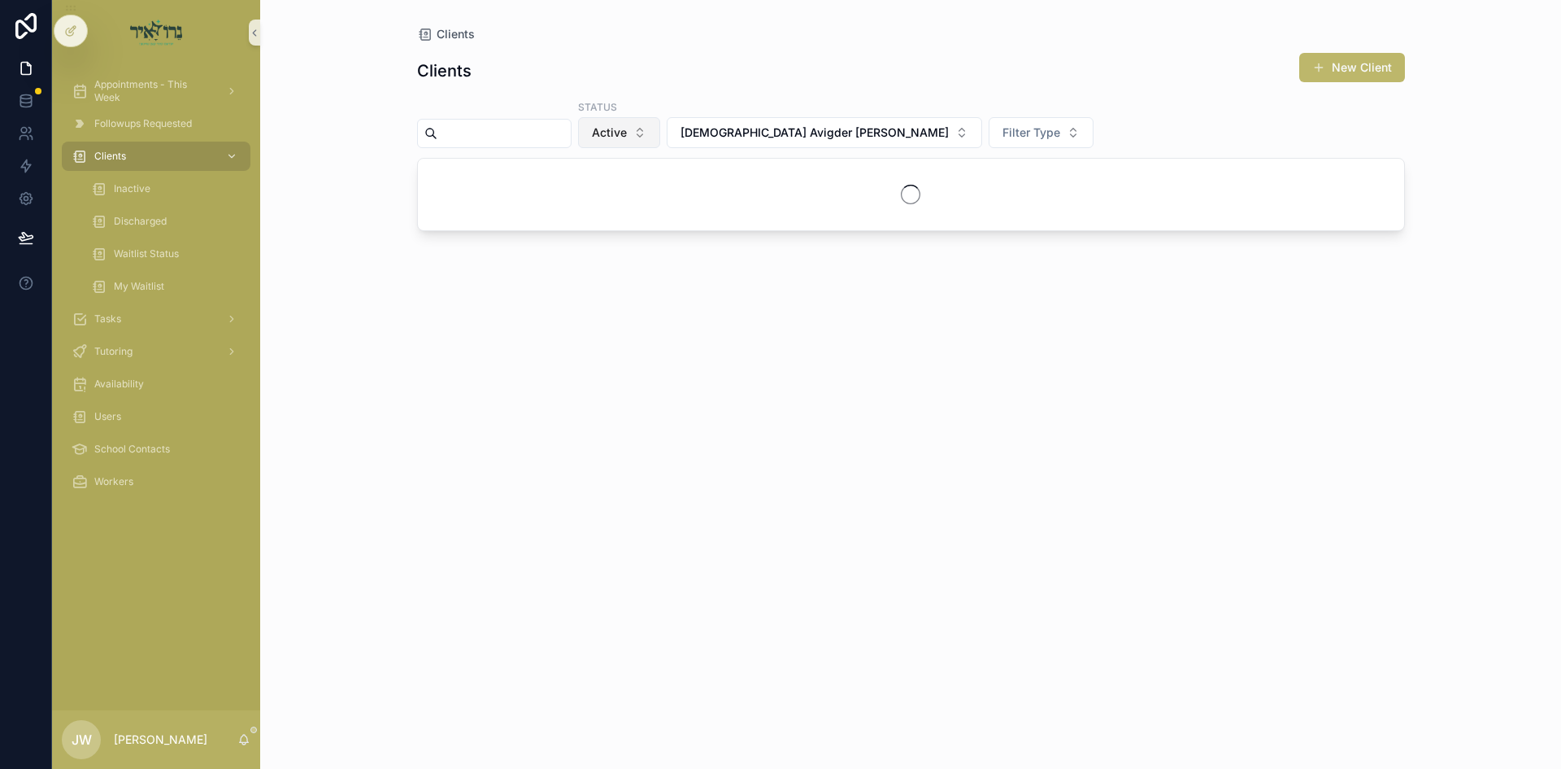
click at [647, 142] on button "Active" at bounding box center [619, 132] width 82 height 31
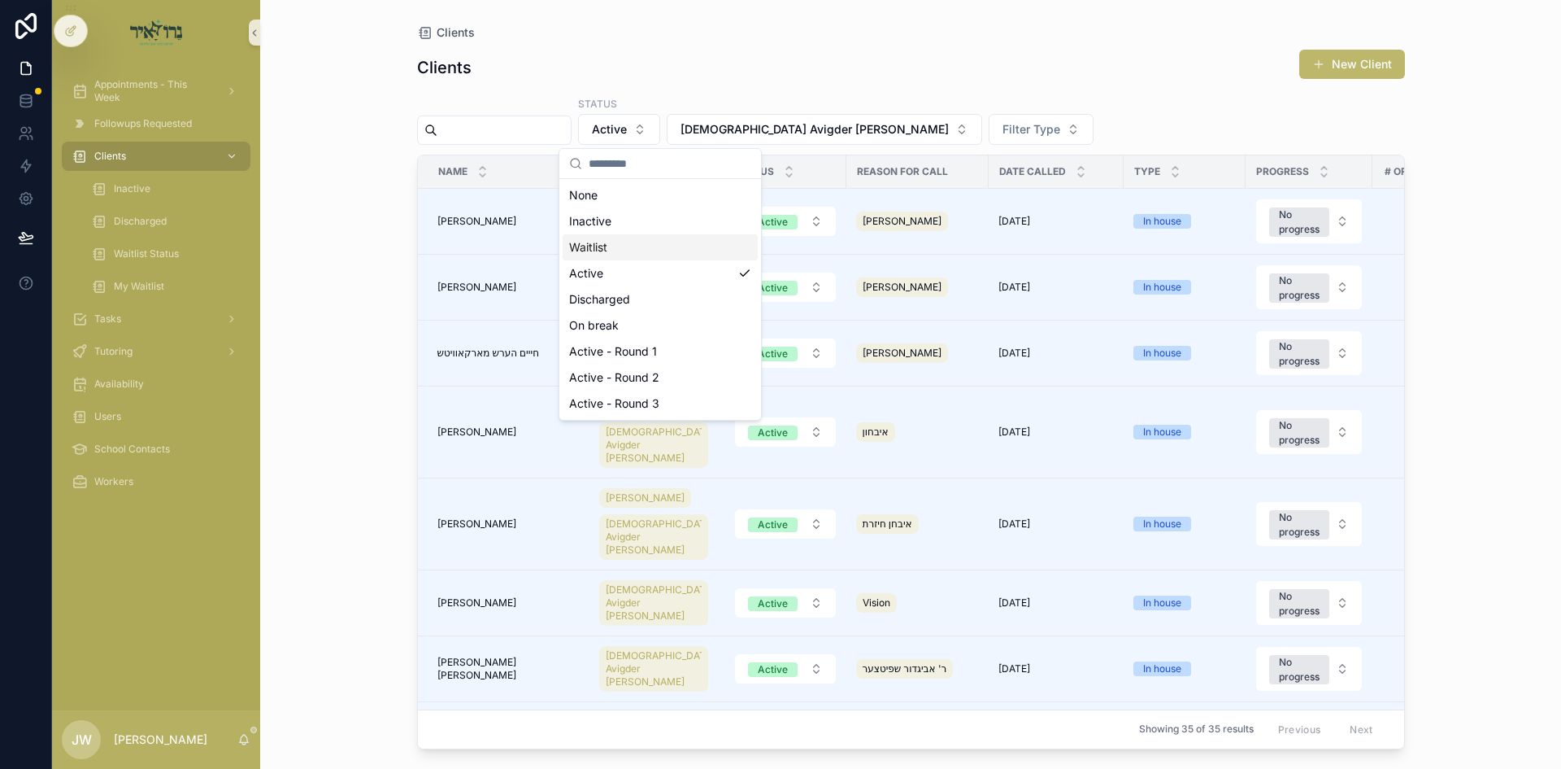
click at [630, 246] on div "Waitlist" at bounding box center [660, 247] width 195 height 26
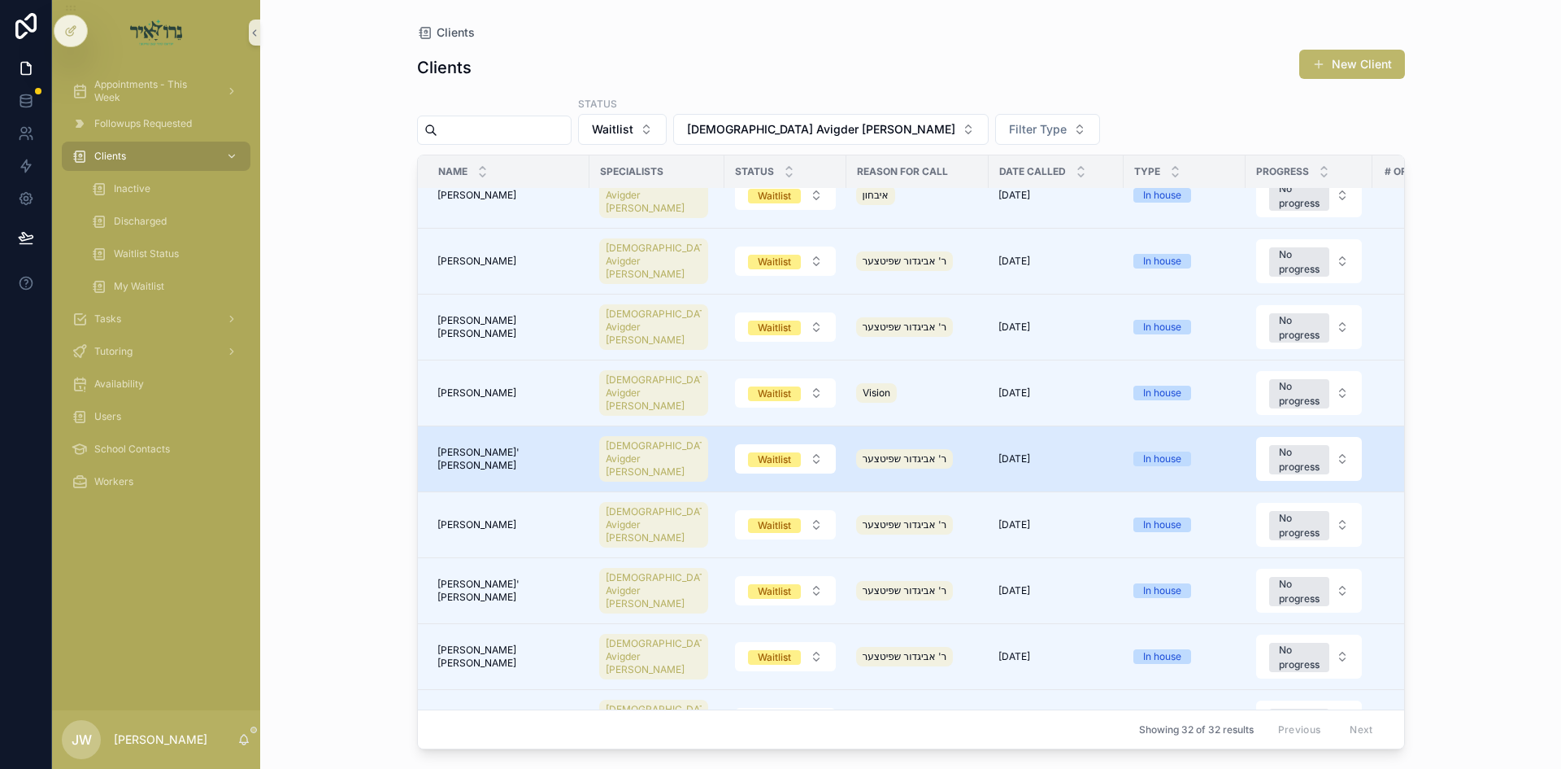
scroll to position [1485, 0]
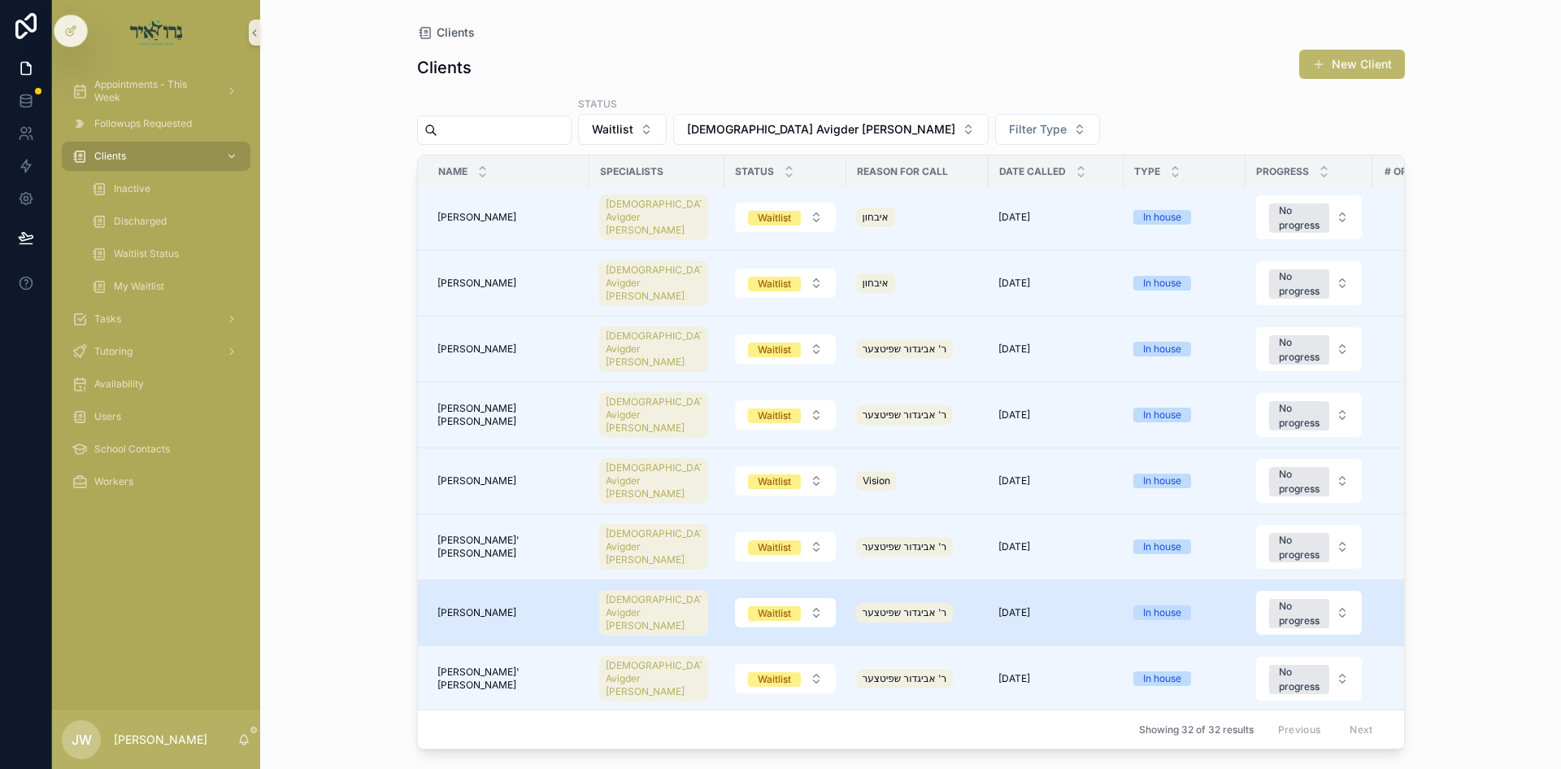
click at [487, 606] on div "[PERSON_NAME] [PERSON_NAME]" at bounding box center [509, 612] width 142 height 13
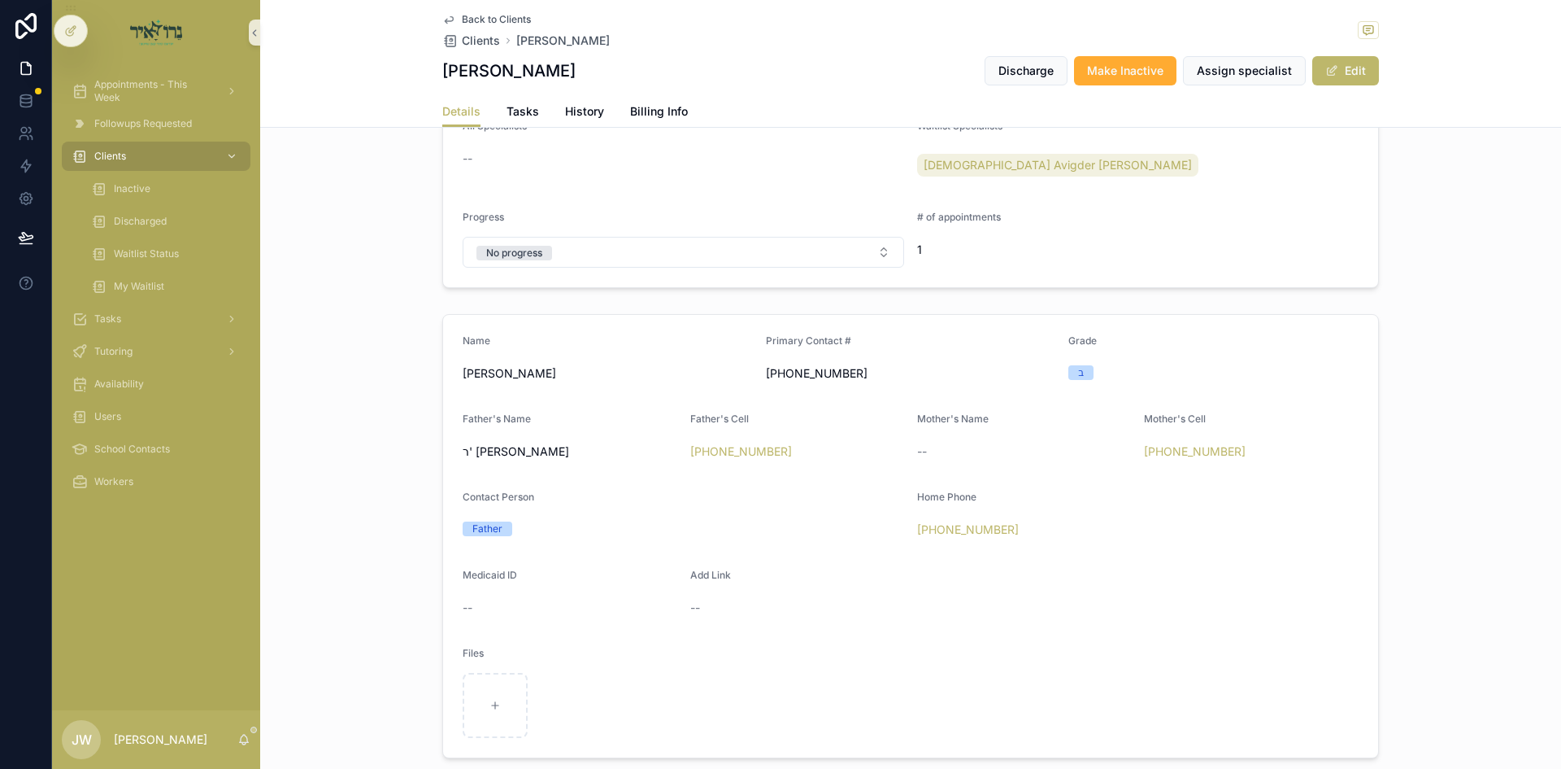
scroll to position [488, 0]
click at [167, 146] on div "Clients" at bounding box center [156, 156] width 169 height 26
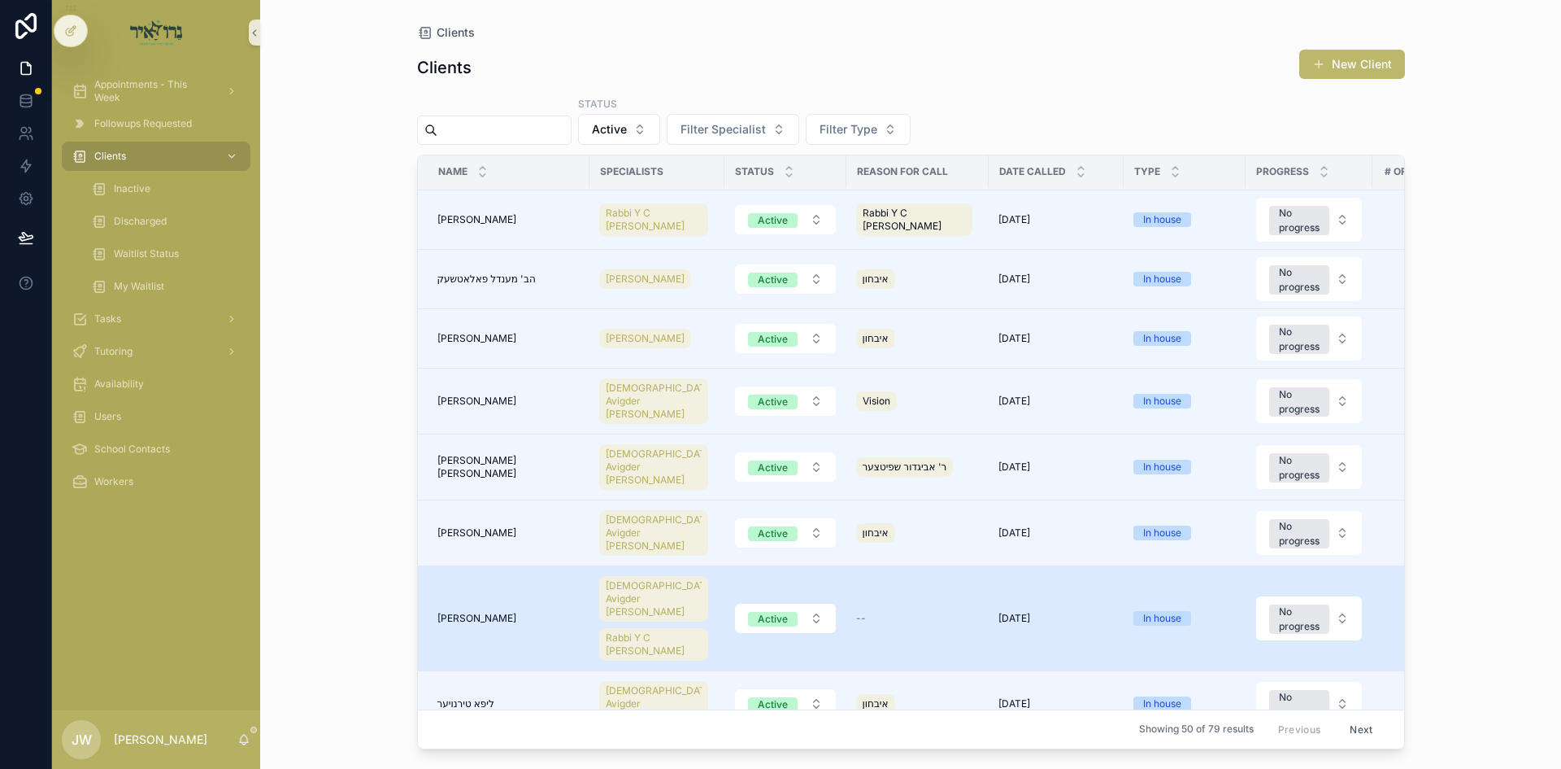
scroll to position [976, 0]
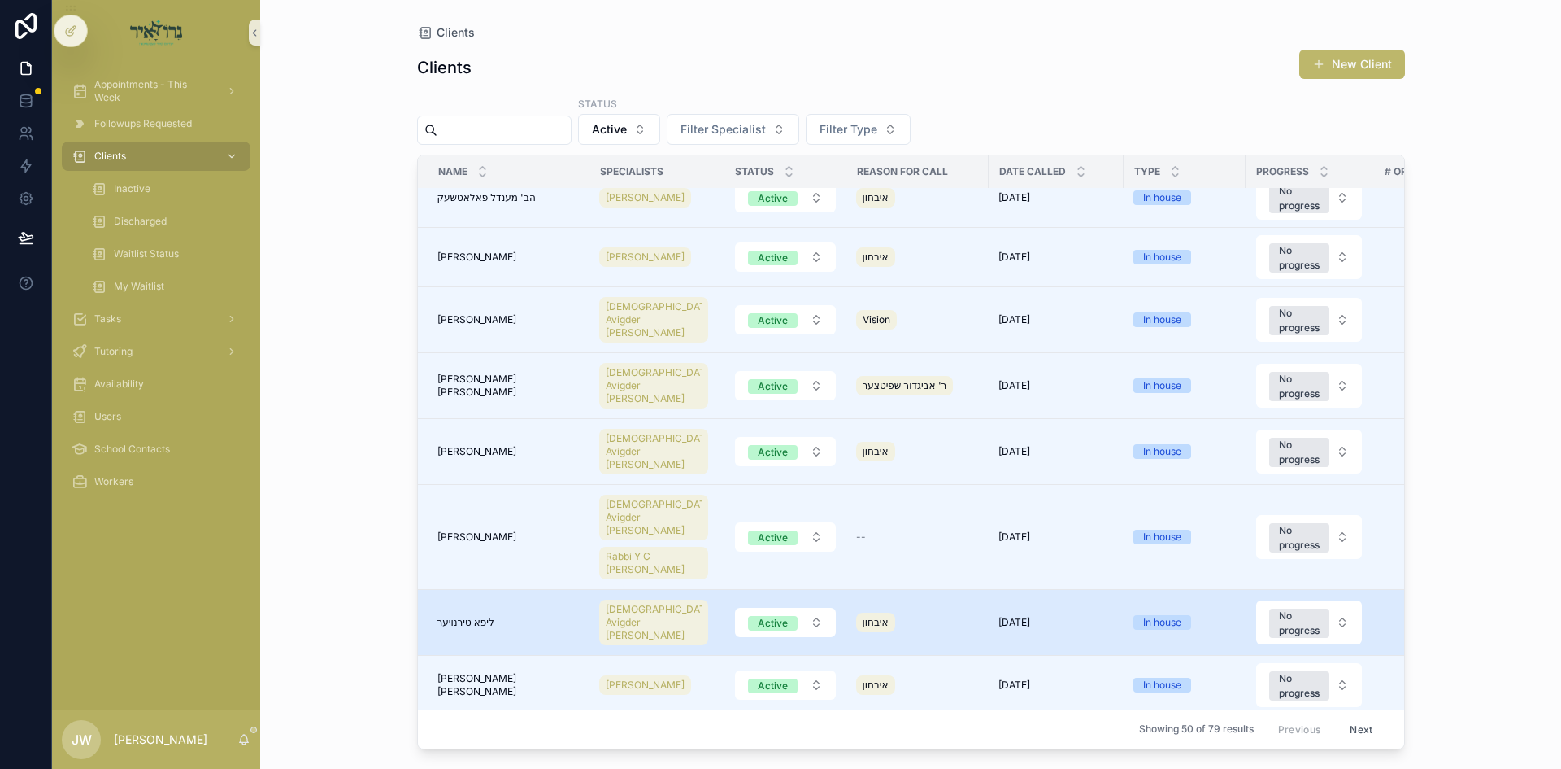
click at [488, 616] on span "ליפא טירנויער" at bounding box center [466, 622] width 57 height 13
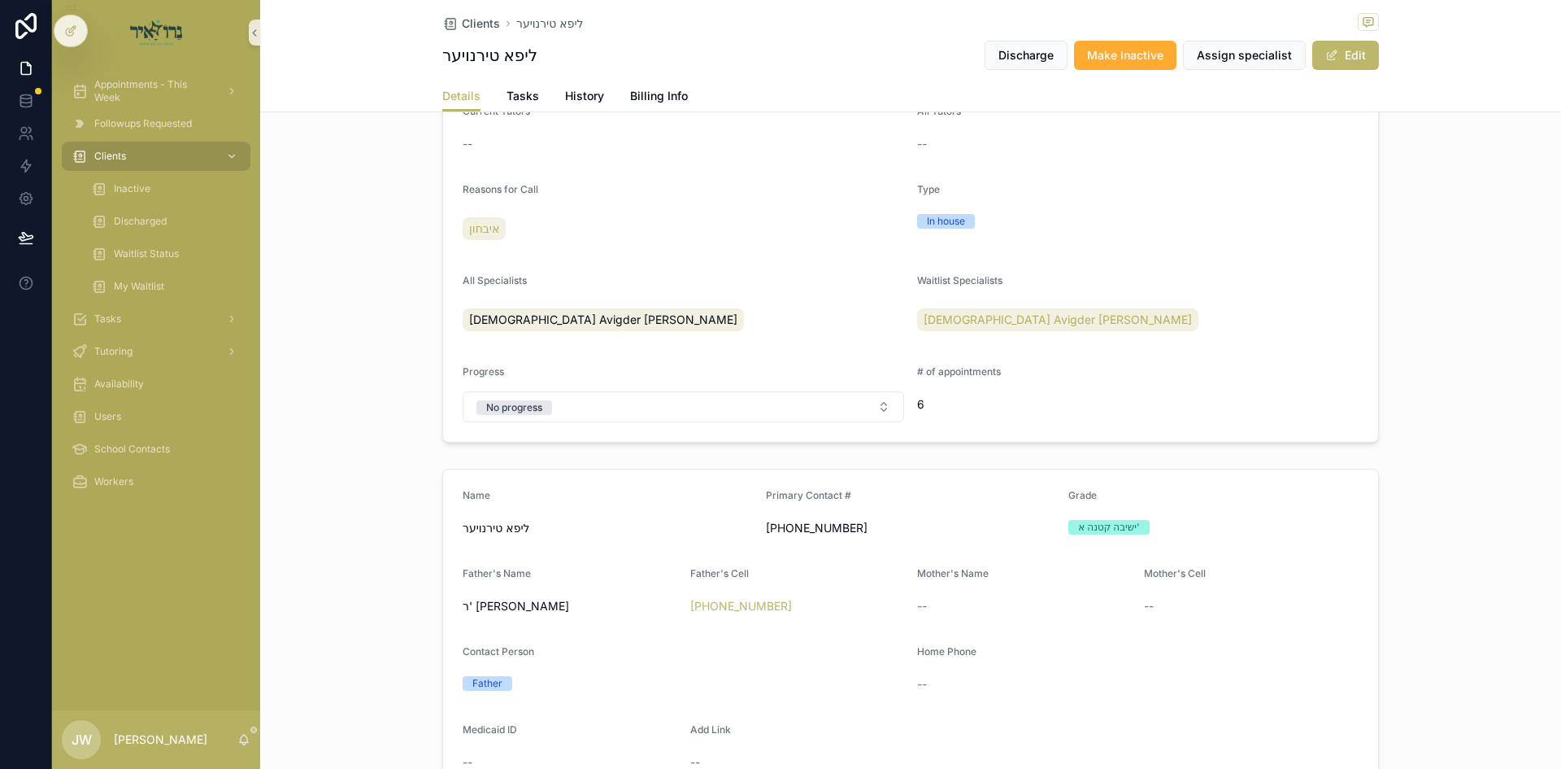
scroll to position [325, 0]
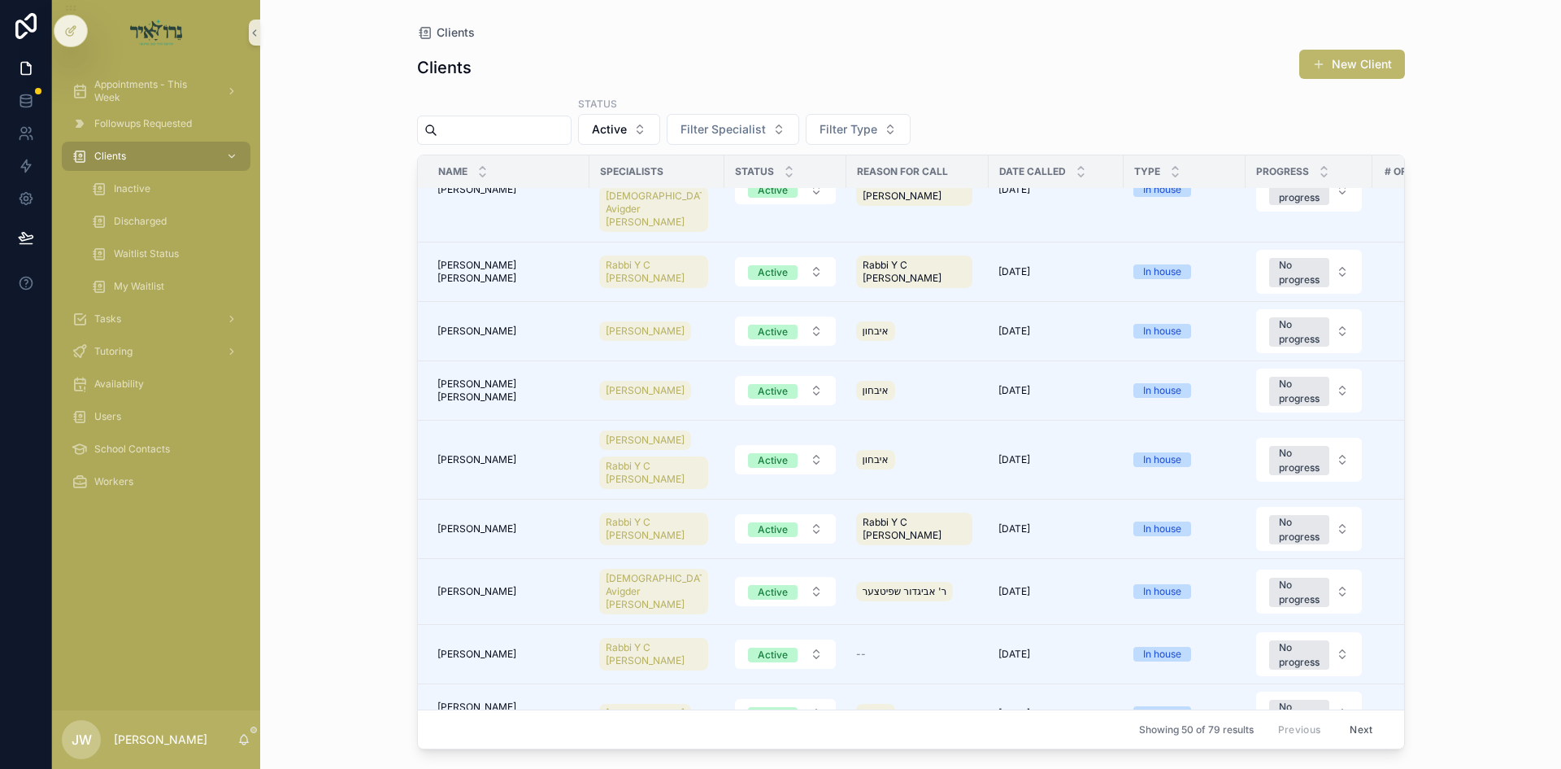
scroll to position [1952, 0]
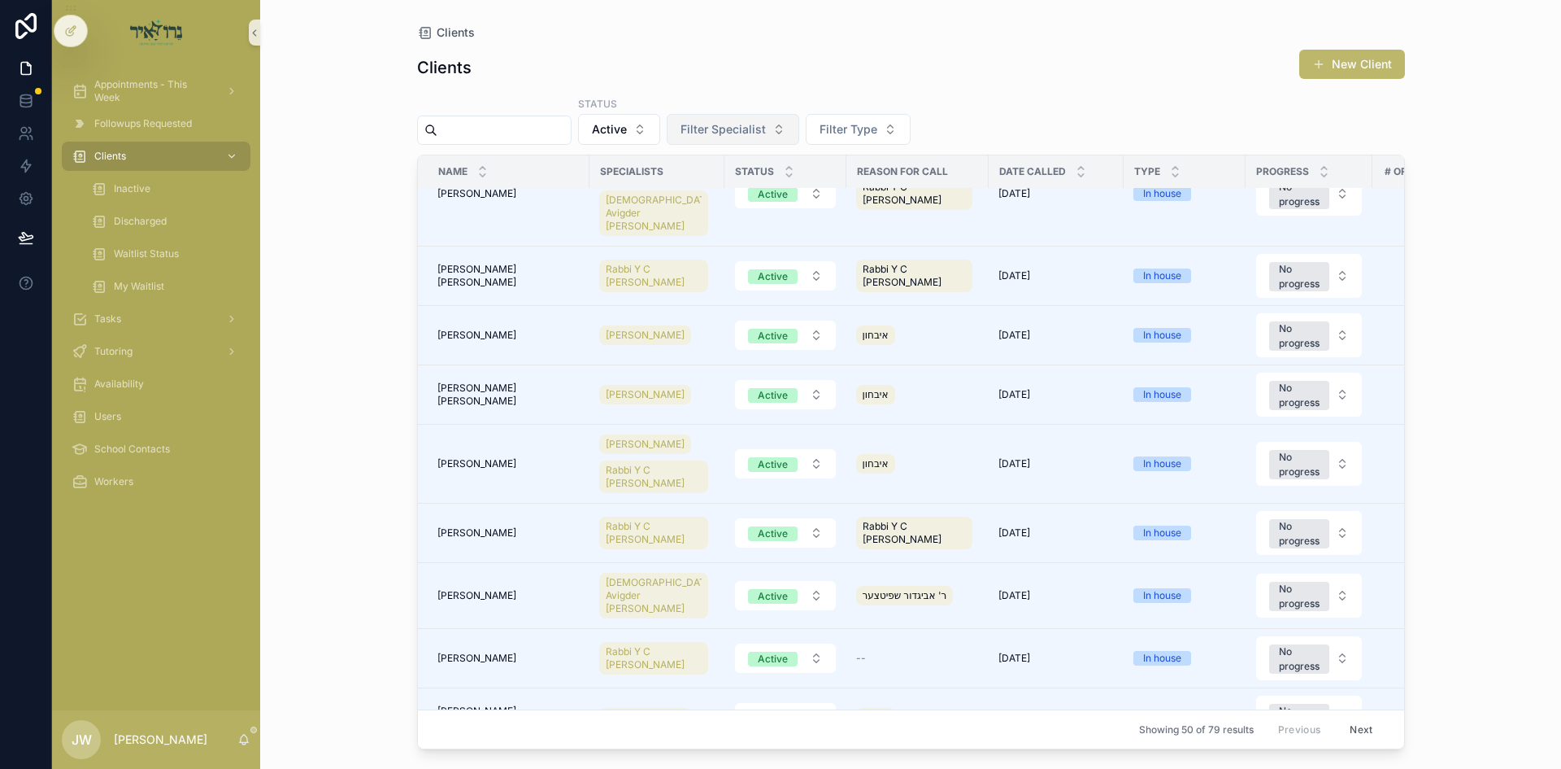
click at [795, 137] on button "Filter Specialist" at bounding box center [733, 129] width 133 height 31
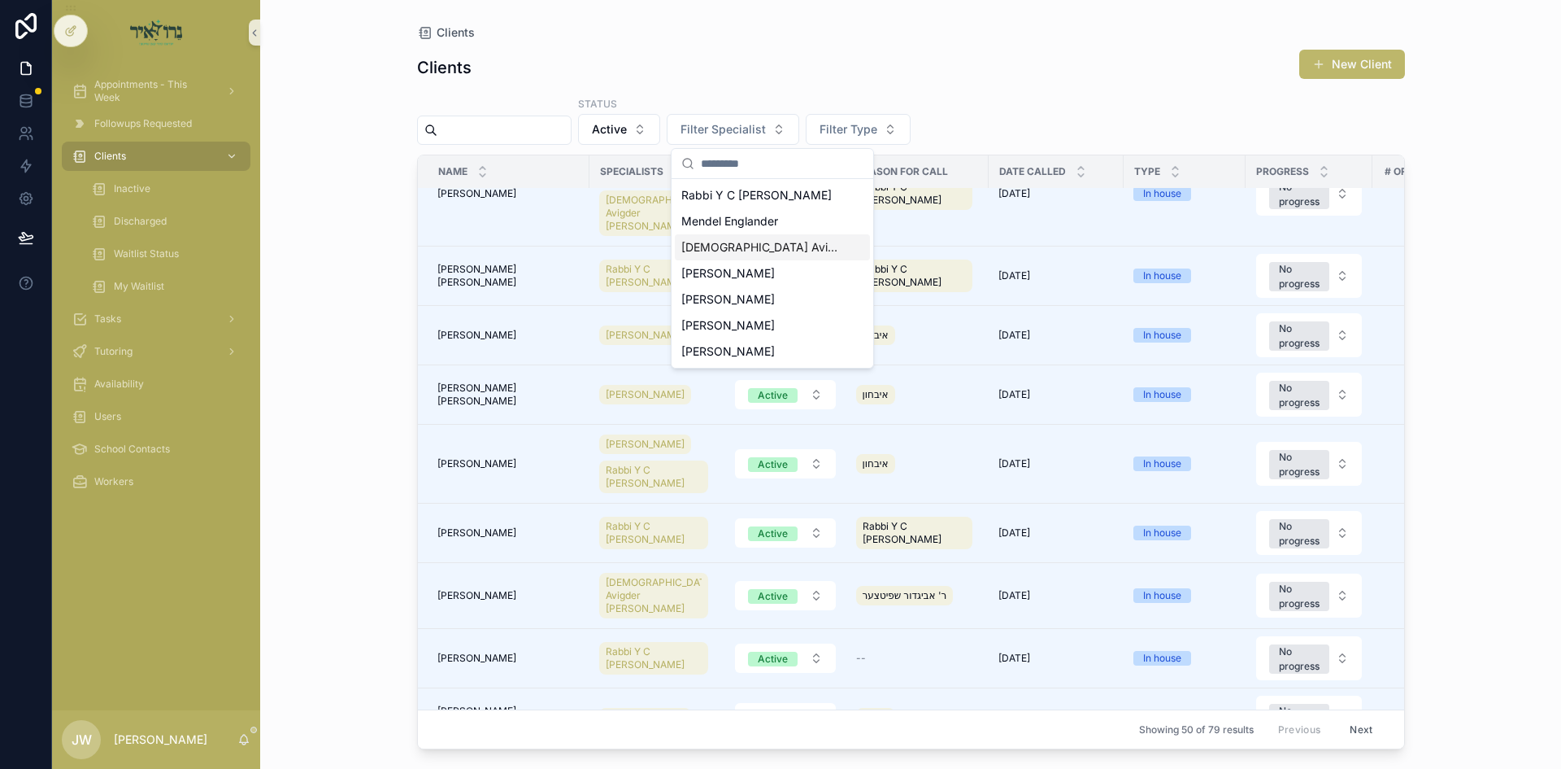
click at [754, 255] on div "[DEMOGRAPHIC_DATA] Avigder [PERSON_NAME]" at bounding box center [772, 247] width 195 height 26
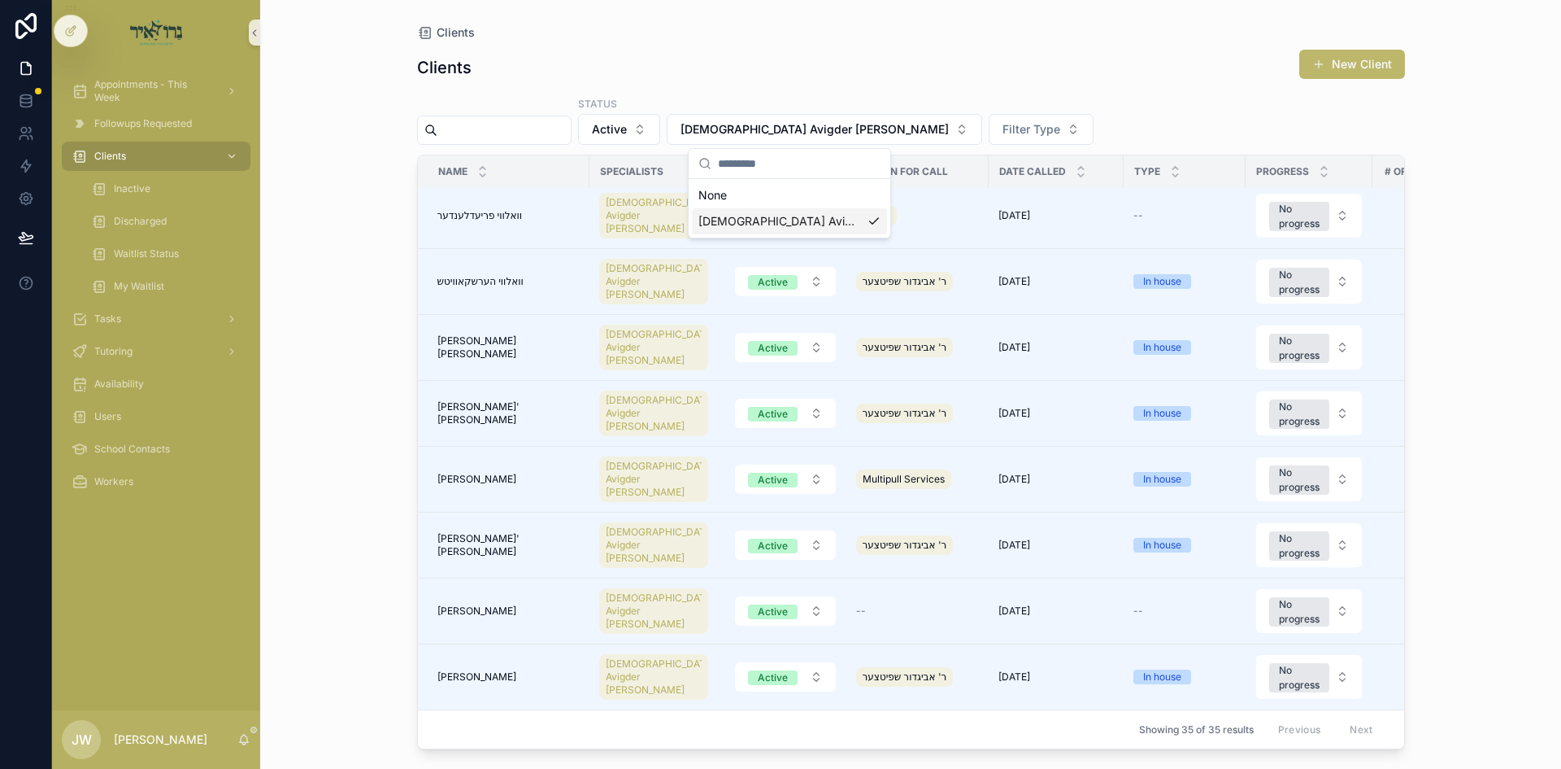
scroll to position [1679, 0]
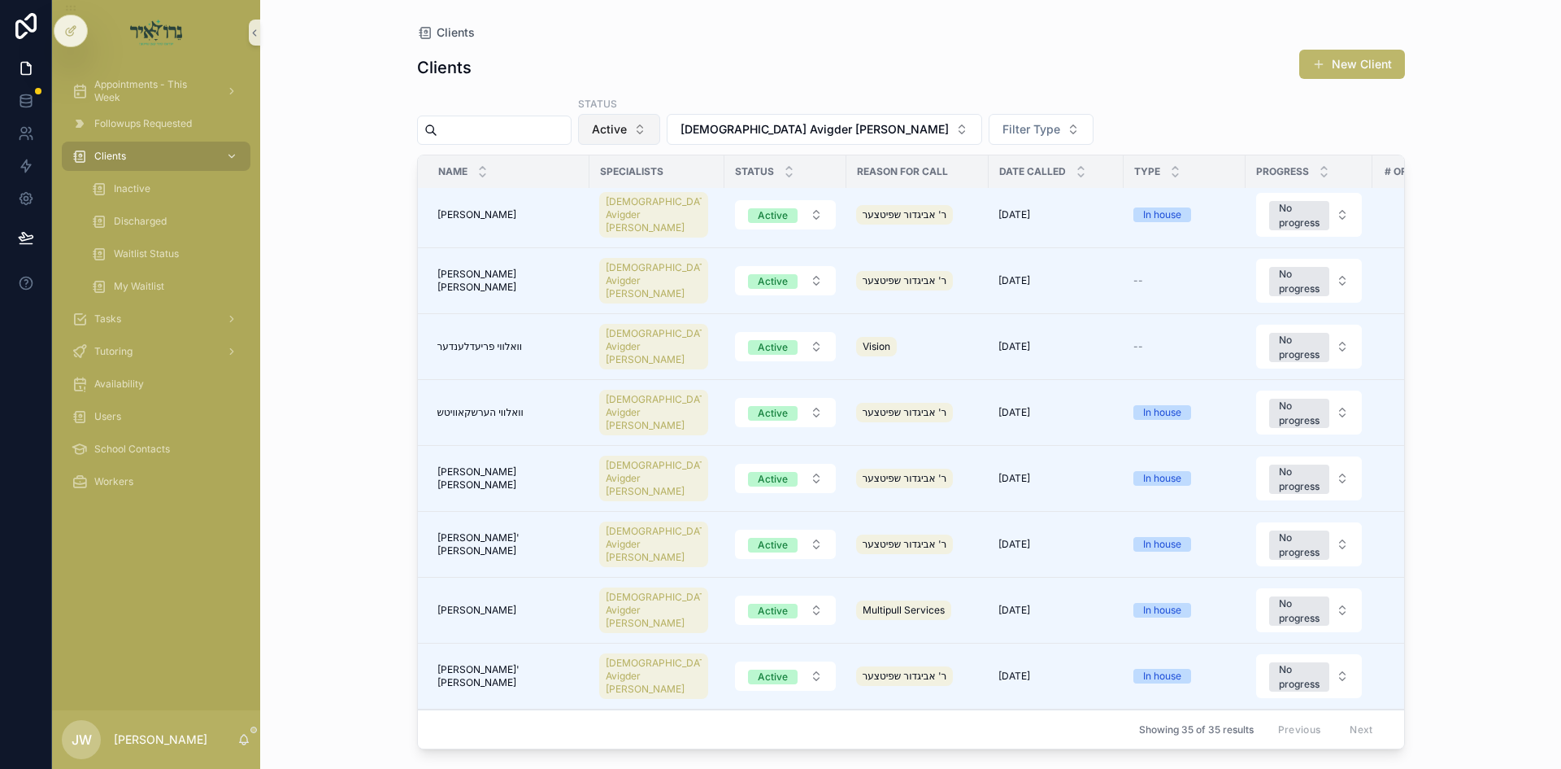
click at [627, 128] on span "Active" at bounding box center [609, 129] width 35 height 16
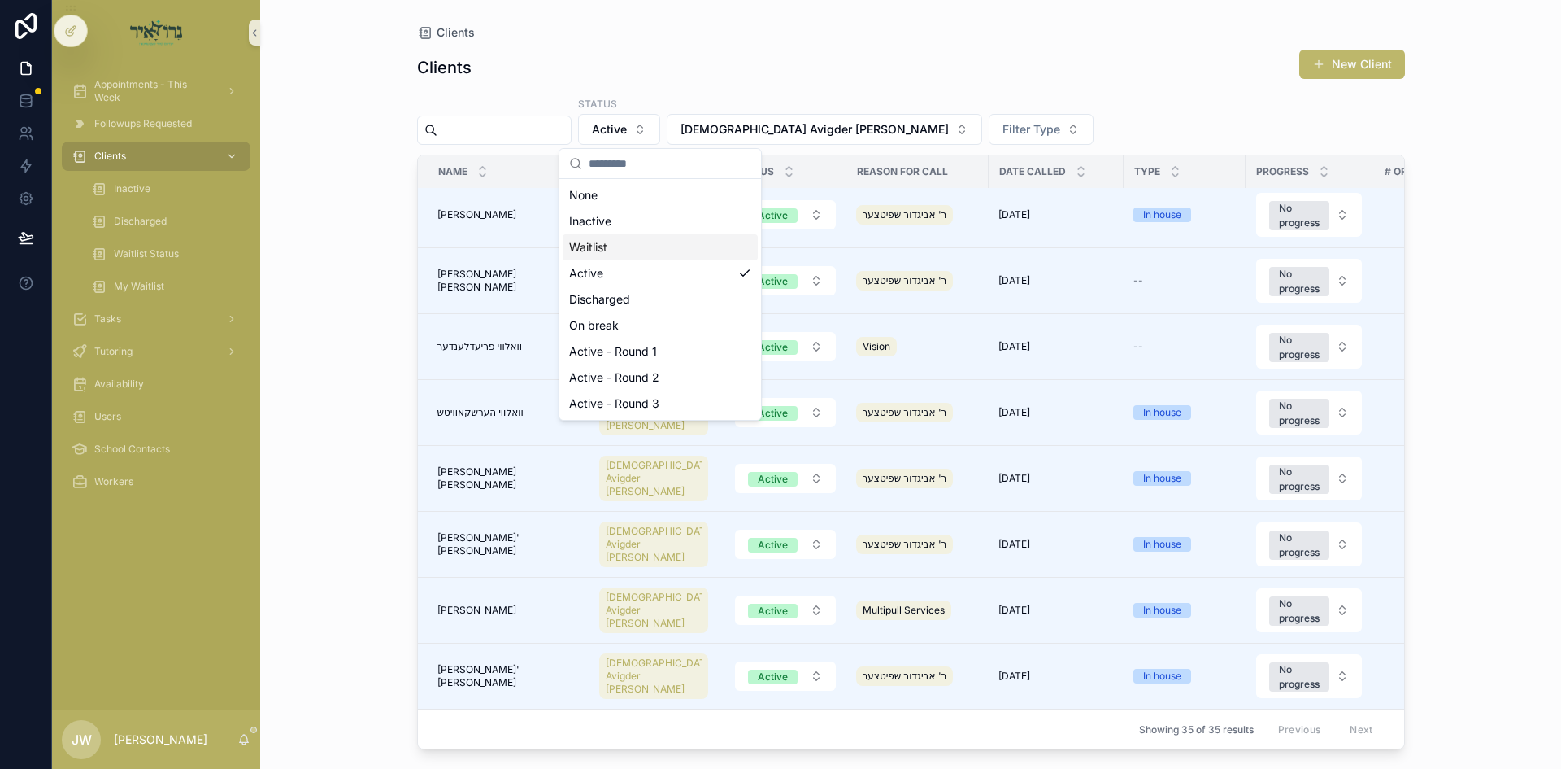
click at [605, 253] on div "Waitlist" at bounding box center [660, 247] width 195 height 26
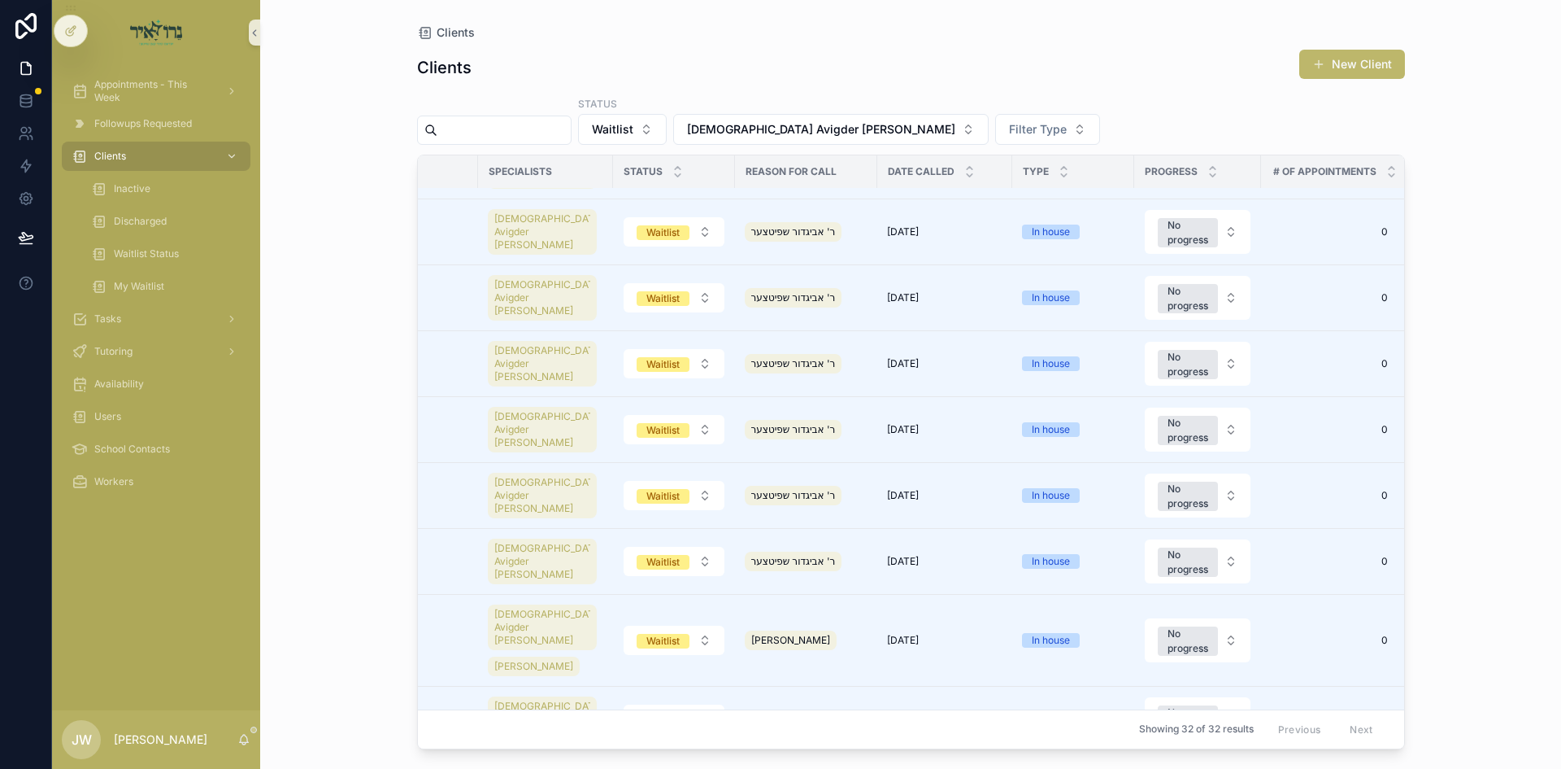
scroll to position [0, 111]
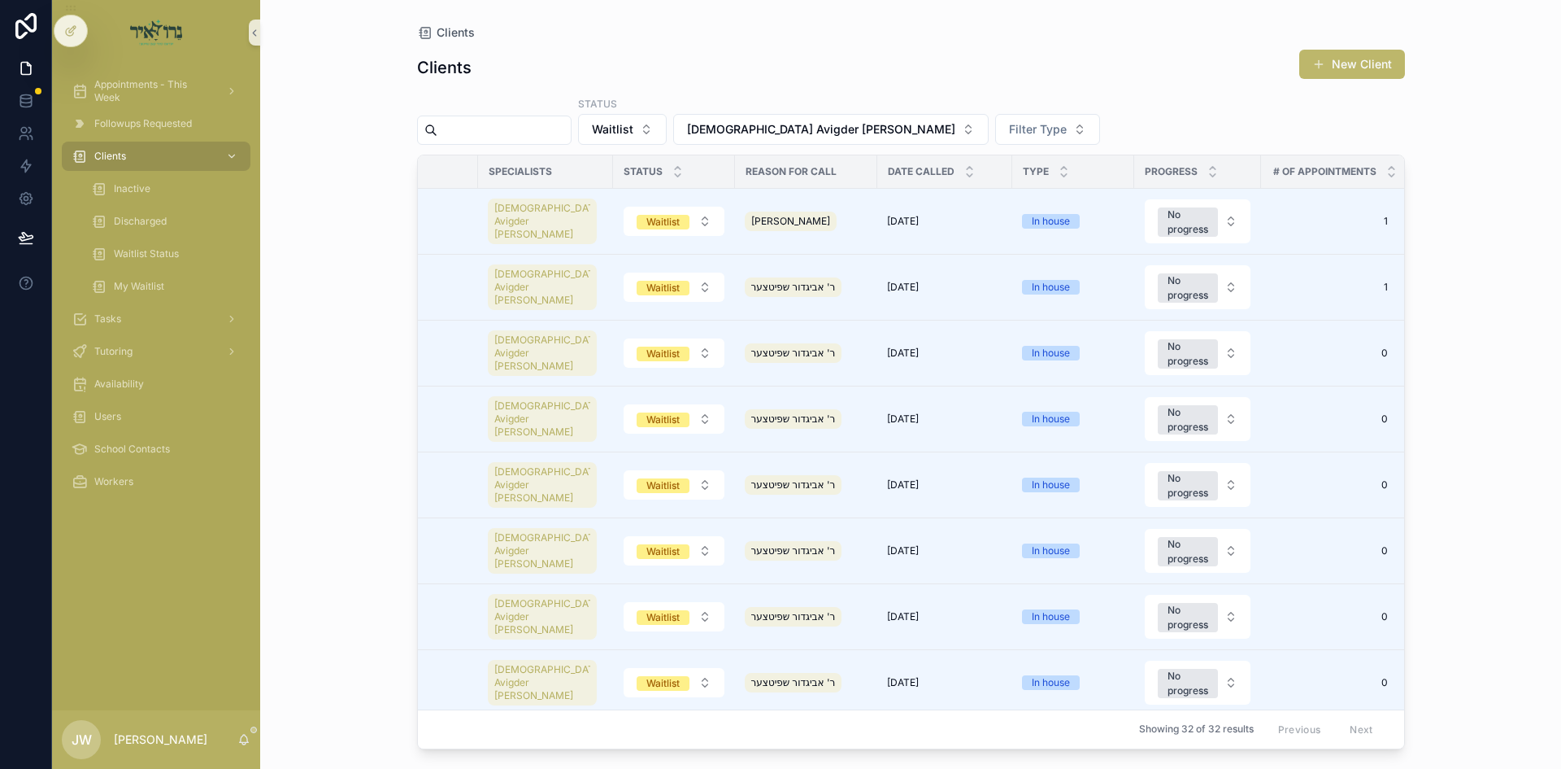
drag, startPoint x: 1404, startPoint y: 634, endPoint x: 1418, endPoint y: 209, distance: 424.8
click at [1418, 209] on div "Clients Clients New Client Status Waitlist Rabbi Avigder [PERSON_NAME] Filter T…" at bounding box center [911, 374] width 1040 height 749
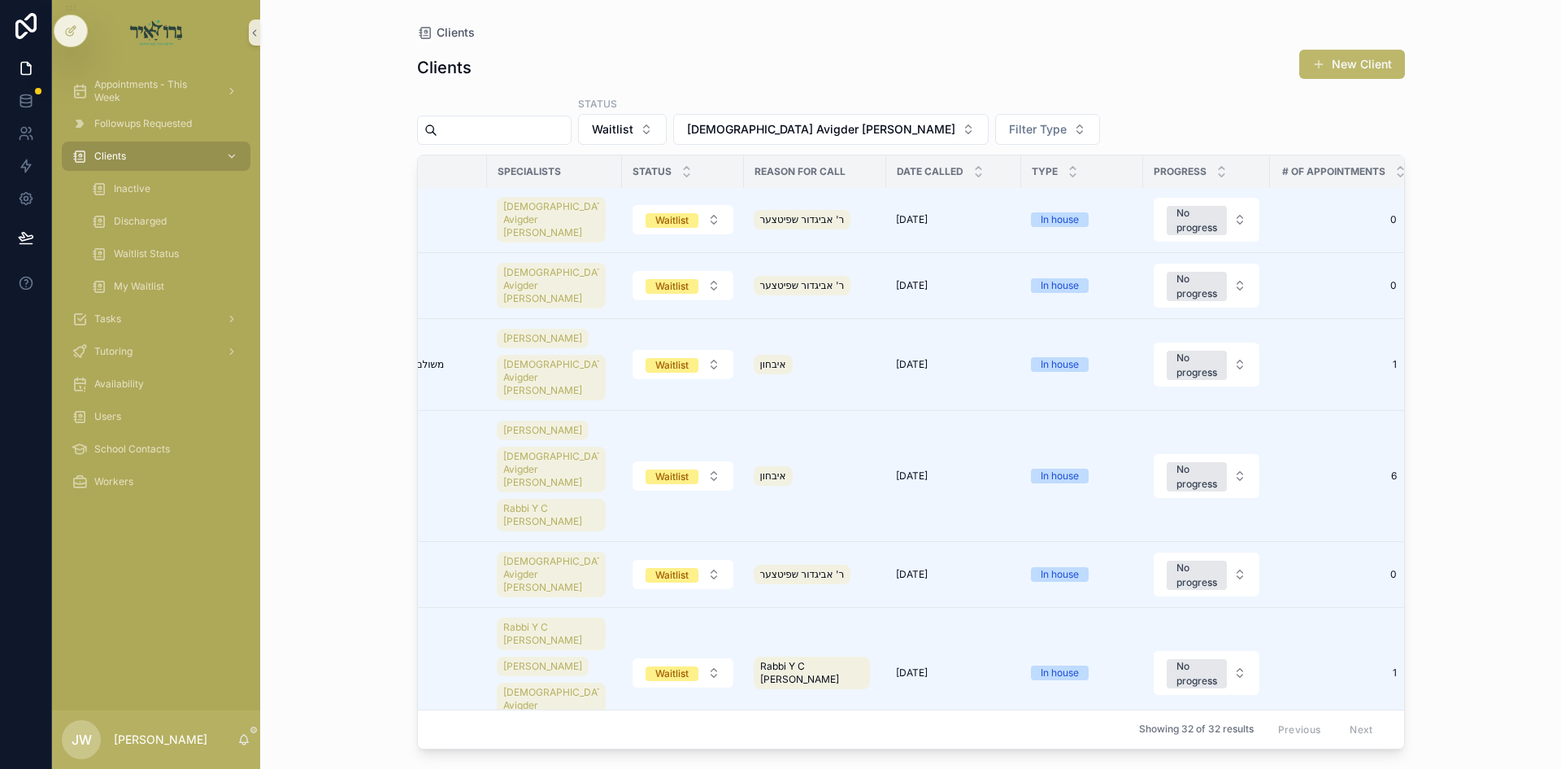
scroll to position [0, 102]
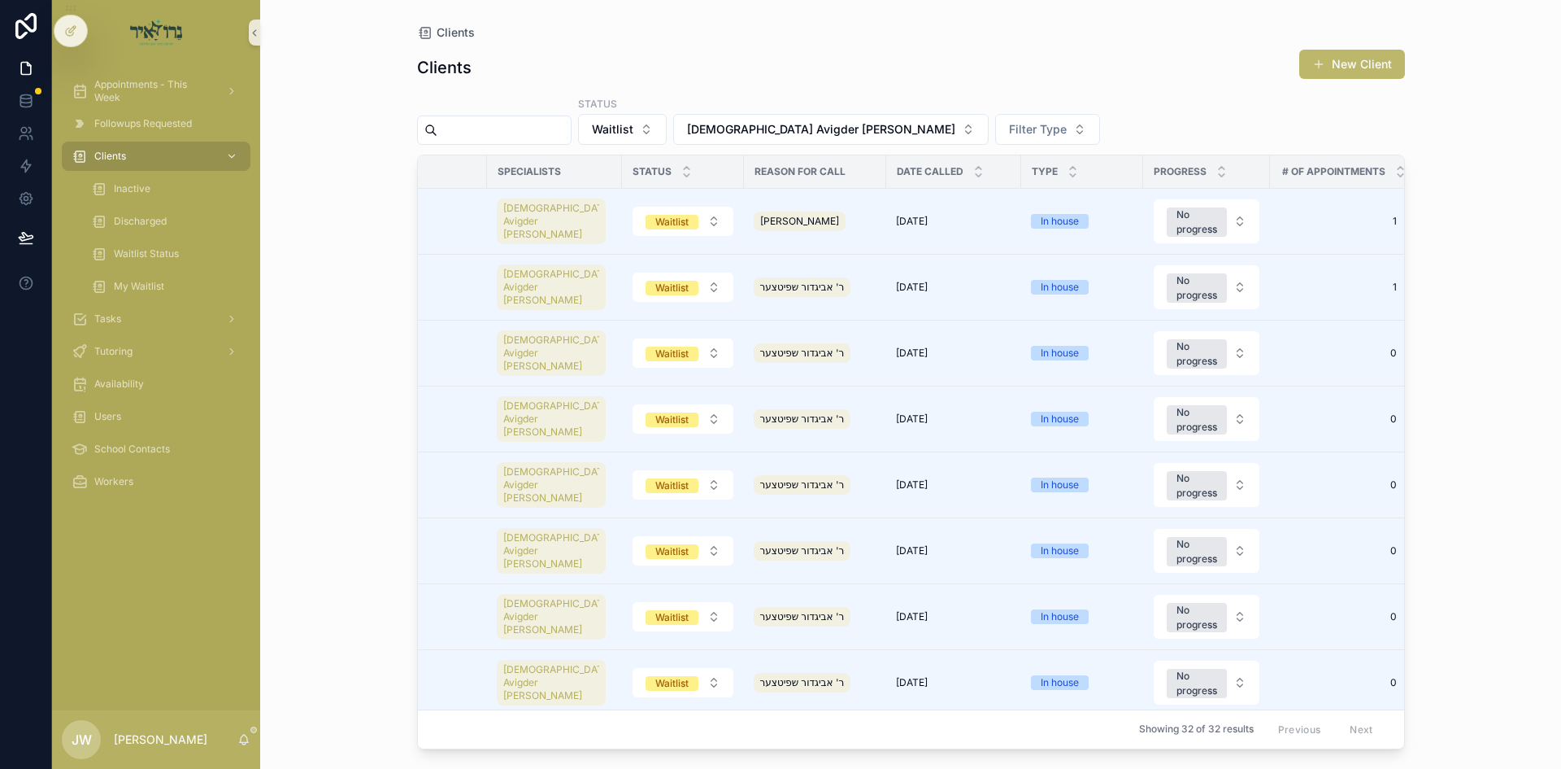
click at [1441, 200] on div "Clients Clients New Client Status Waitlist Rabbi Avigder [PERSON_NAME] Filter T…" at bounding box center [910, 384] width 1301 height 769
click at [1423, 170] on div "Clients Clients New Client Status Waitlist Rabbi Avigder [PERSON_NAME] Filter T…" at bounding box center [911, 374] width 1040 height 749
drag, startPoint x: 1447, startPoint y: 177, endPoint x: 1448, endPoint y: 168, distance: 9.0
click at [1448, 168] on div "Clients Clients New Client Status Waitlist Rabbi Avigder [PERSON_NAME] Filter T…" at bounding box center [910, 384] width 1301 height 769
click at [1421, 144] on div "Clients Clients New Client Status Waitlist Rabbi Avigder [PERSON_NAME] Filter T…" at bounding box center [911, 374] width 1040 height 749
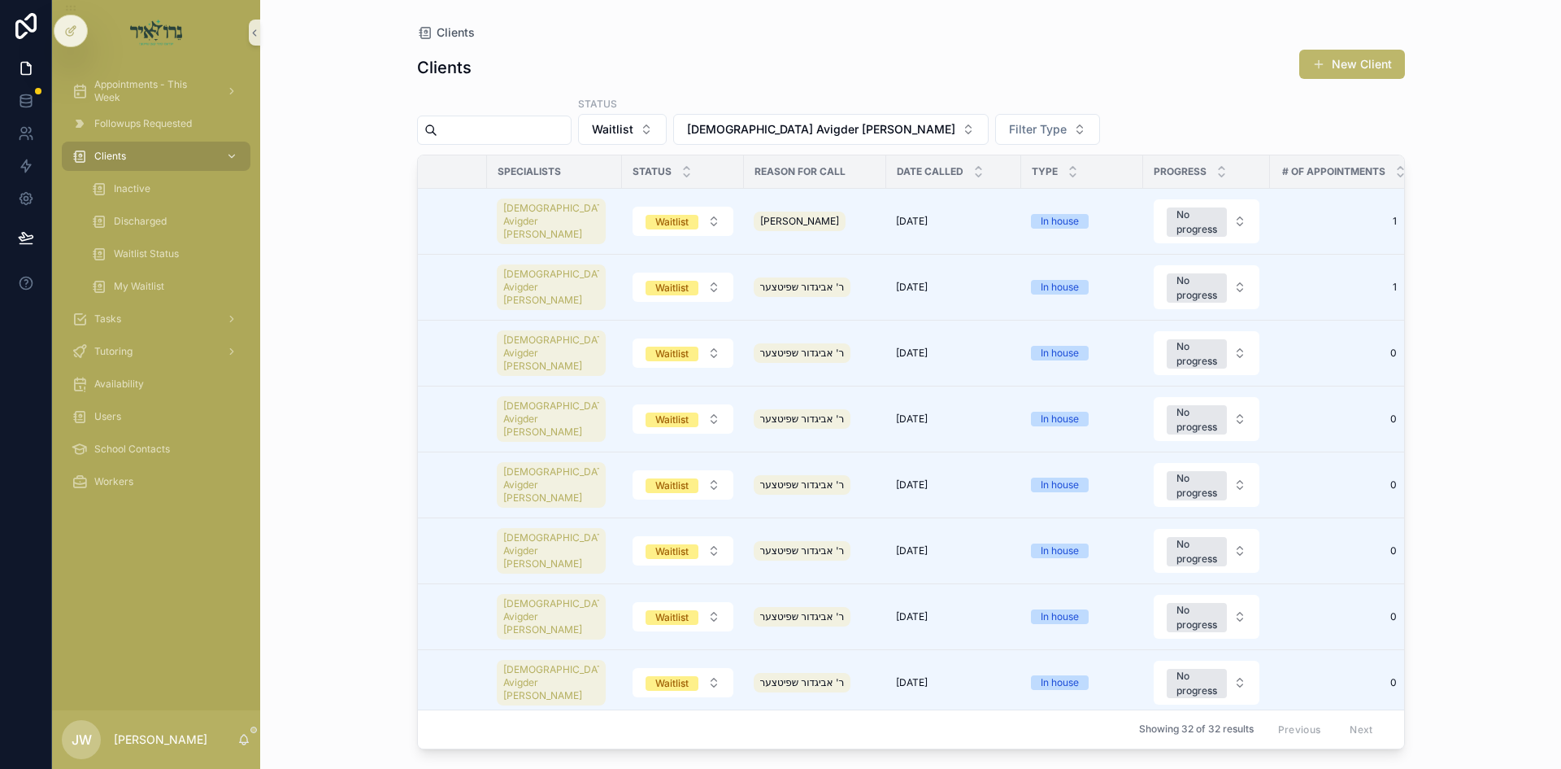
click at [1428, 144] on div "Clients Clients New Client Status Waitlist Rabbi Avigder [PERSON_NAME] Filter T…" at bounding box center [911, 374] width 1040 height 749
click at [1448, 163] on div "Clients Clients New Client Status Waitlist Rabbi Avigder [PERSON_NAME] Filter T…" at bounding box center [910, 384] width 1301 height 769
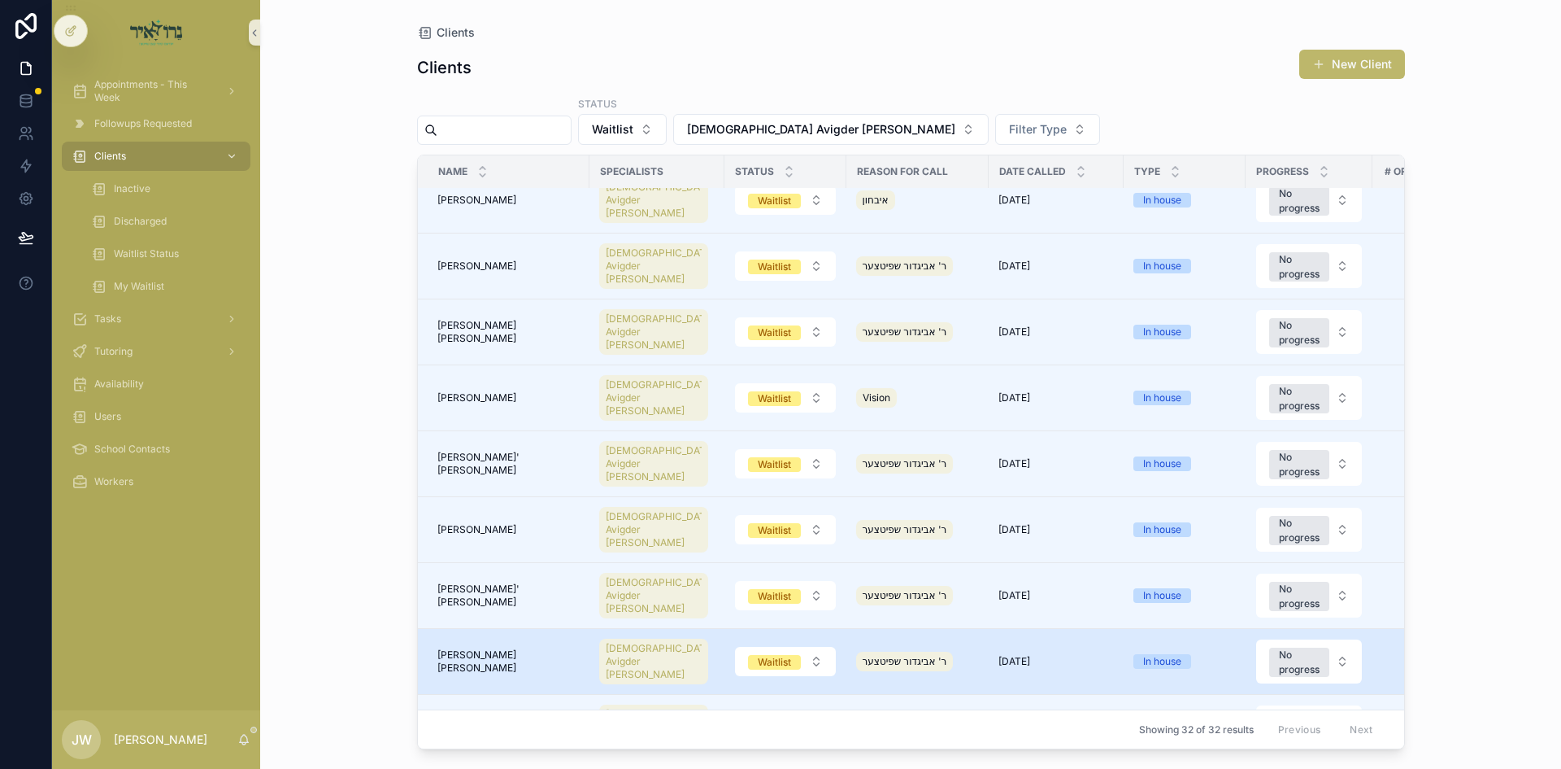
scroll to position [1566, 0]
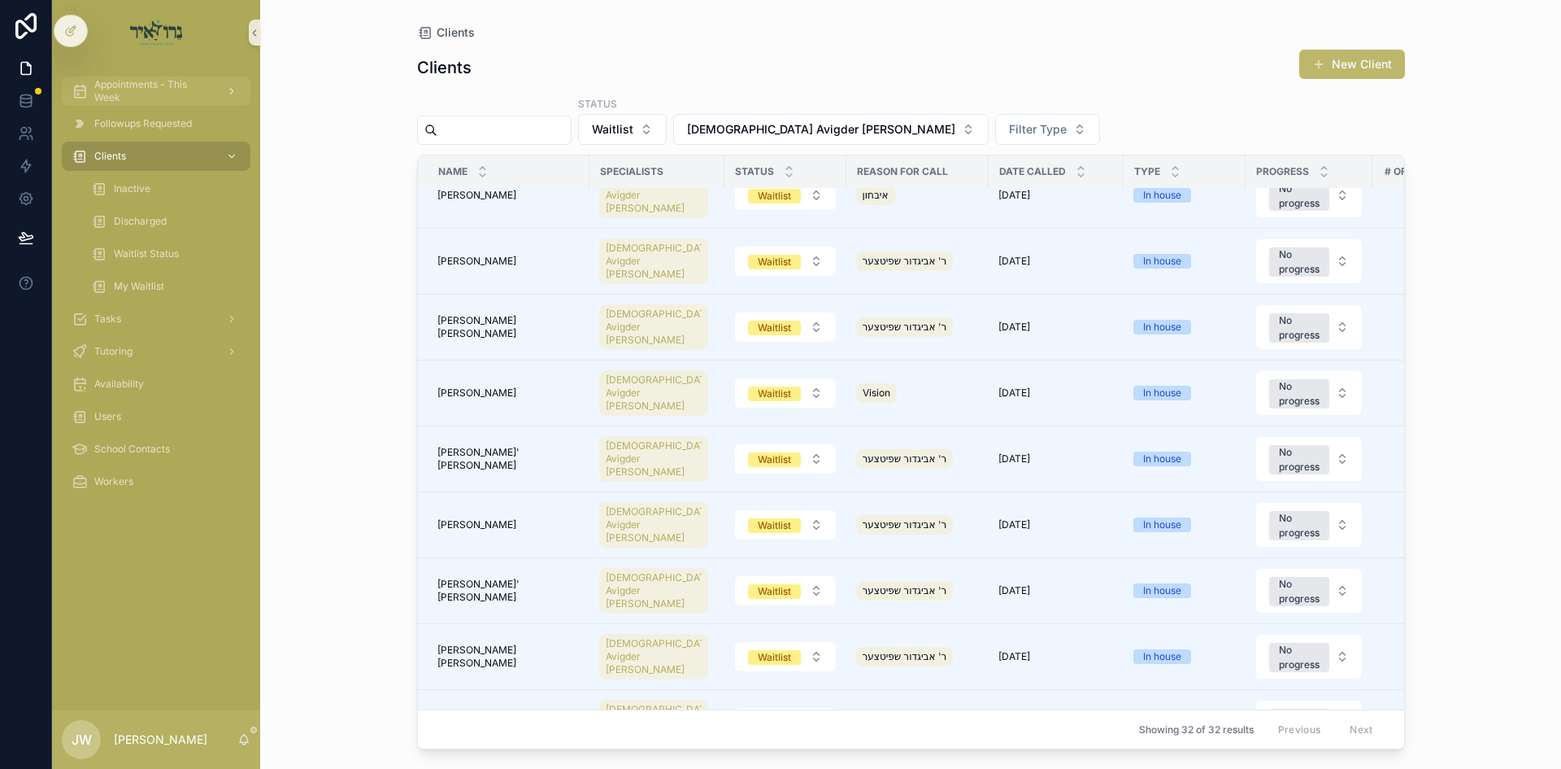
click at [213, 97] on div "Appointments - This Week" at bounding box center [156, 91] width 169 height 26
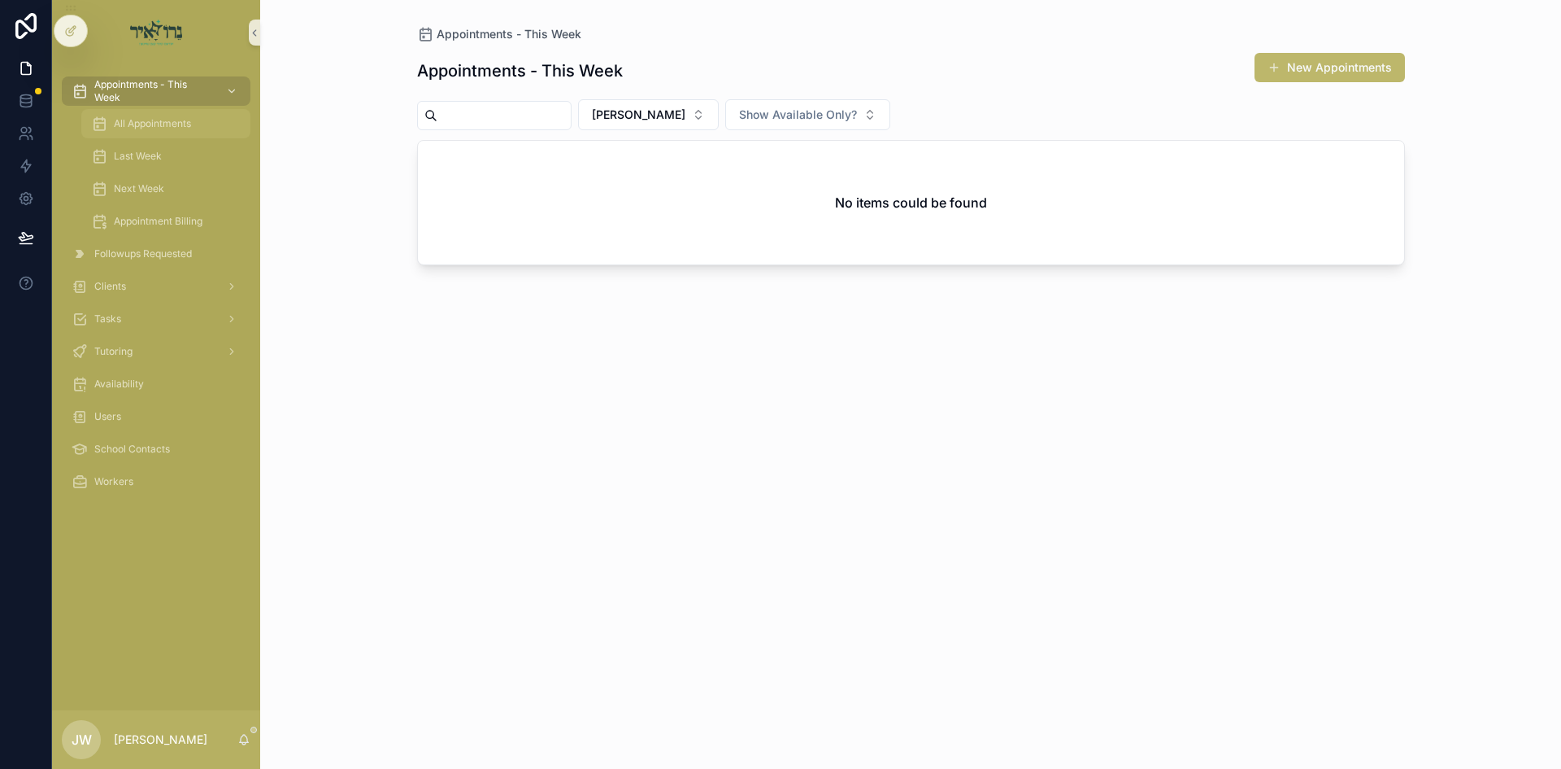
click at [209, 122] on div "All Appointments" at bounding box center [166, 124] width 150 height 26
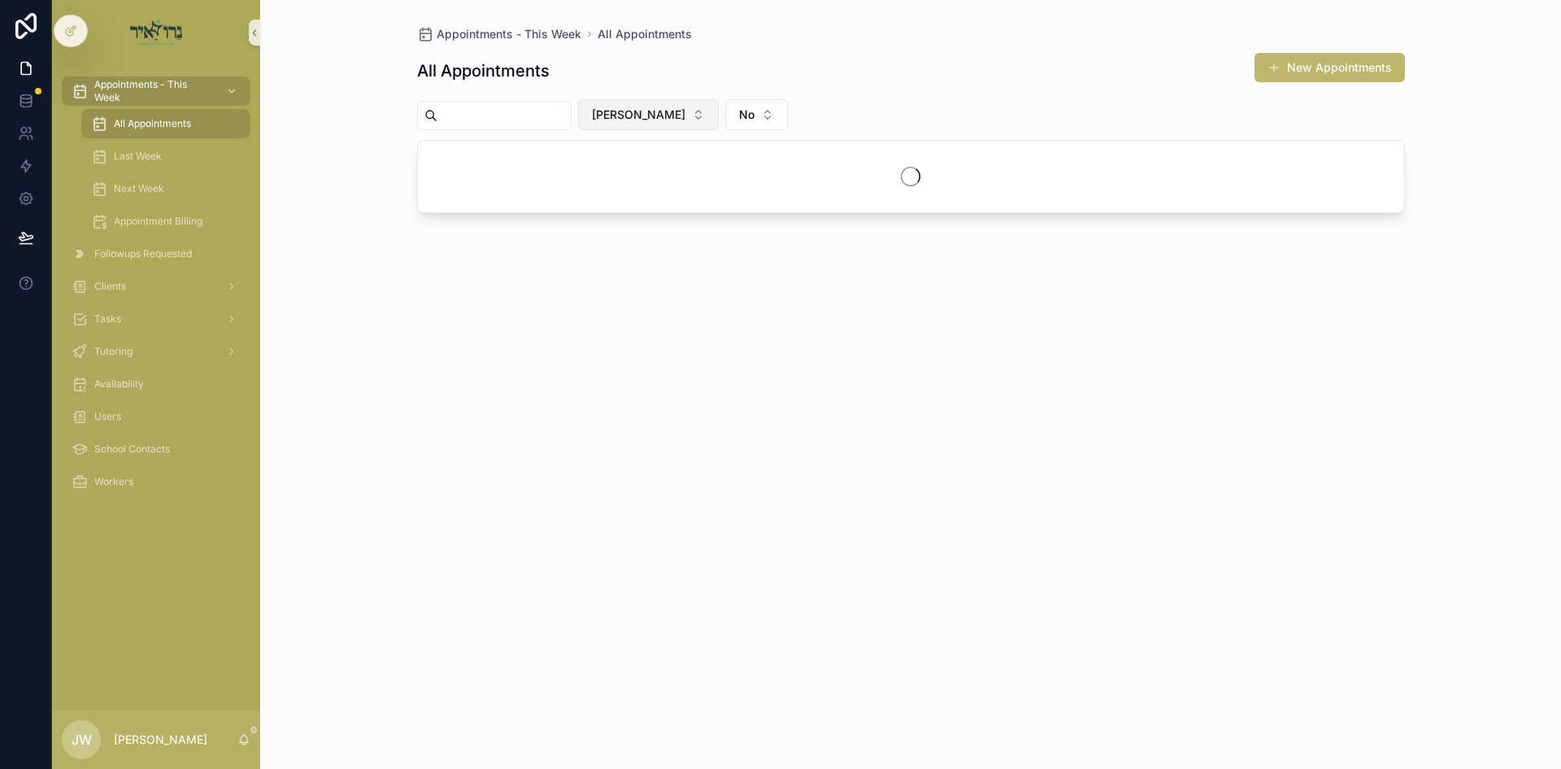
click at [642, 128] on button "[PERSON_NAME]" at bounding box center [648, 114] width 141 height 31
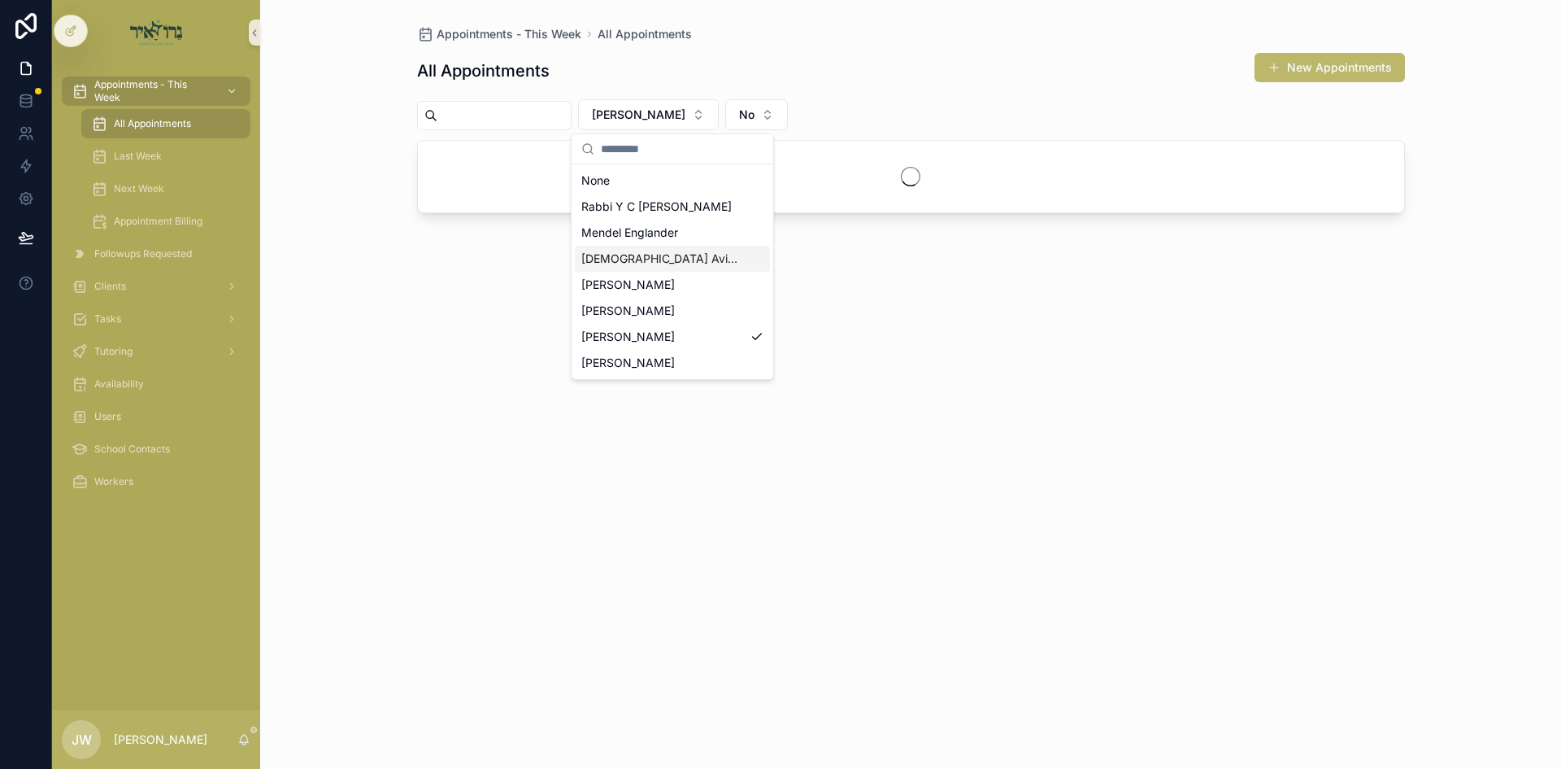
click at [640, 253] on span "[DEMOGRAPHIC_DATA] Avigder [PERSON_NAME]" at bounding box center [662, 258] width 163 height 16
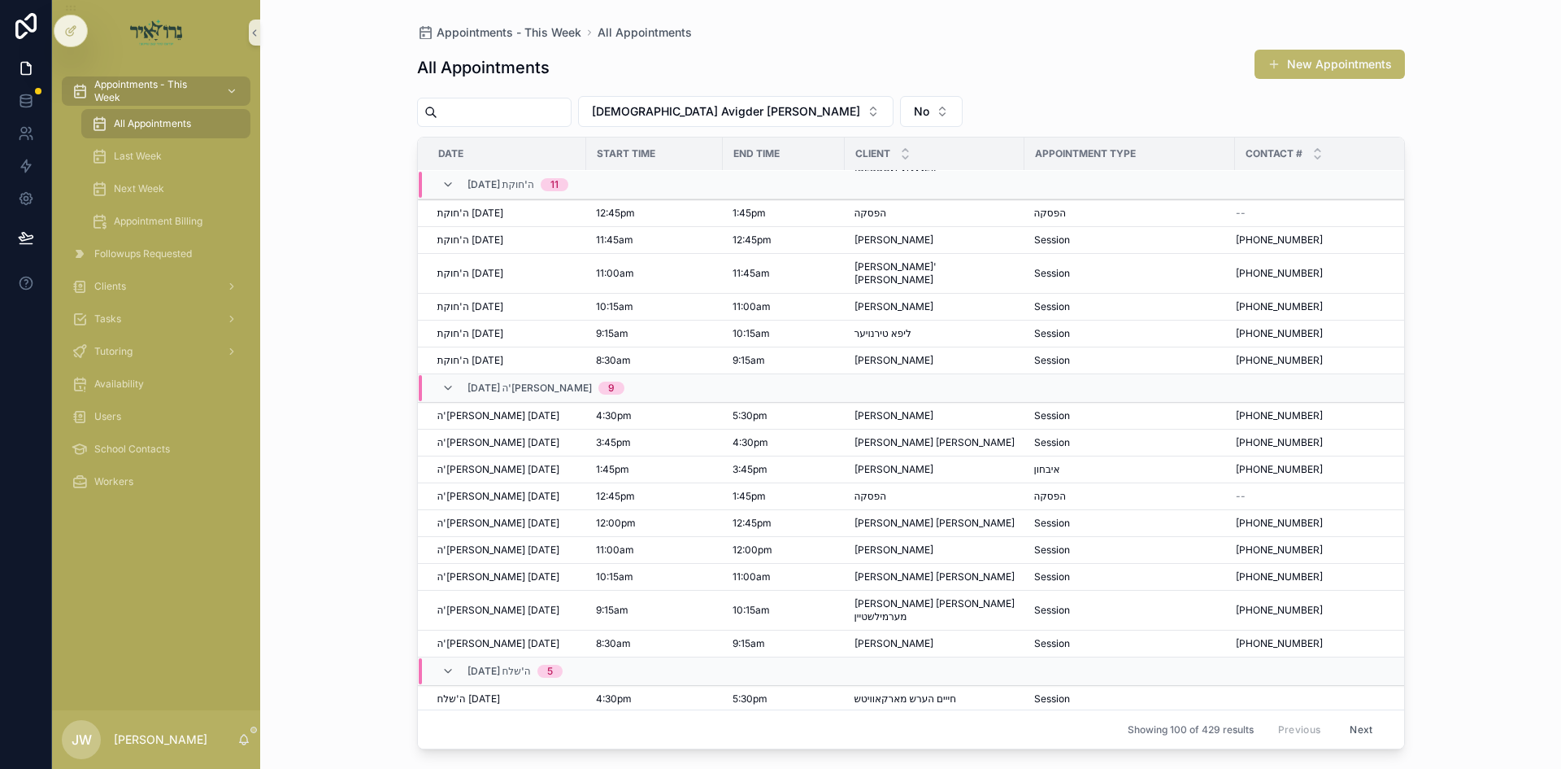
scroll to position [2430, 0]
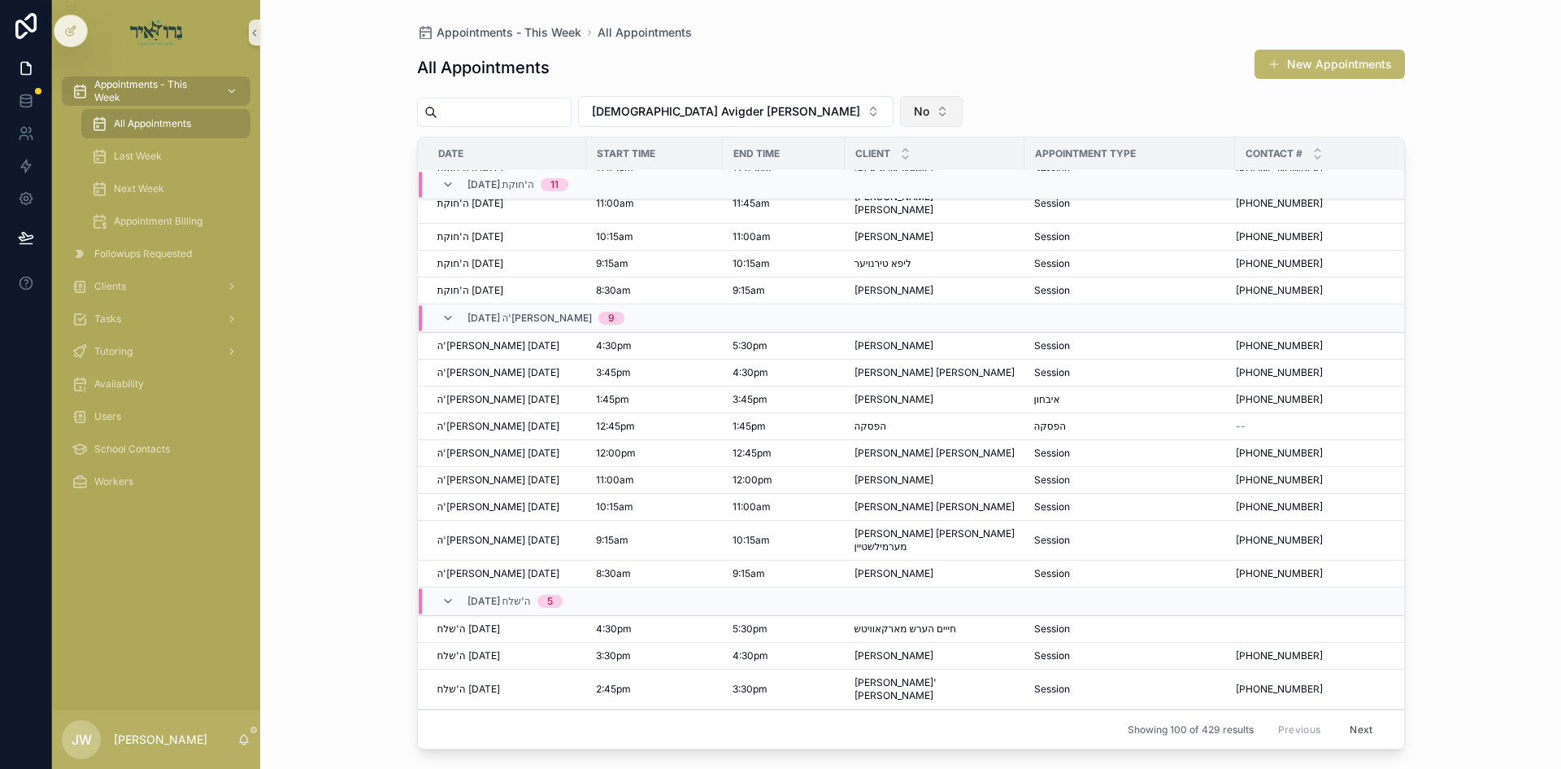
click at [914, 115] on span "No" at bounding box center [921, 111] width 15 height 16
click at [926, 99] on div "[DEMOGRAPHIC_DATA] Avigder [PERSON_NAME] No" at bounding box center [911, 111] width 988 height 31
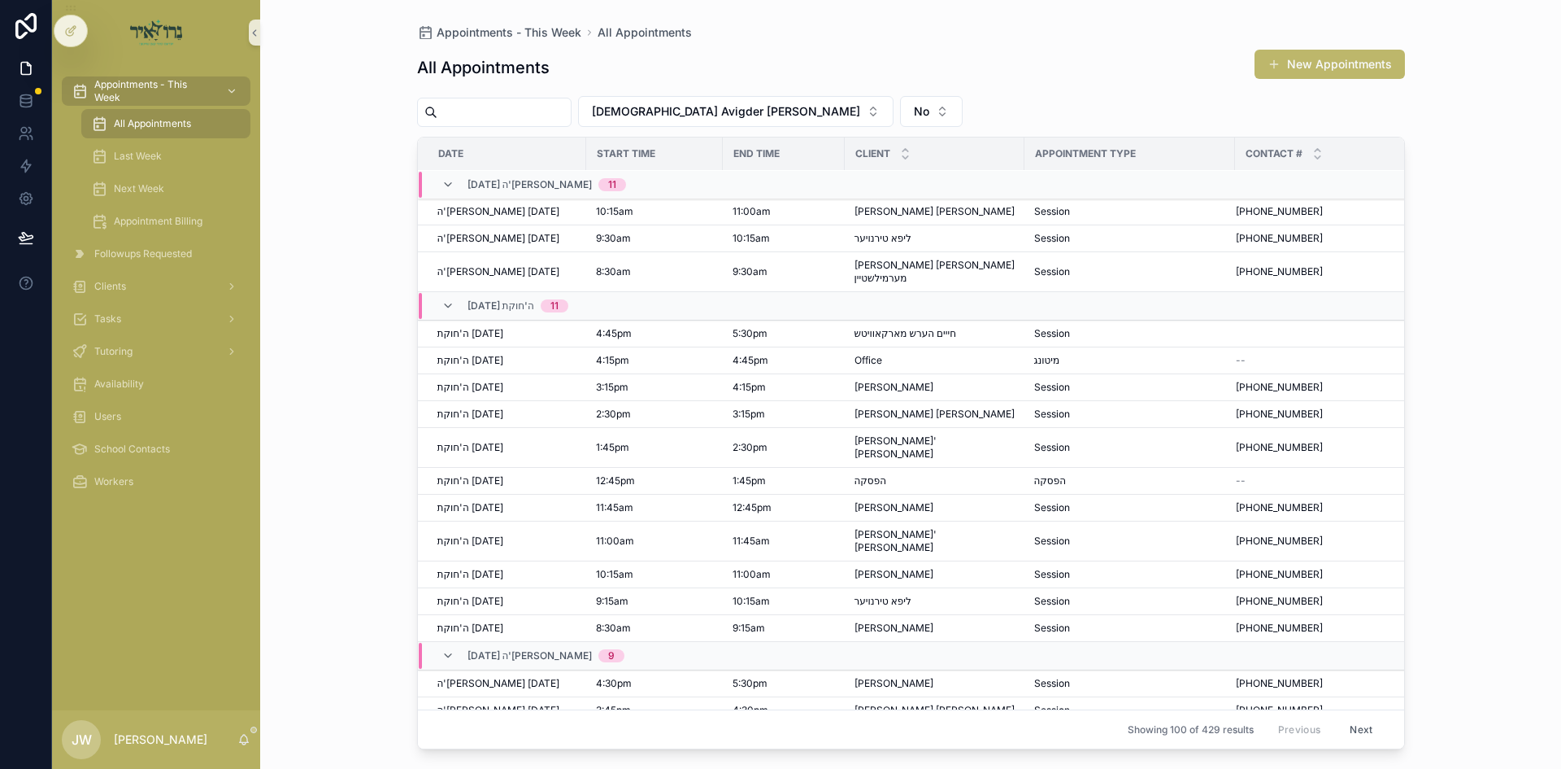
scroll to position [2110, 0]
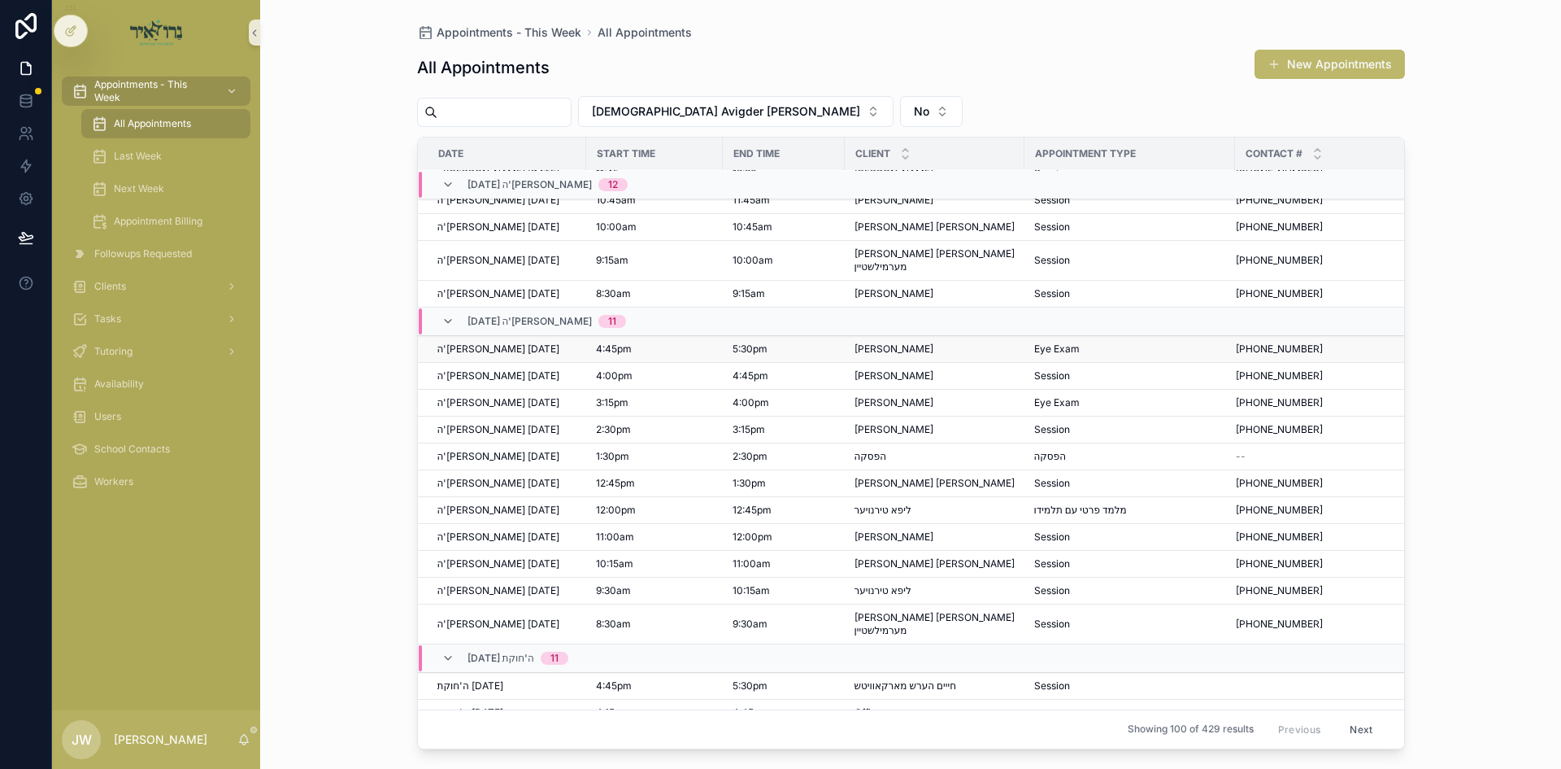
drag, startPoint x: 847, startPoint y: 307, endPoint x: 926, endPoint y: 305, distance: 78.9
click at [926, 336] on td "[PERSON_NAME] [PERSON_NAME]" at bounding box center [935, 349] width 180 height 27
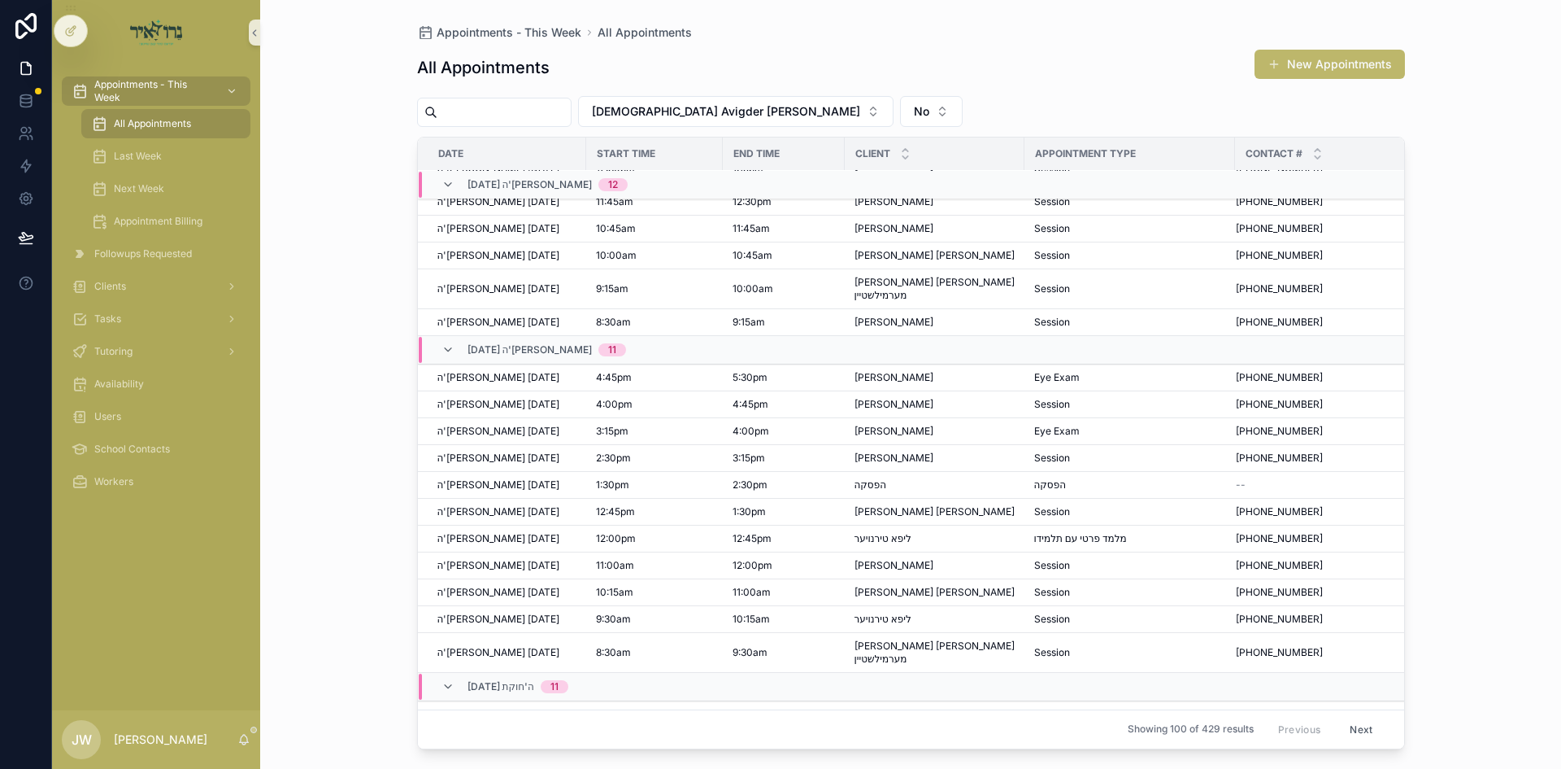
scroll to position [1791, 0]
